Goal: Task Accomplishment & Management: Manage account settings

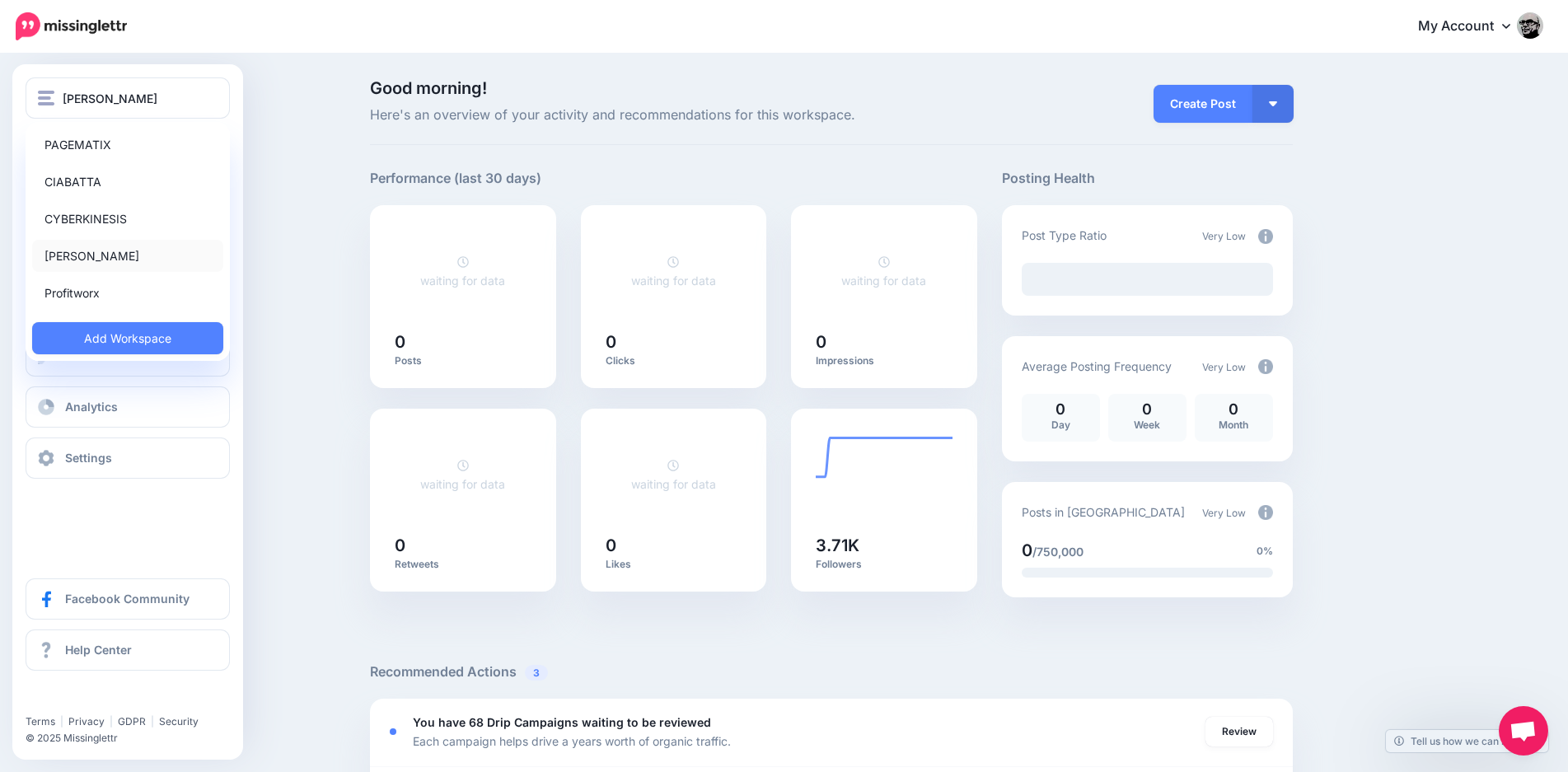
click at [94, 260] on link "[PERSON_NAME]" at bounding box center [127, 256] width 191 height 32
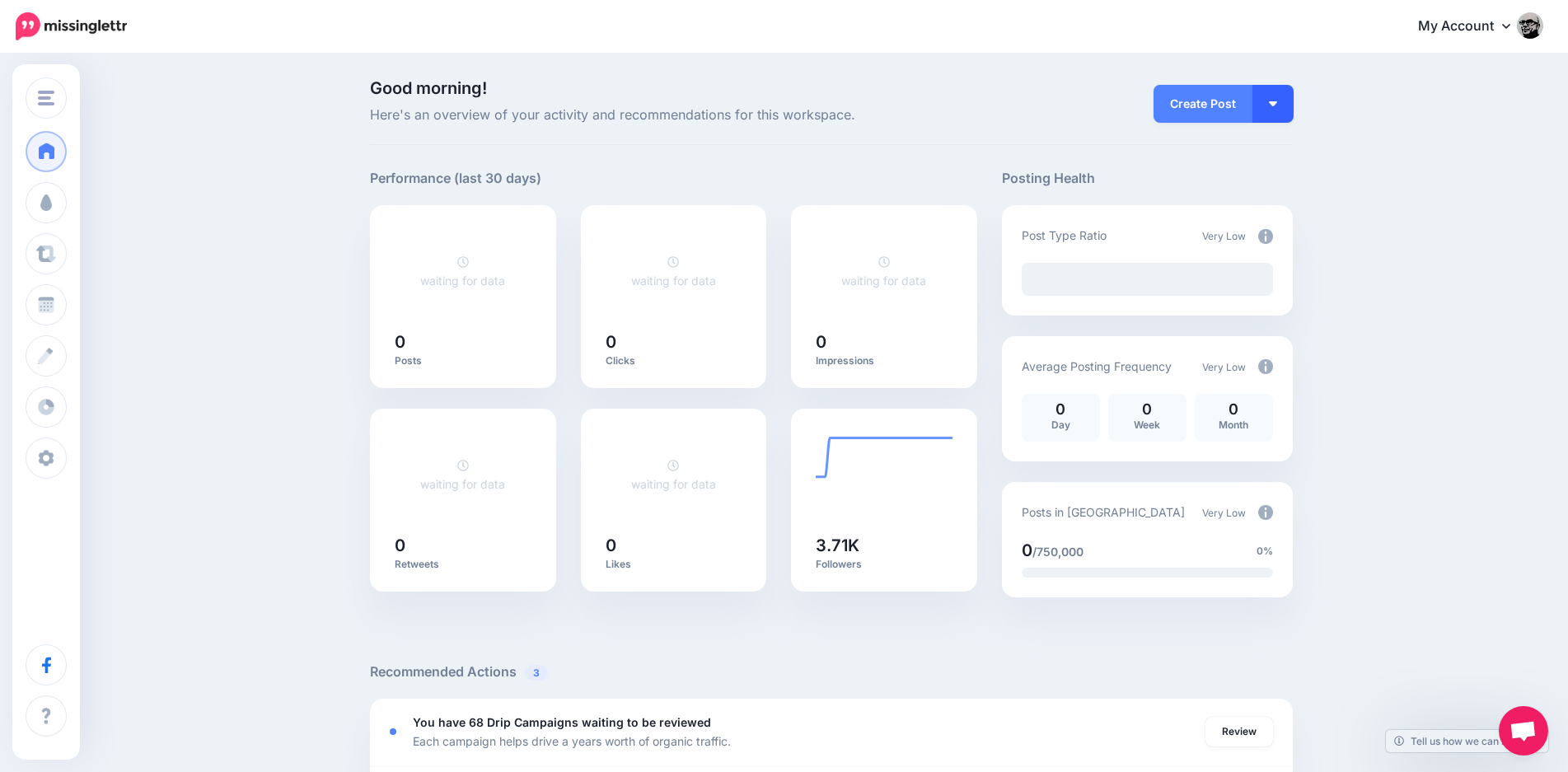
click at [1292, 103] on button "button" at bounding box center [1273, 103] width 42 height 38
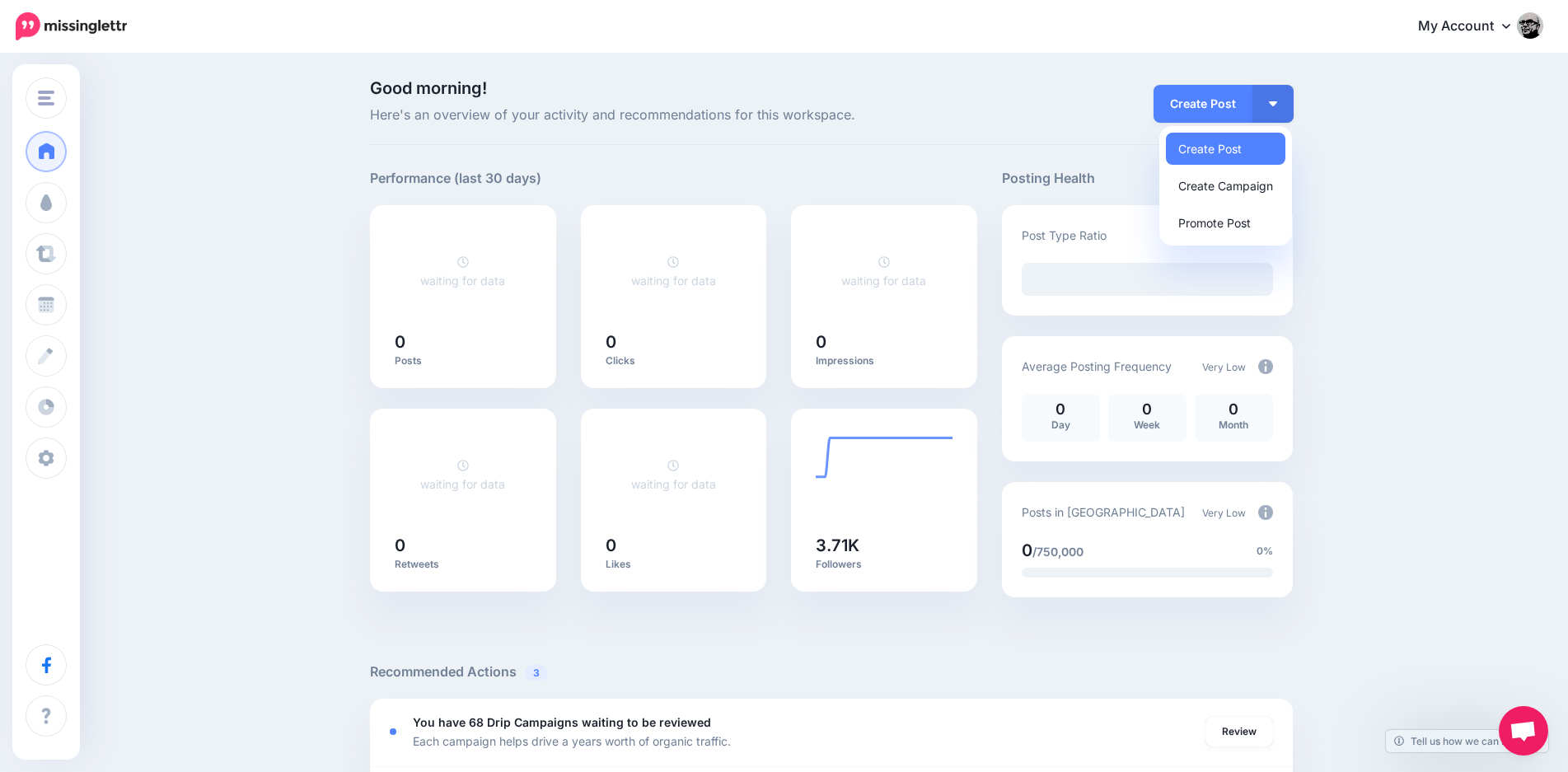
click at [254, 198] on div "Good morning! Here's an overview of your activity and recommendations for this …" at bounding box center [784, 724] width 1568 height 1339
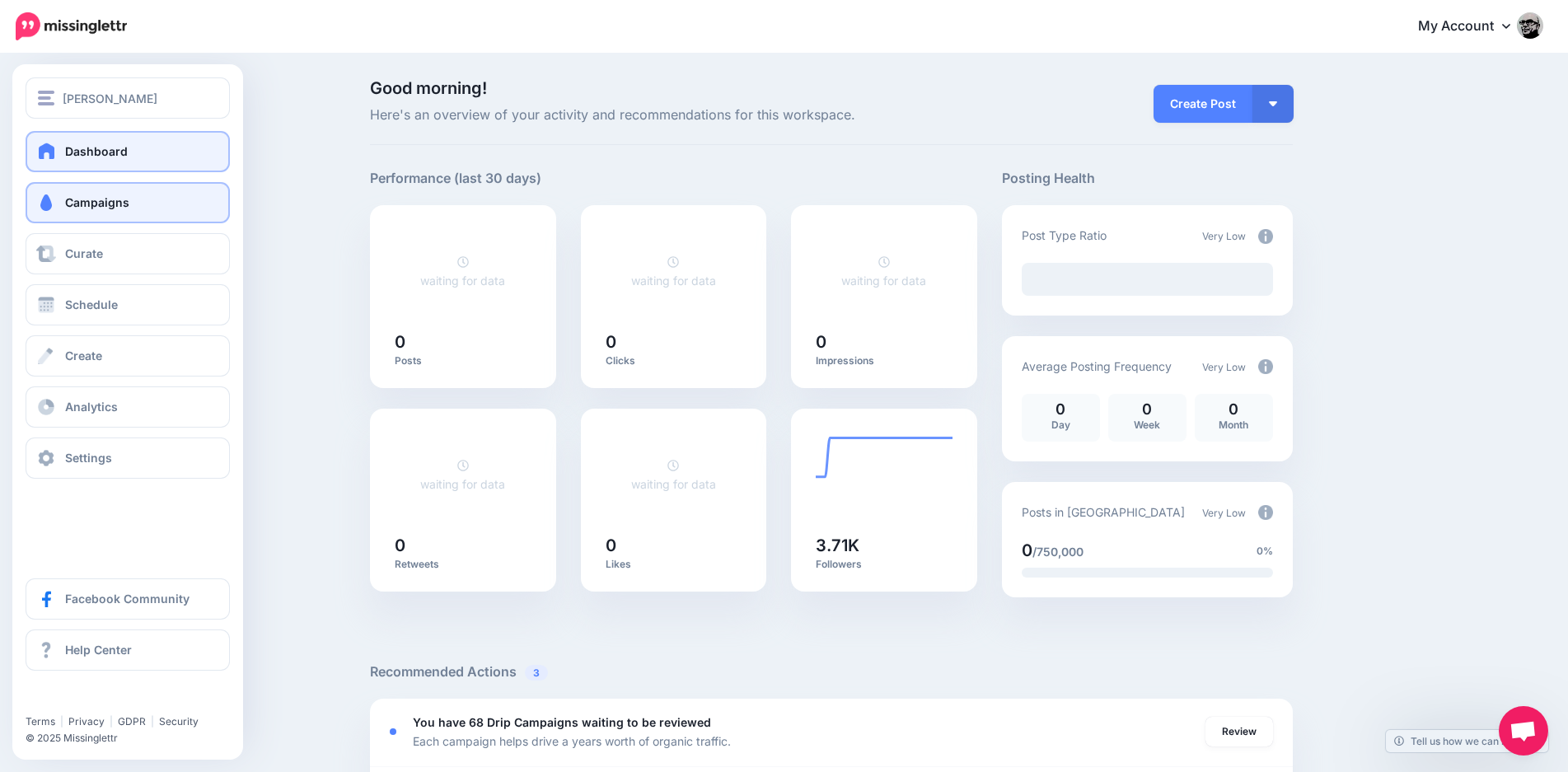
click at [117, 216] on link "Campaigns" at bounding box center [127, 203] width 204 height 42
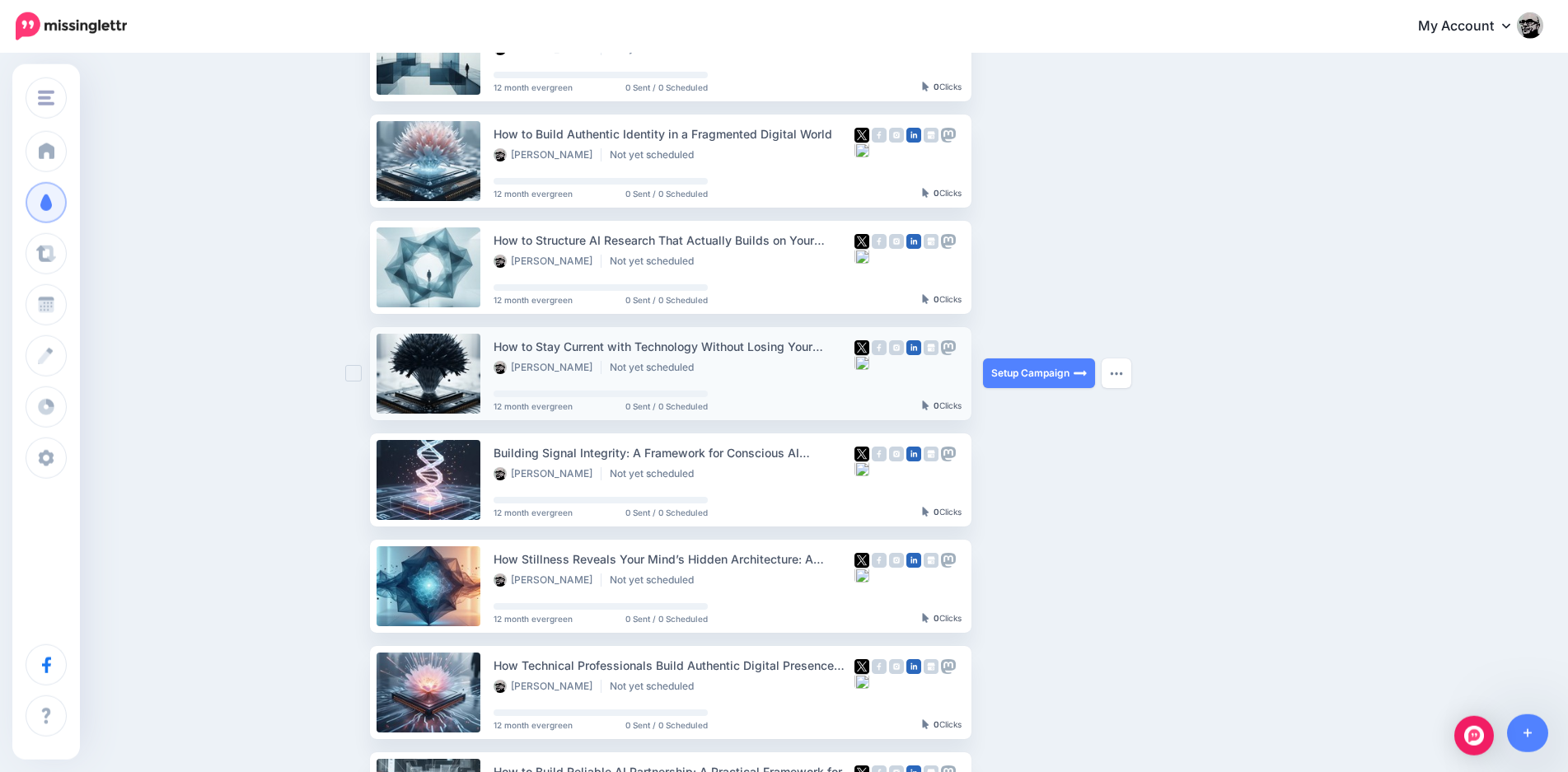
scroll to position [252, 0]
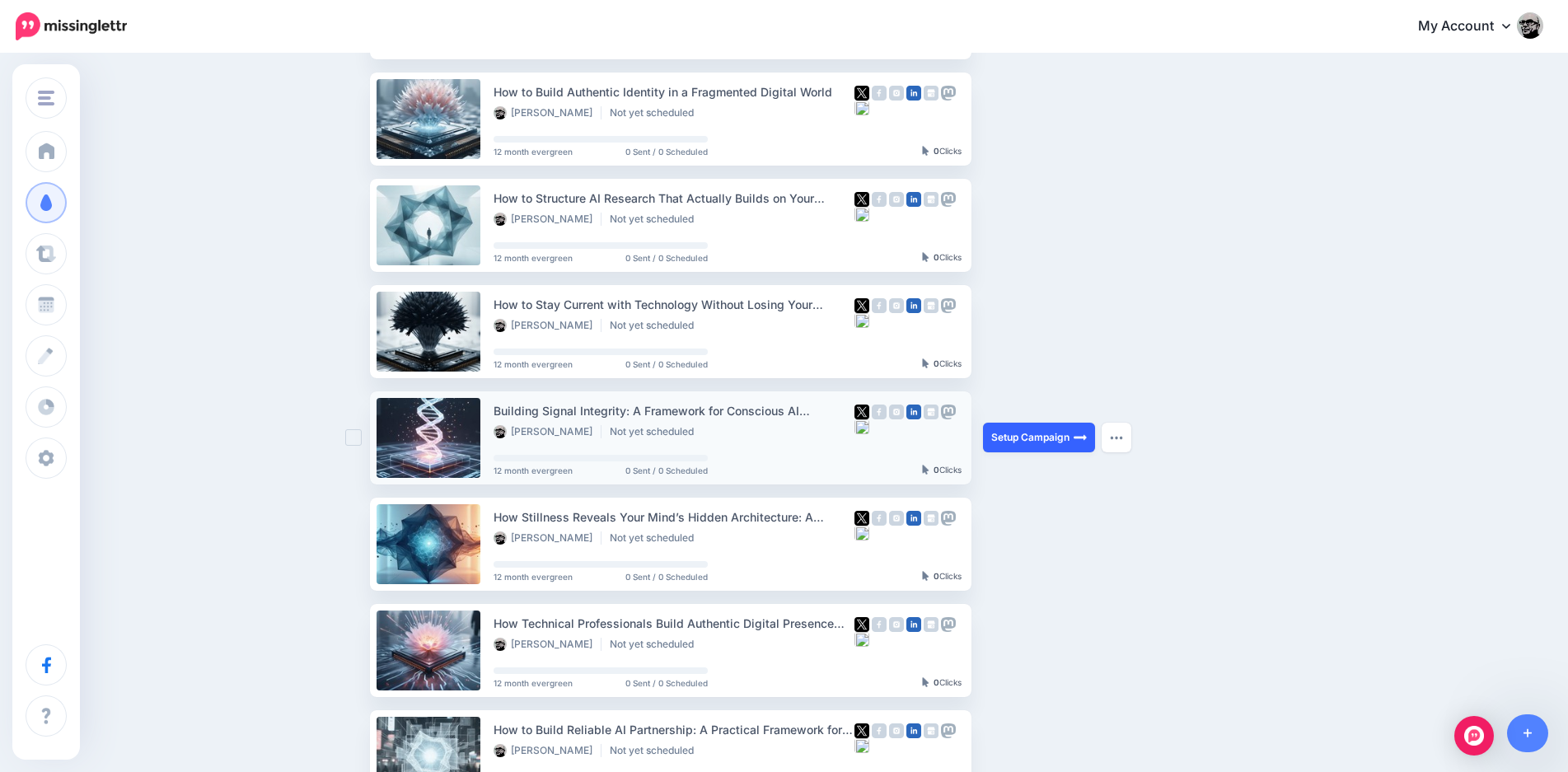
click at [1049, 441] on link "Setup Campaign" at bounding box center [1039, 438] width 112 height 30
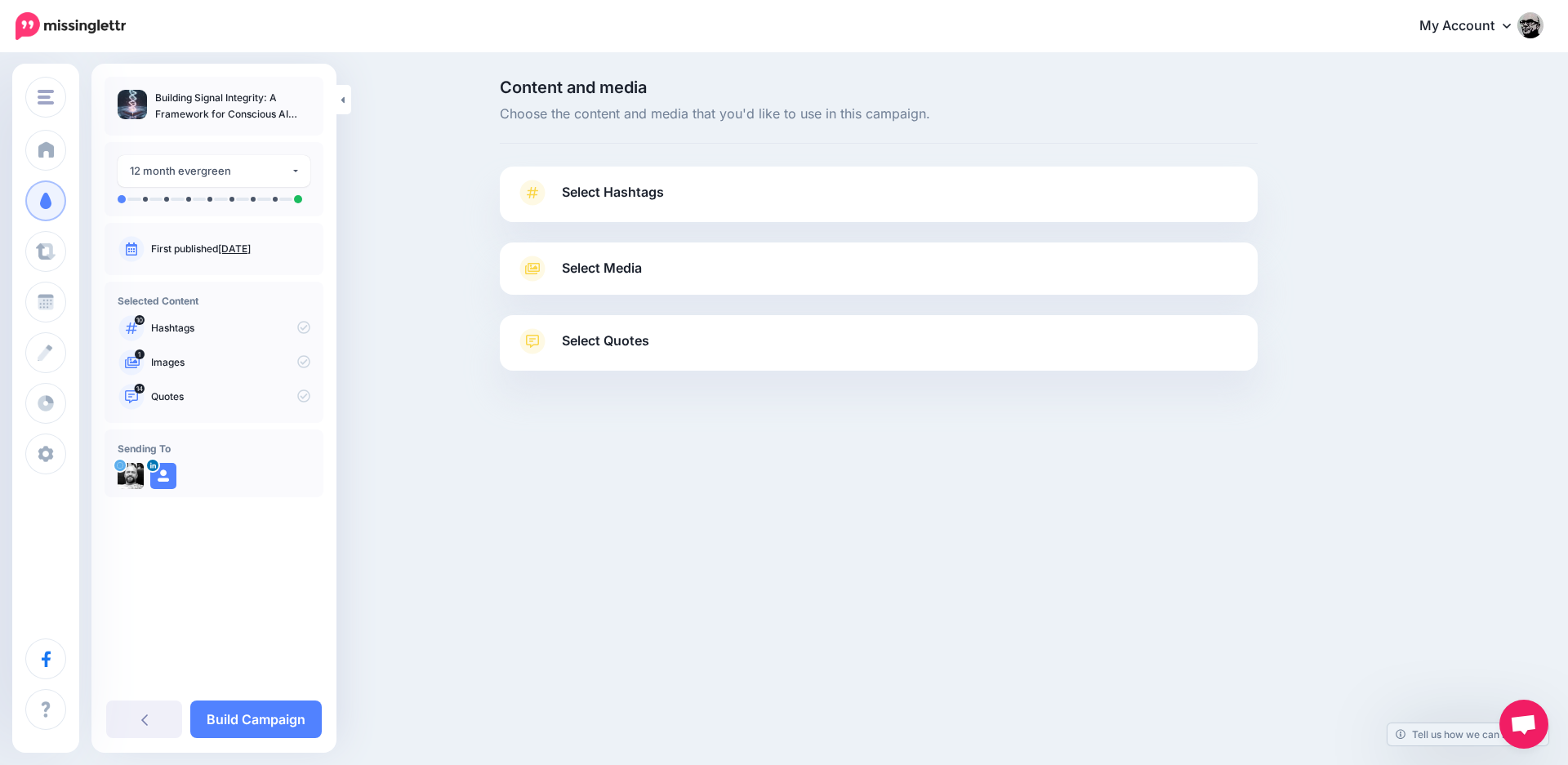
click at [593, 195] on span "Select Hashtags" at bounding box center [613, 192] width 102 height 22
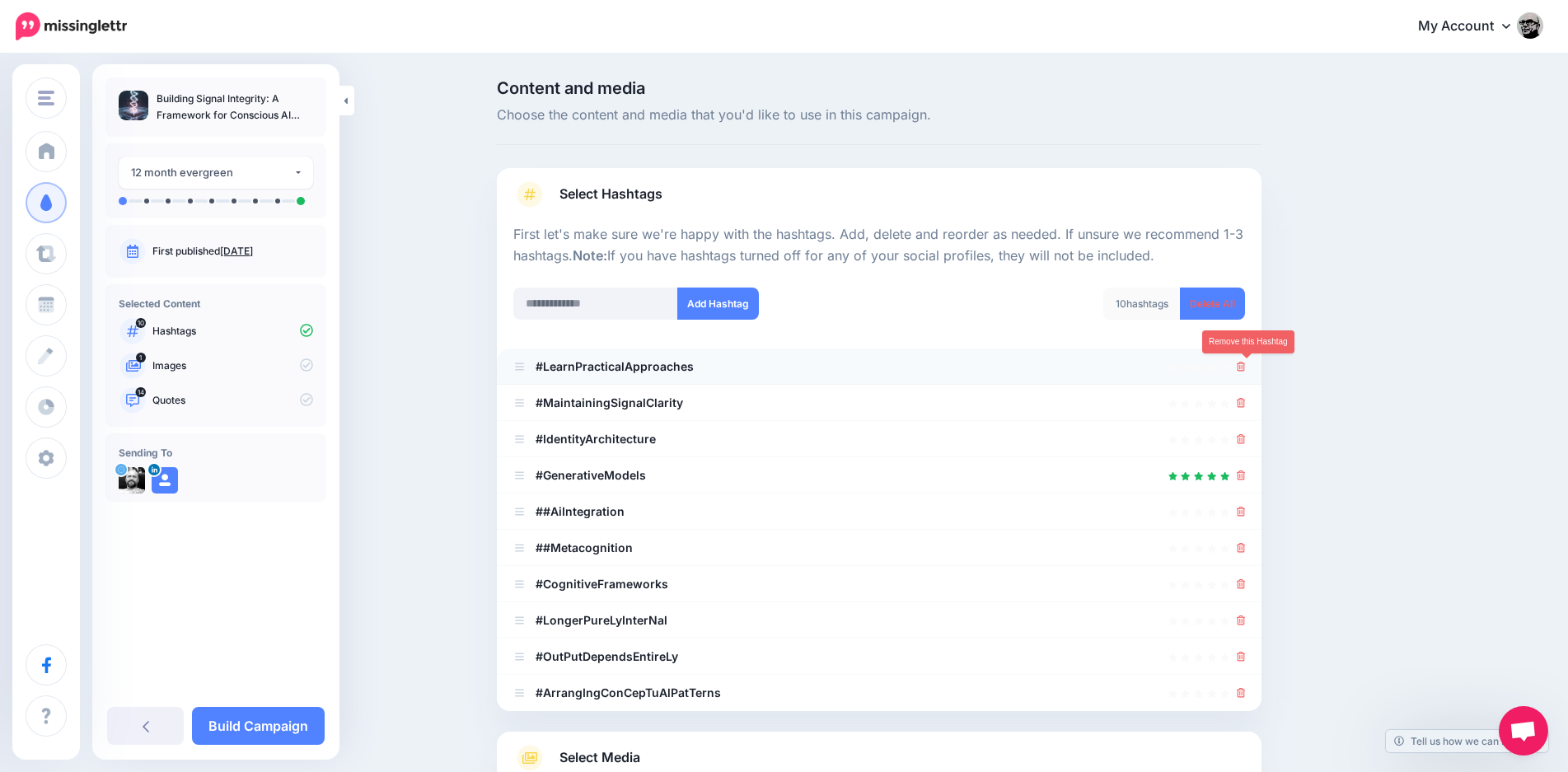
click at [1246, 369] on icon at bounding box center [1242, 366] width 9 height 10
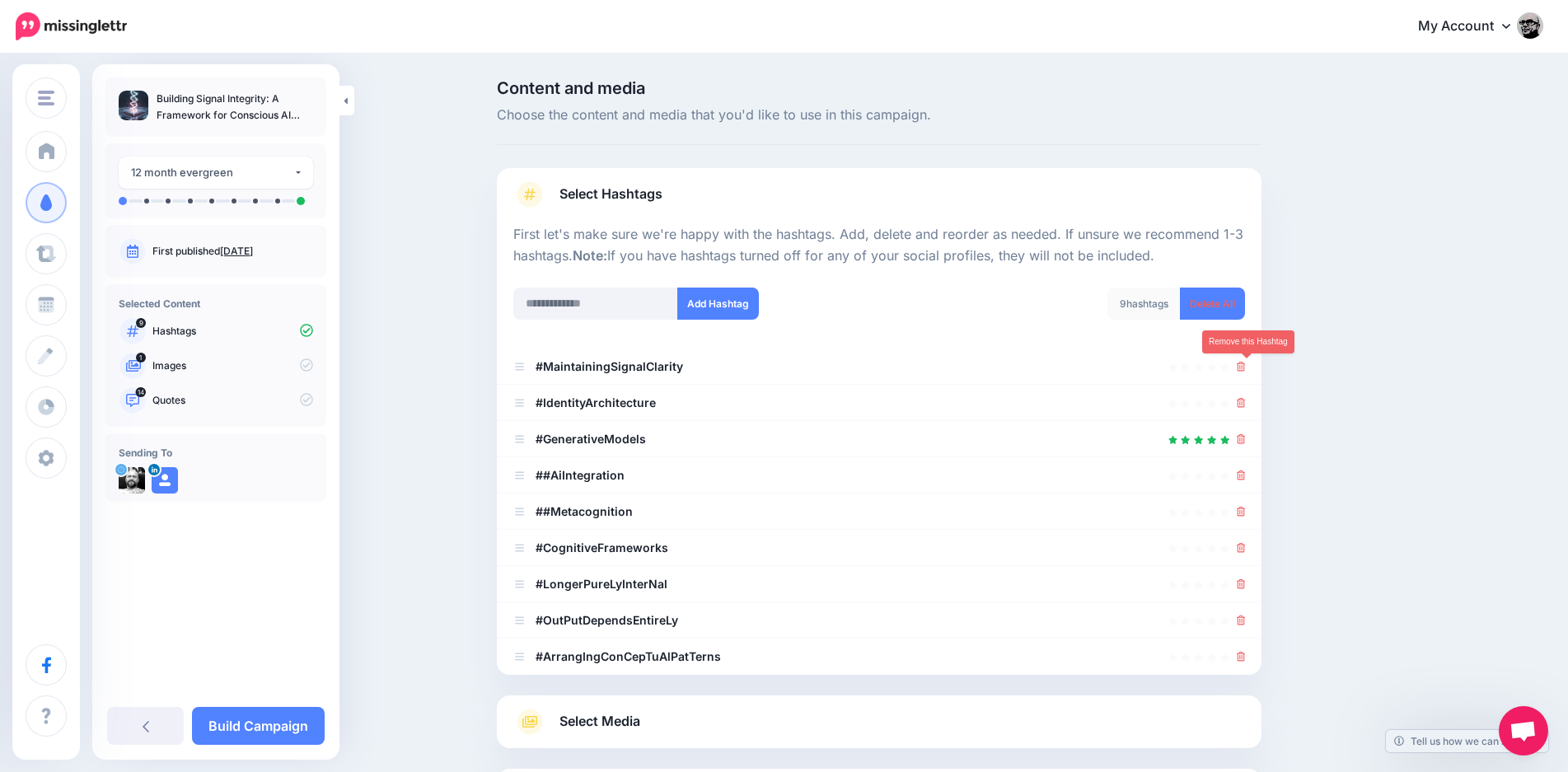
click at [1246, 369] on icon at bounding box center [1242, 366] width 9 height 10
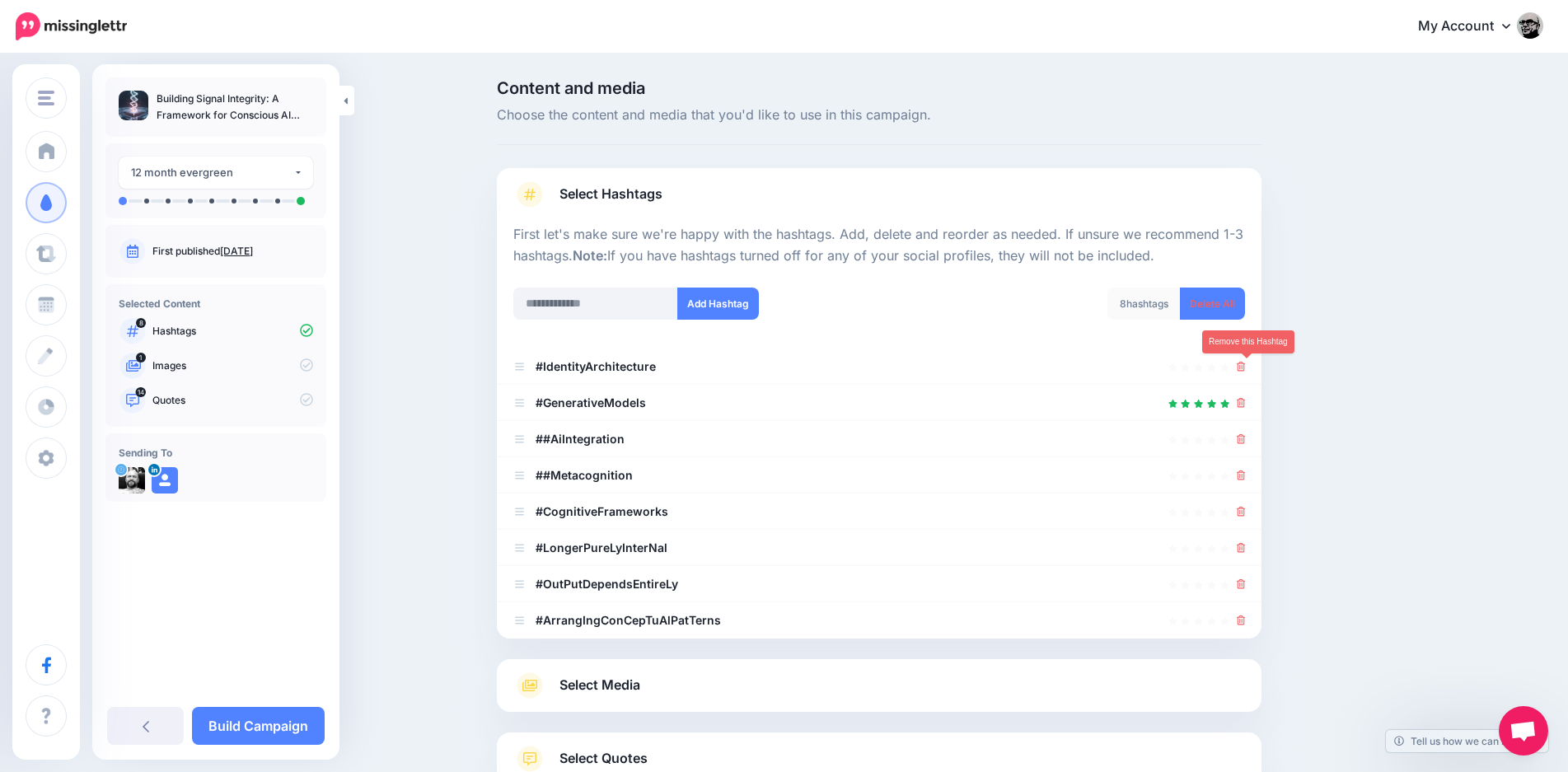
click at [1246, 369] on icon at bounding box center [1242, 366] width 9 height 10
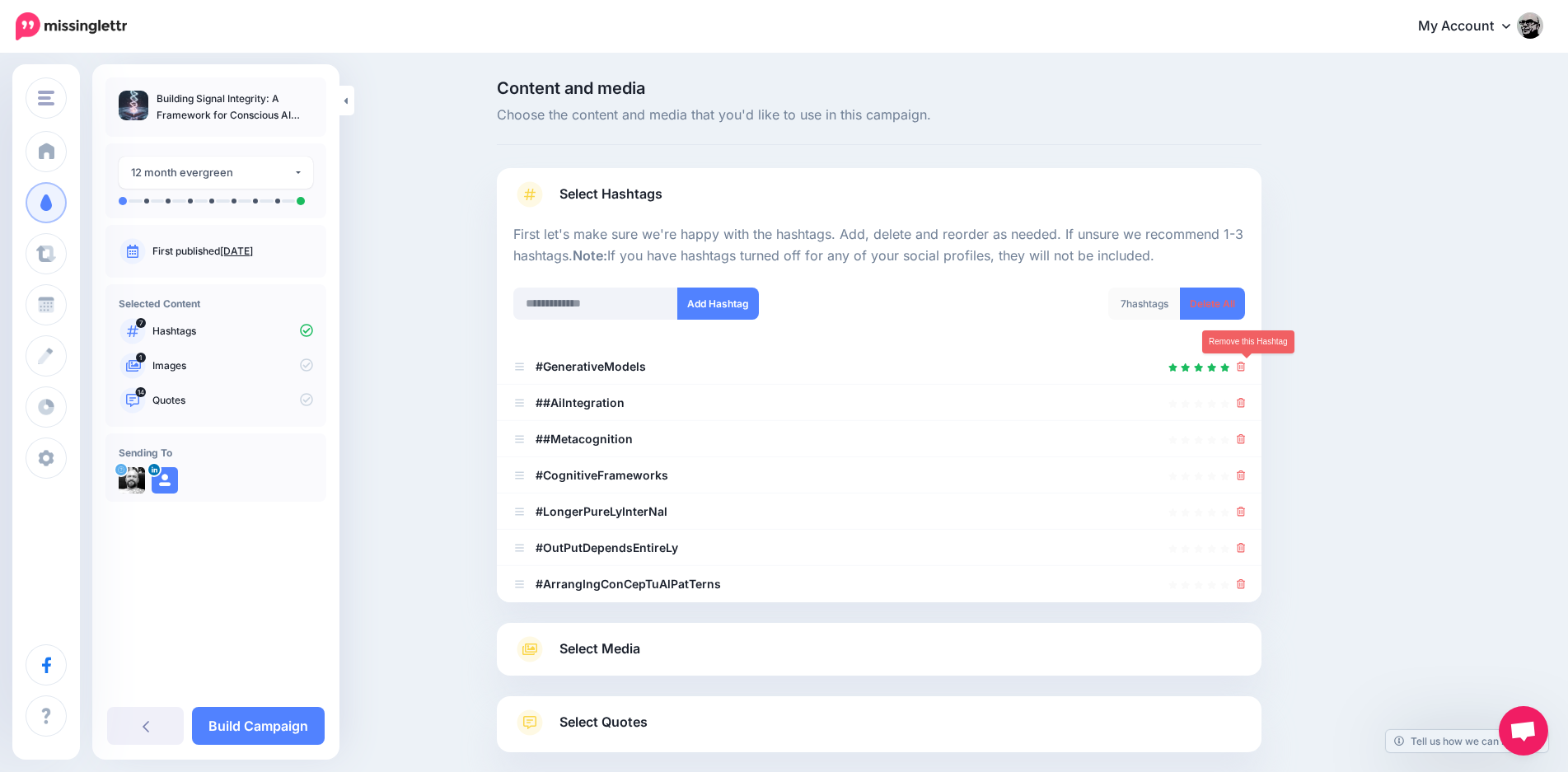
click at [1246, 369] on icon at bounding box center [1242, 366] width 9 height 10
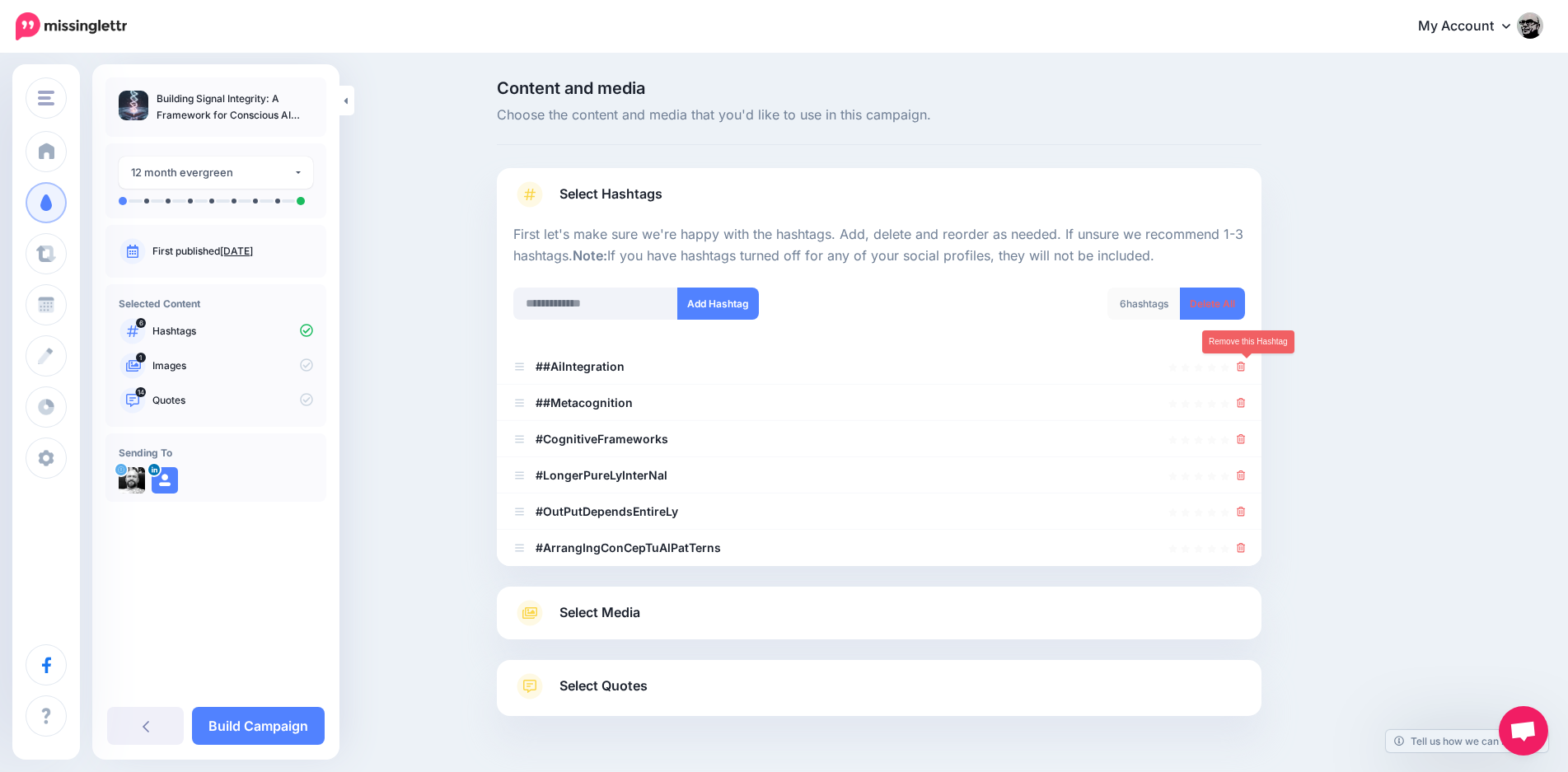
click at [1246, 369] on icon at bounding box center [1242, 366] width 9 height 10
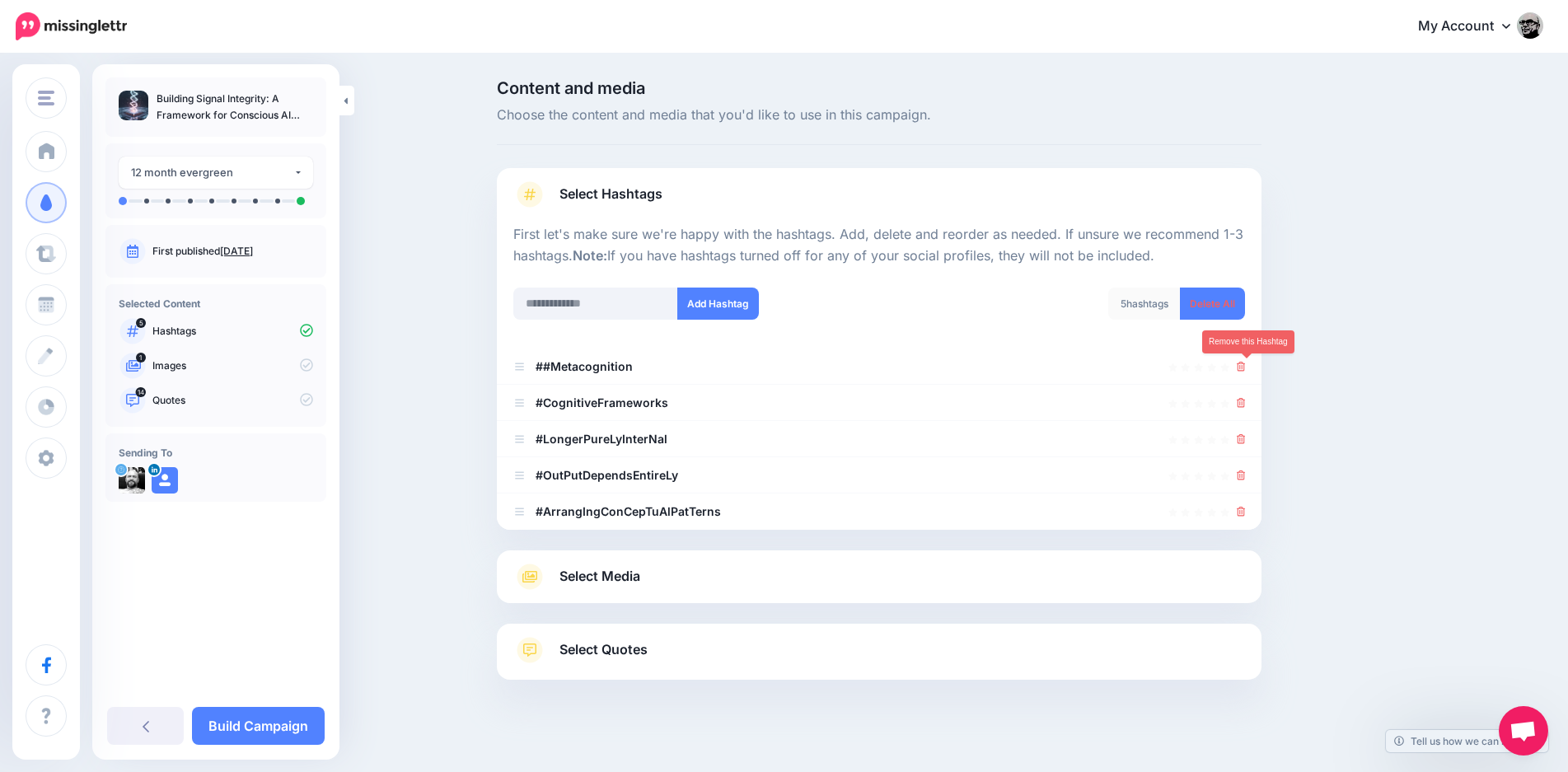
click at [1246, 369] on icon at bounding box center [1242, 366] width 9 height 10
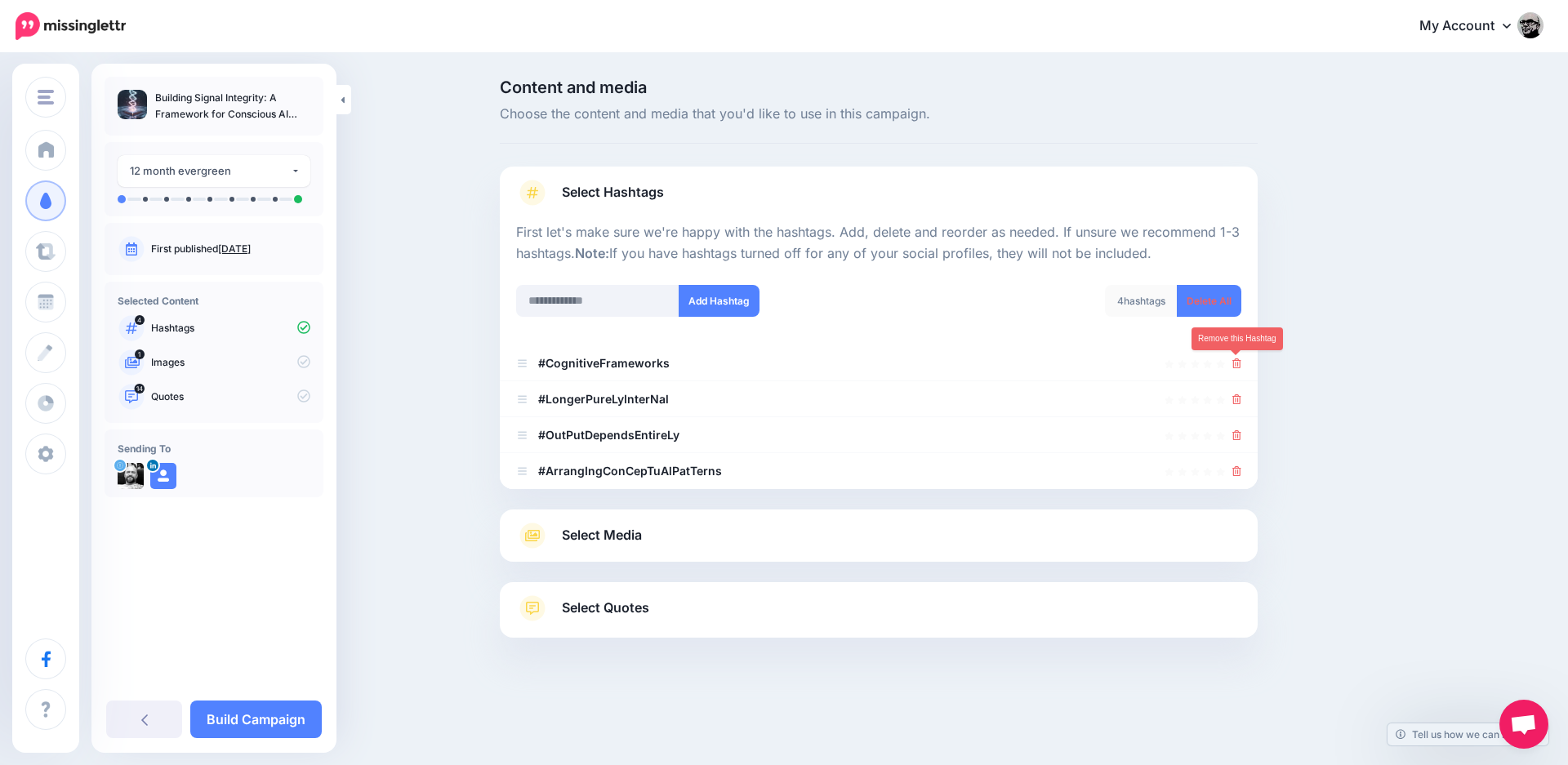
click at [1238, 365] on icon at bounding box center [1237, 363] width 9 height 10
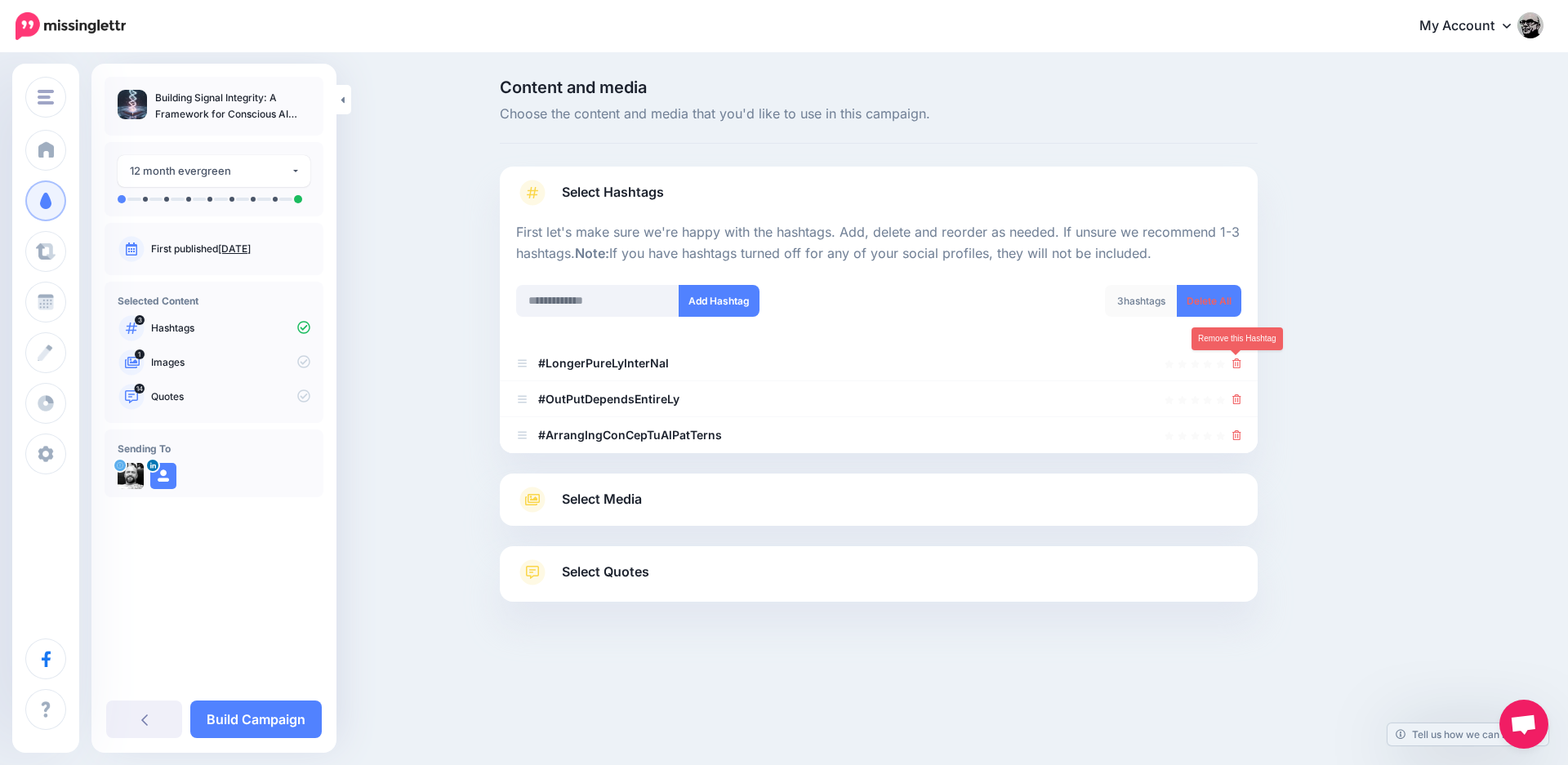
click at [1238, 365] on icon at bounding box center [1237, 363] width 9 height 10
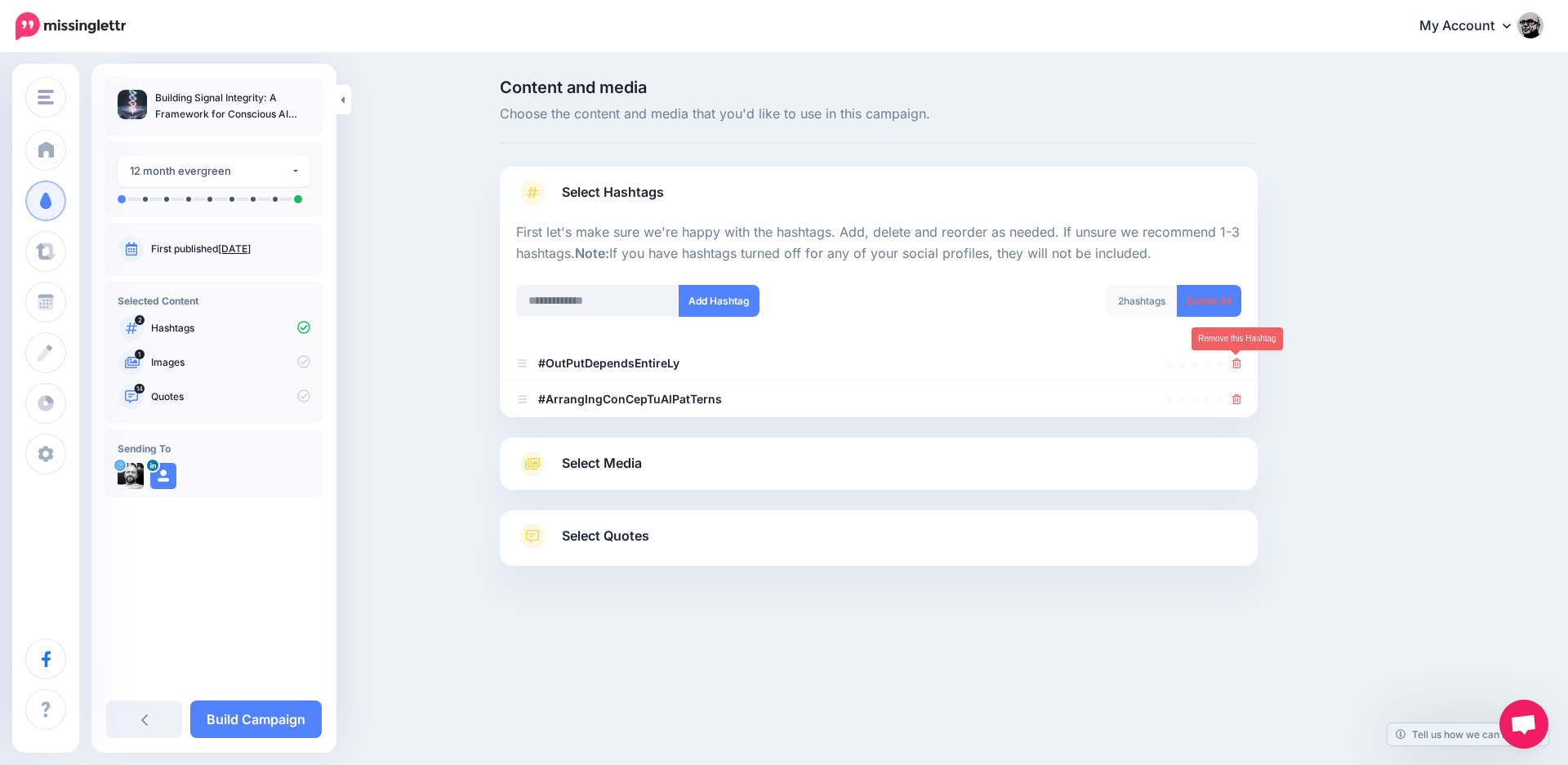
click at [1238, 365] on icon at bounding box center [1237, 363] width 9 height 10
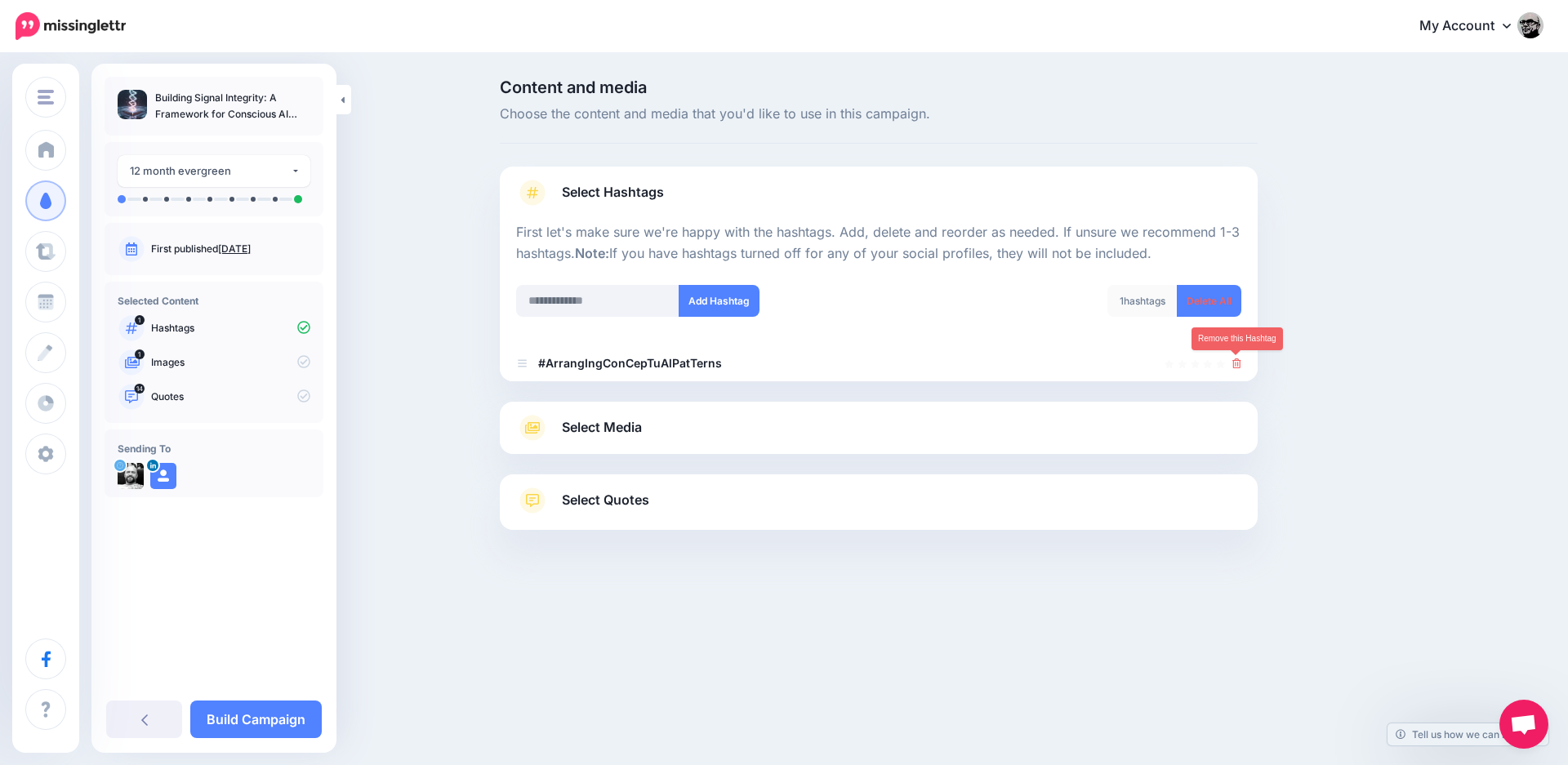
click at [1238, 365] on icon at bounding box center [1237, 363] width 9 height 10
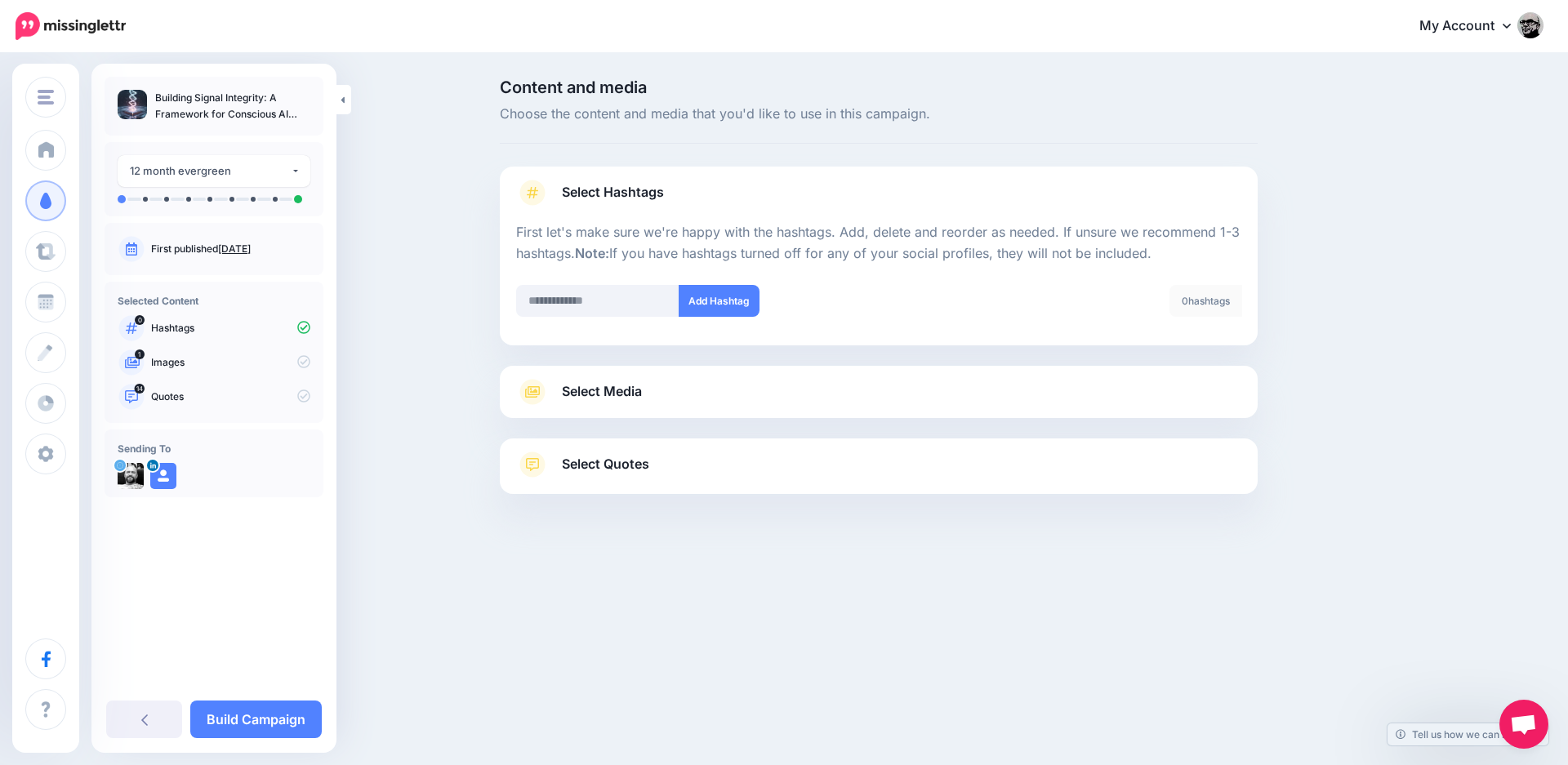
click at [621, 396] on span "Select Media" at bounding box center [601, 391] width 80 height 22
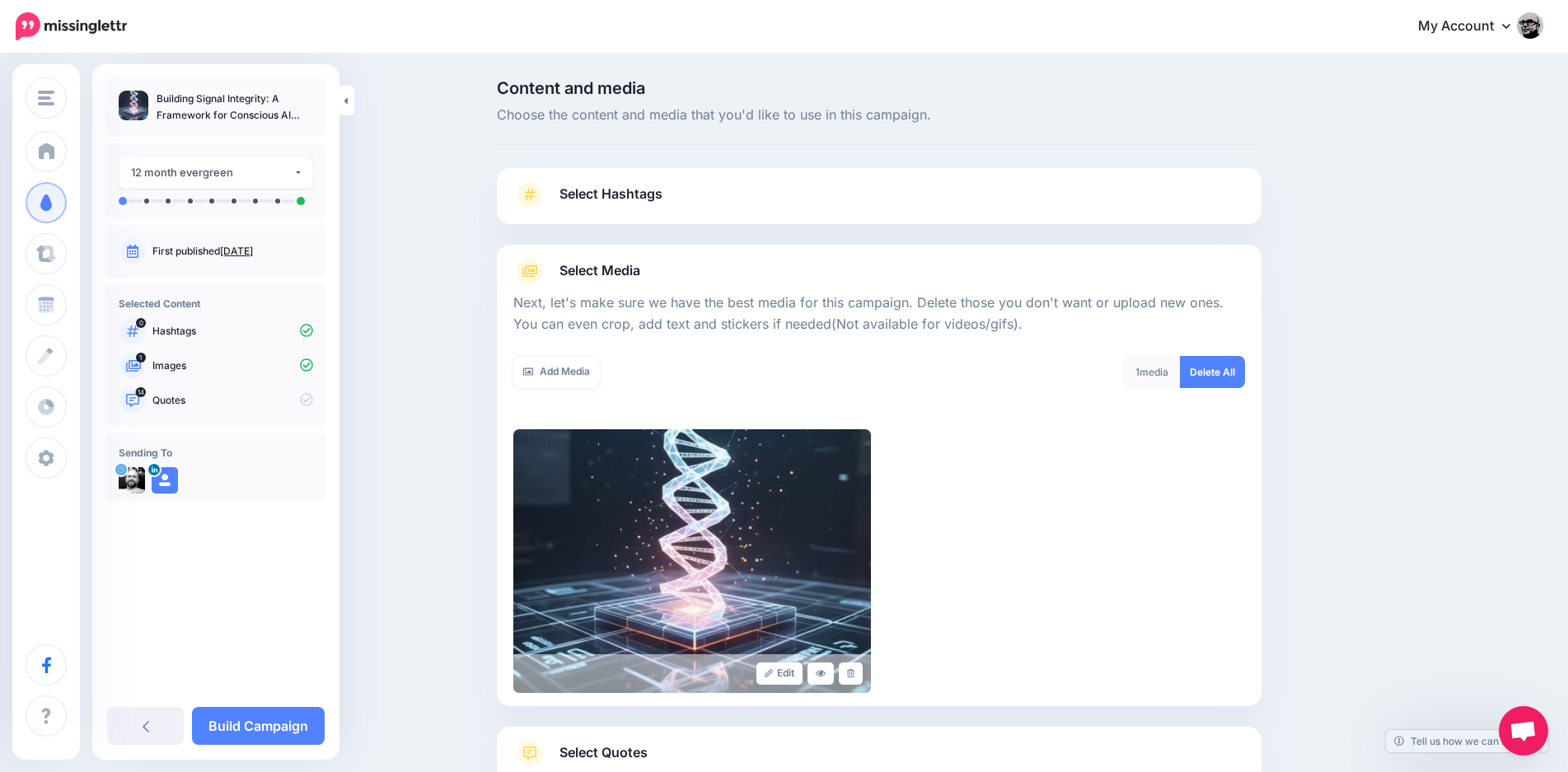
scroll to position [118, 0]
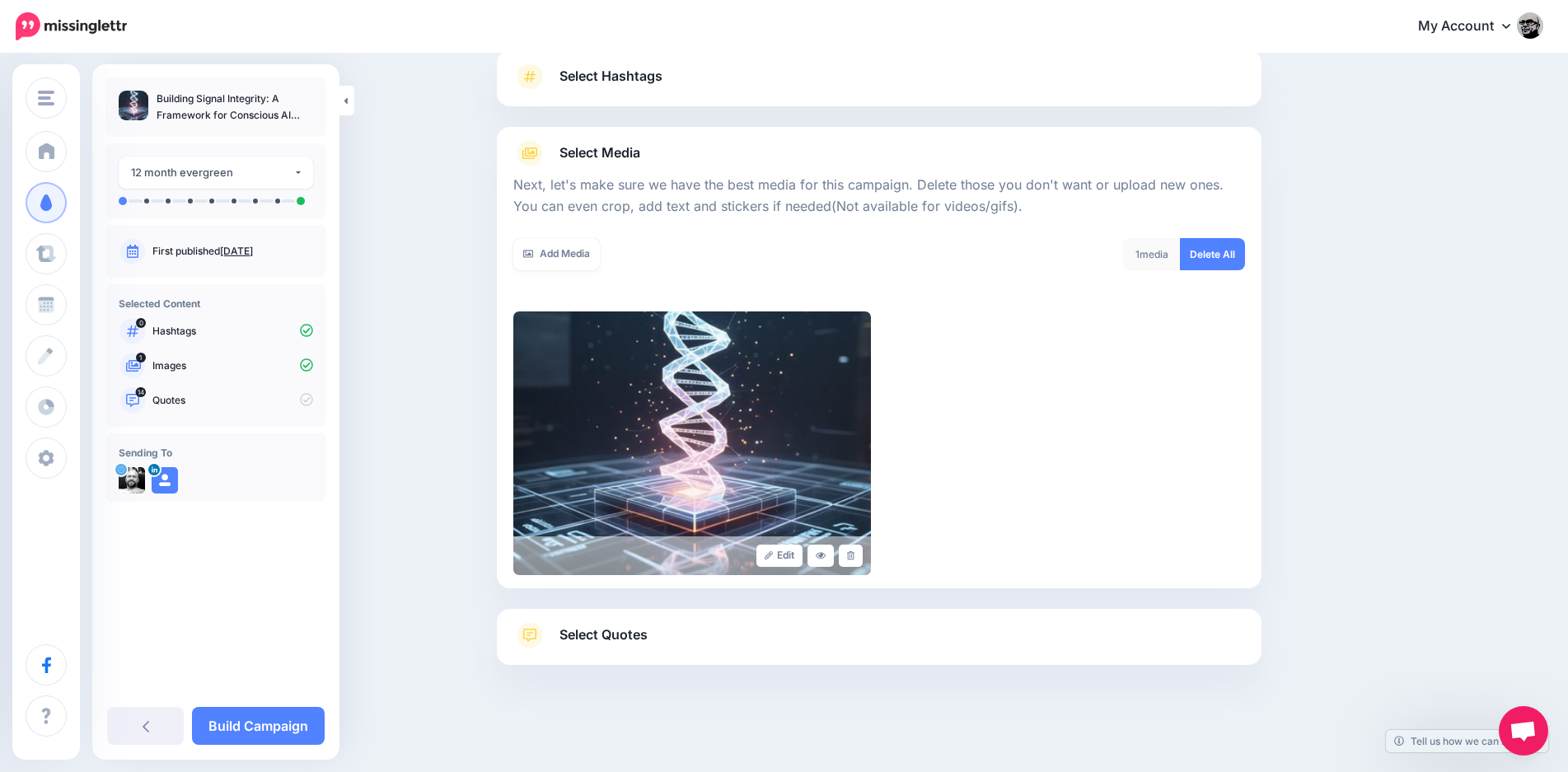
click at [642, 642] on span "Select Quotes" at bounding box center [604, 634] width 88 height 22
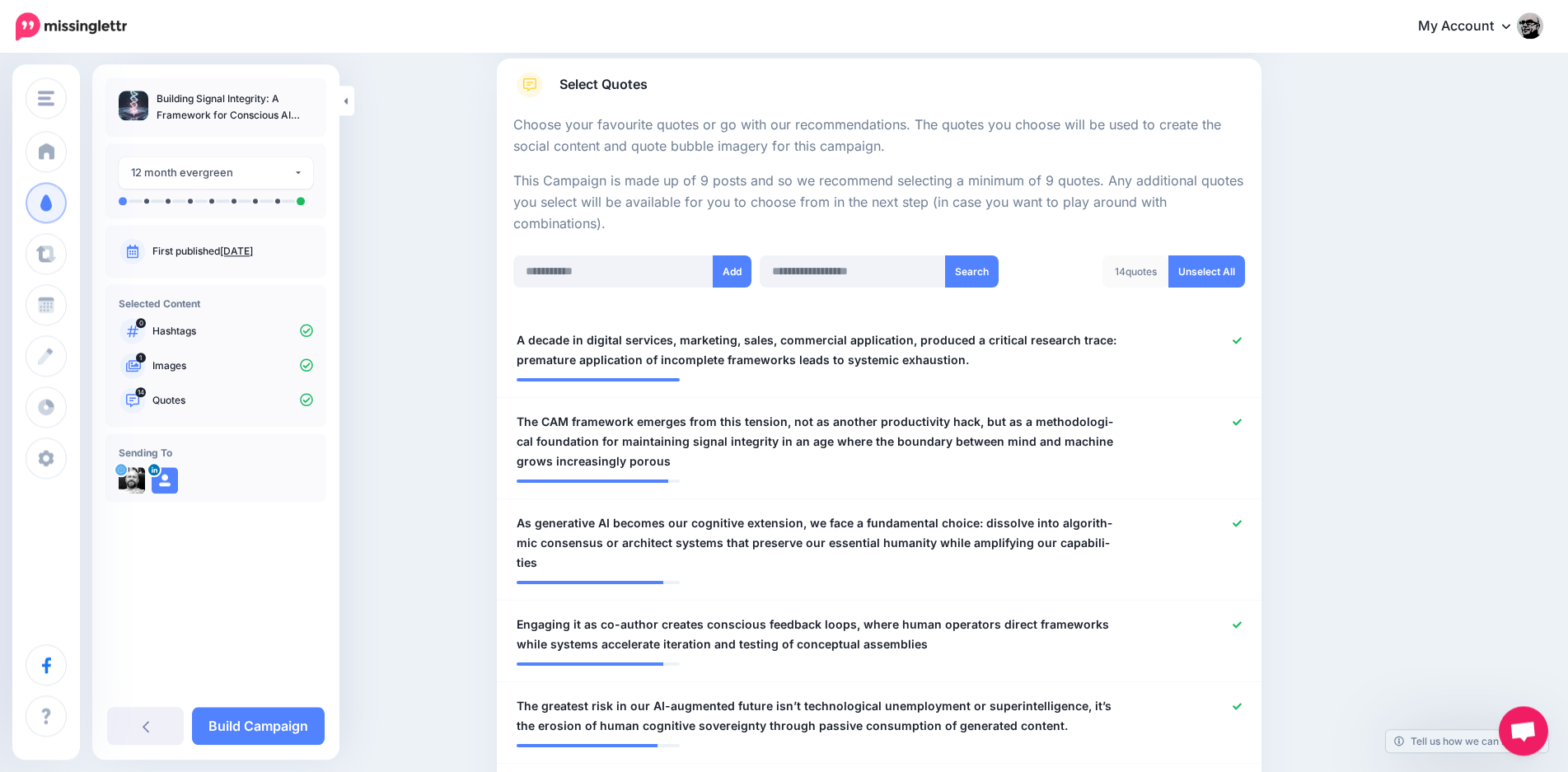
scroll to position [454, 0]
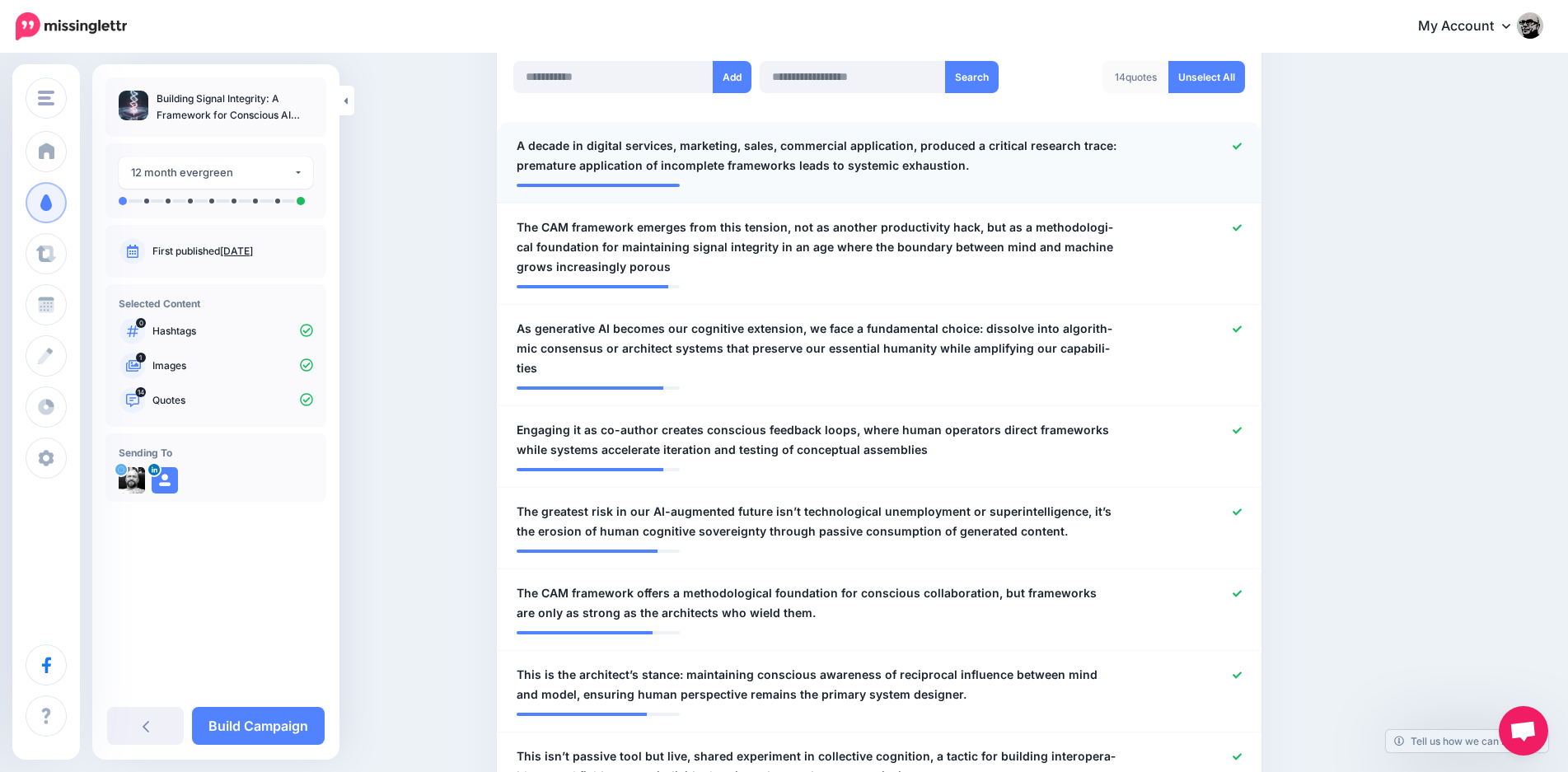
click at [1239, 140] on div at bounding box center [1193, 156] width 126 height 40
click at [771, 157] on span "A decade in dig­i­tal ser­vices, mar­ket­ing, sales, com­mer­cial appli­ca­tion…" at bounding box center [816, 156] width 600 height 40
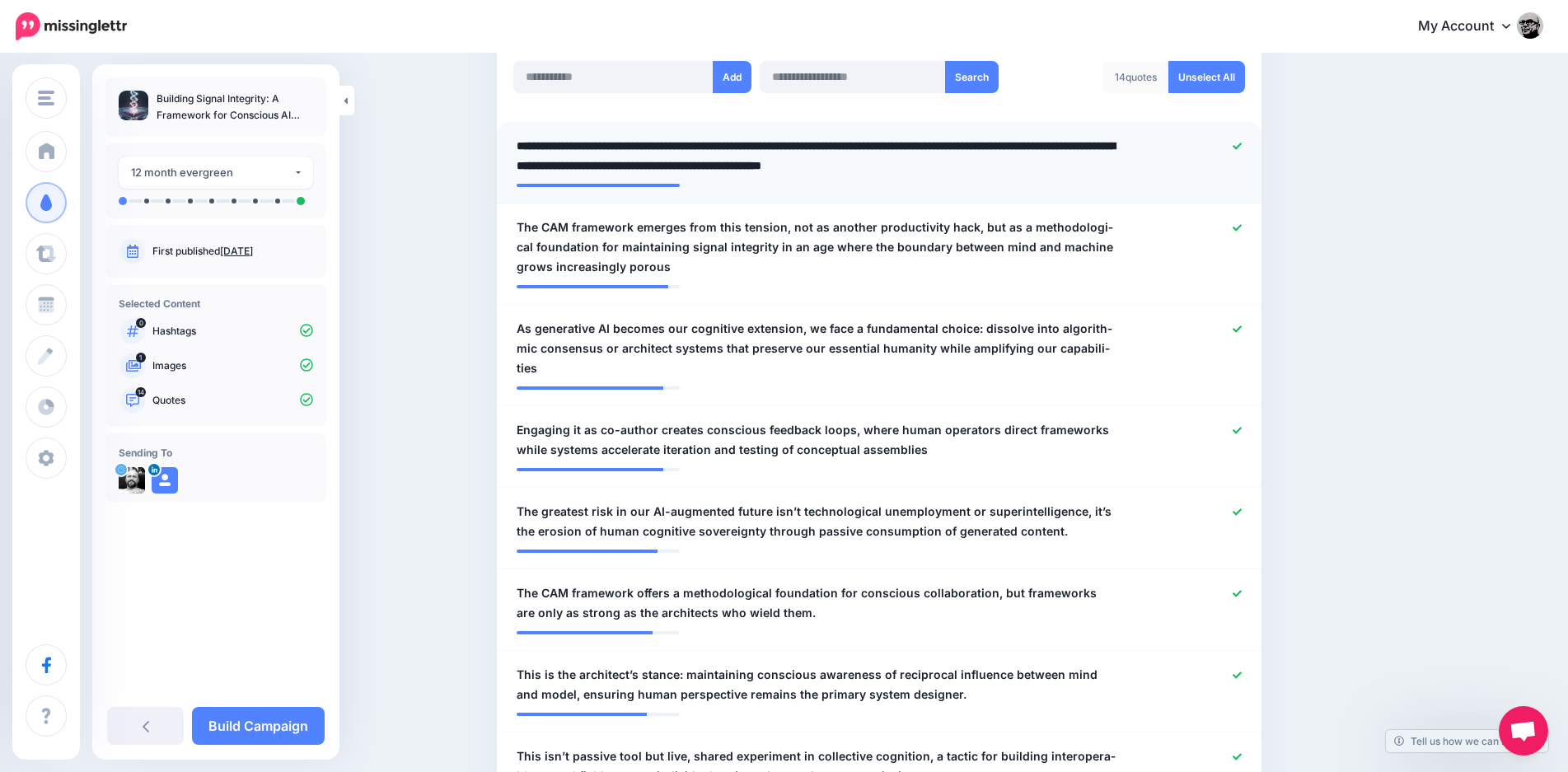
click at [771, 157] on textarea "**********" at bounding box center [816, 156] width 600 height 40
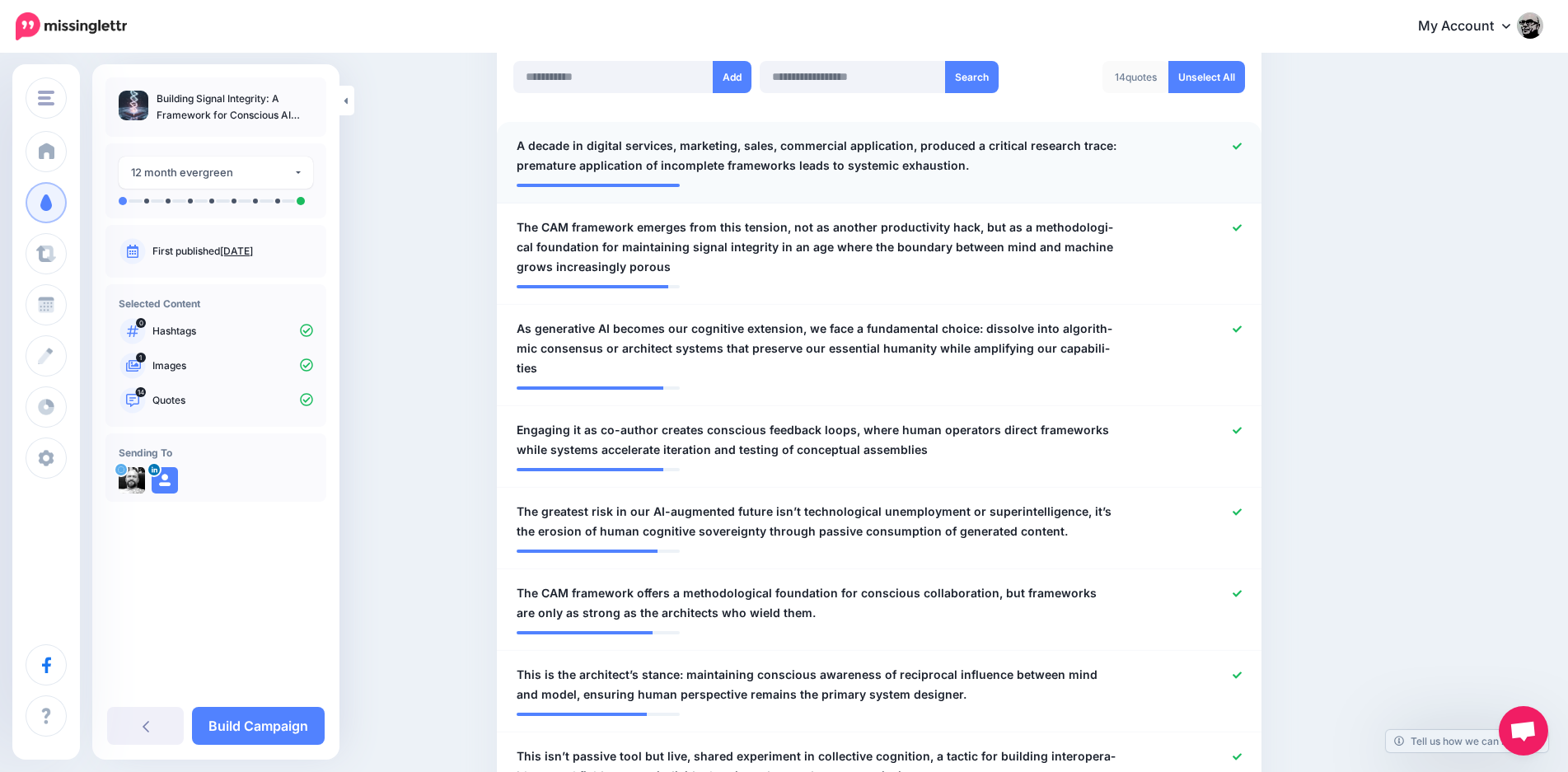
click at [1242, 144] on icon at bounding box center [1237, 146] width 9 height 9
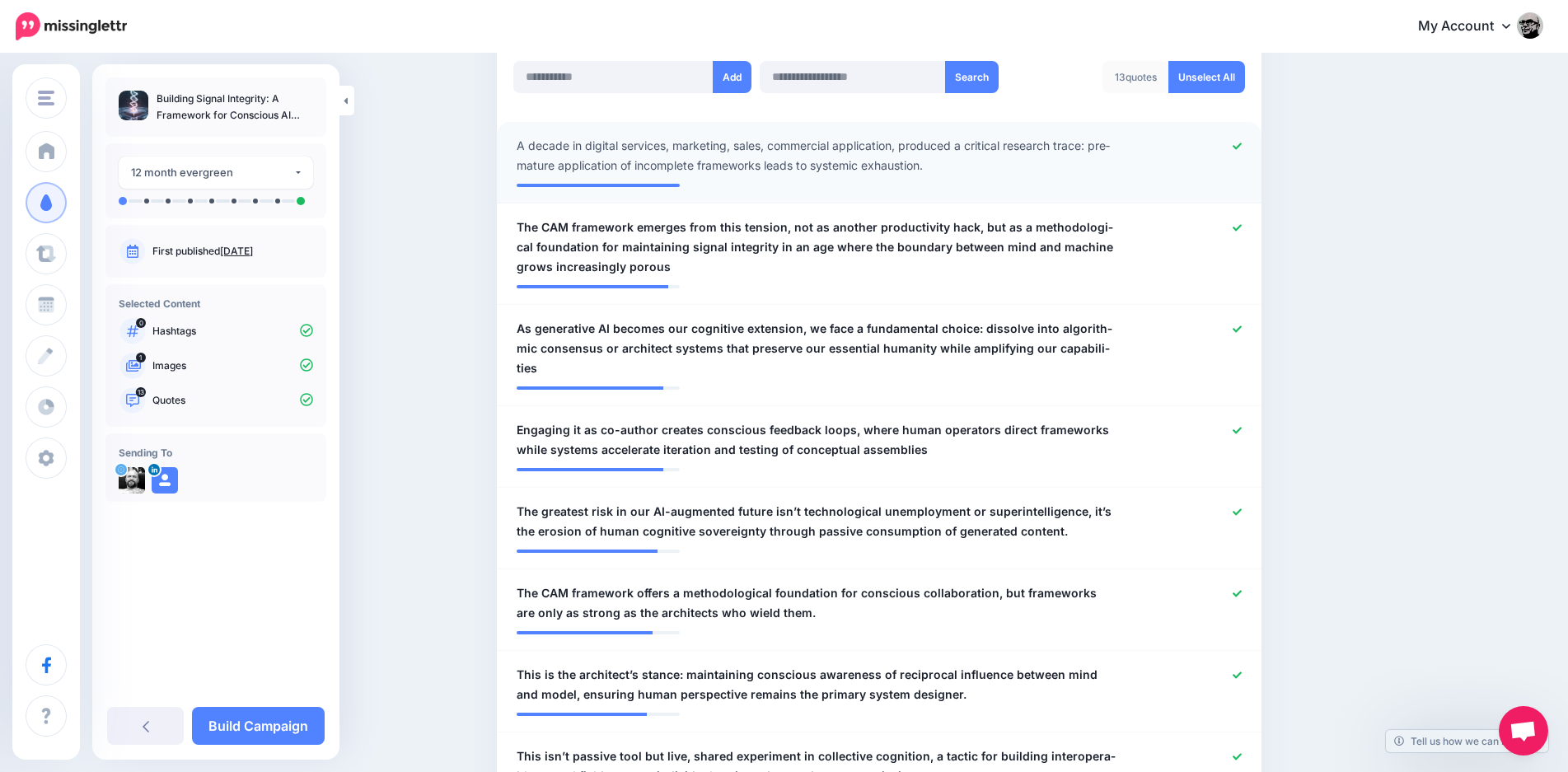
click at [1242, 145] on icon at bounding box center [1237, 146] width 9 height 9
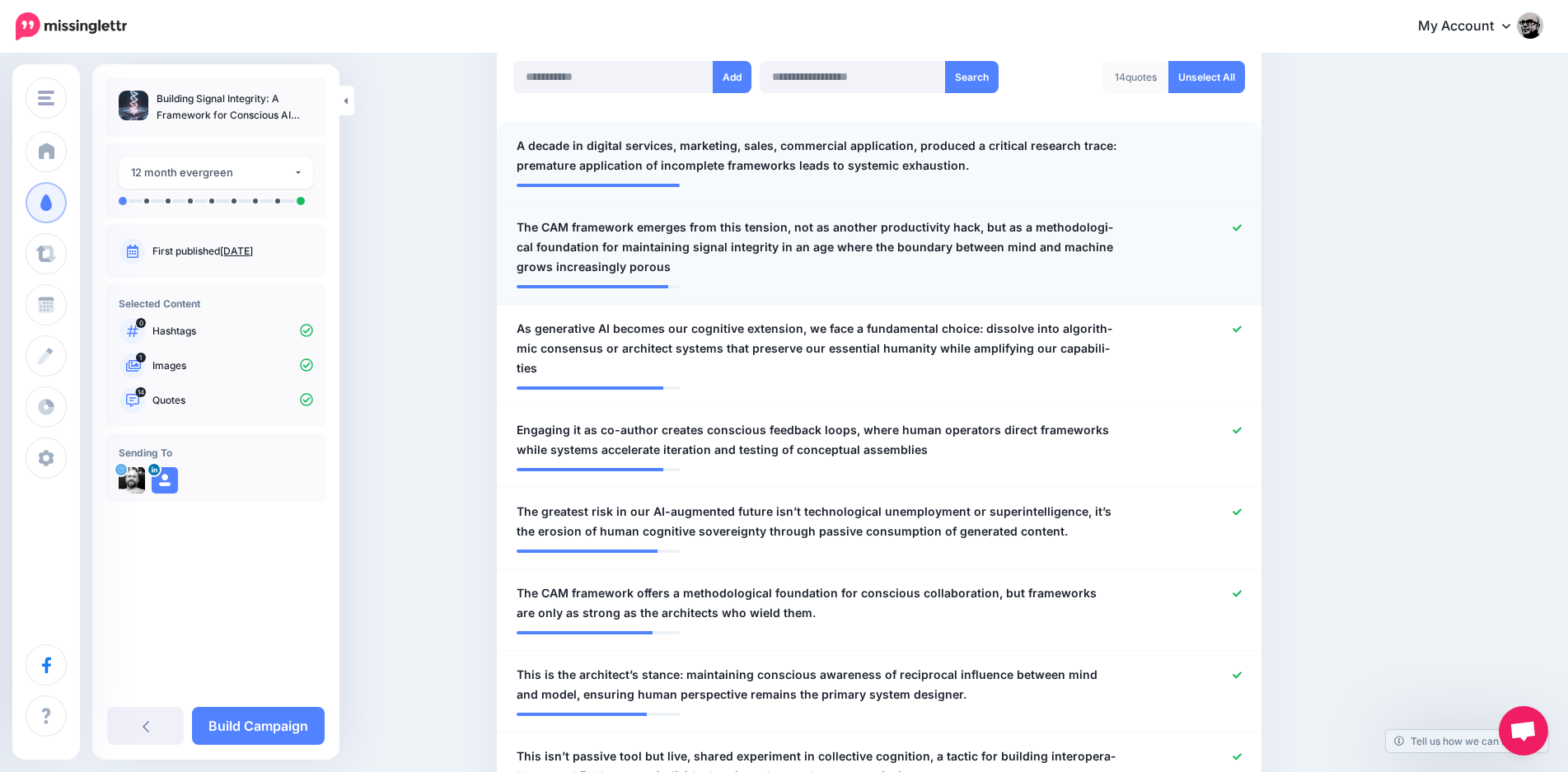
click at [1242, 226] on icon at bounding box center [1237, 228] width 9 height 9
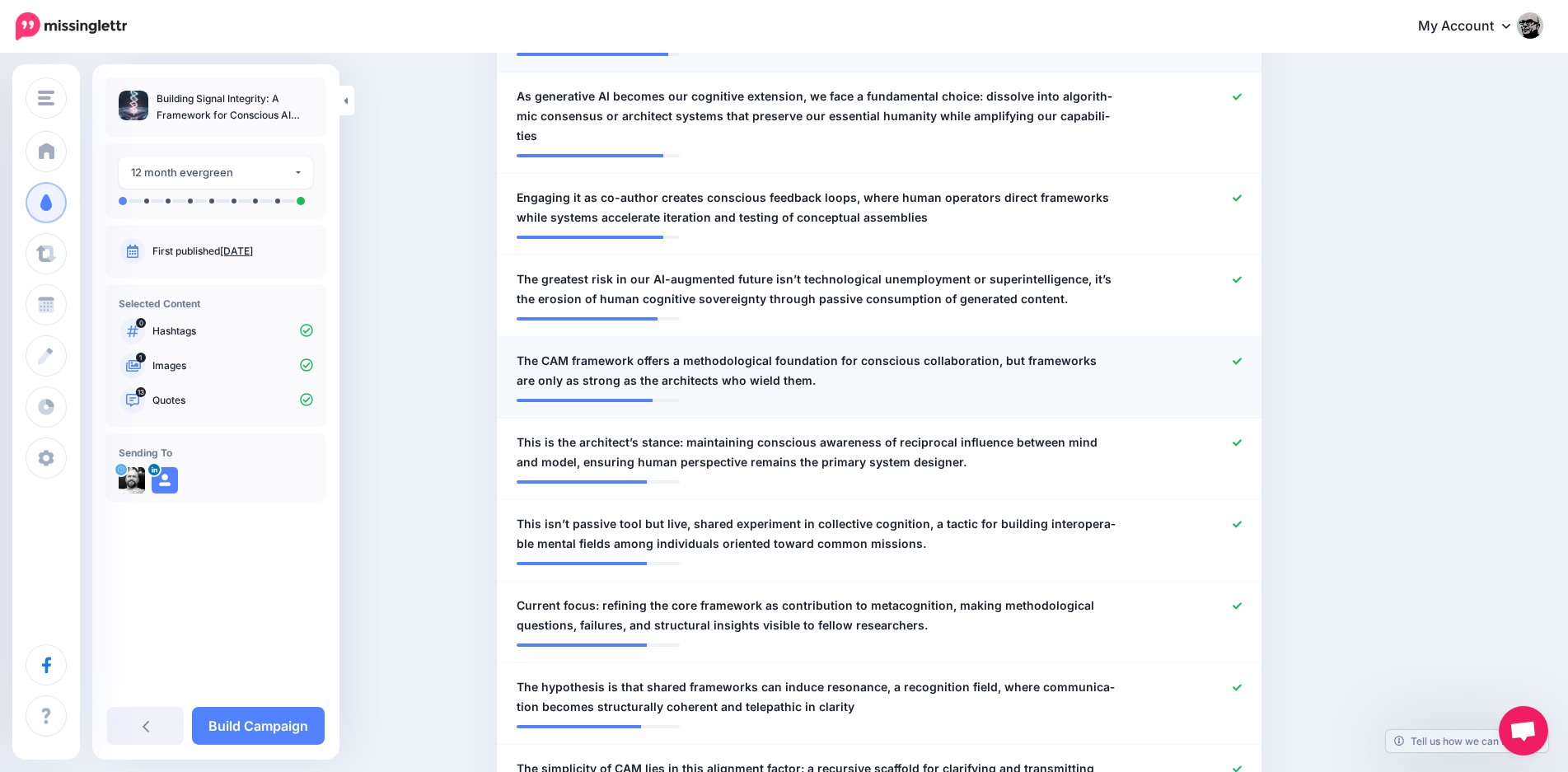
scroll to position [707, 0]
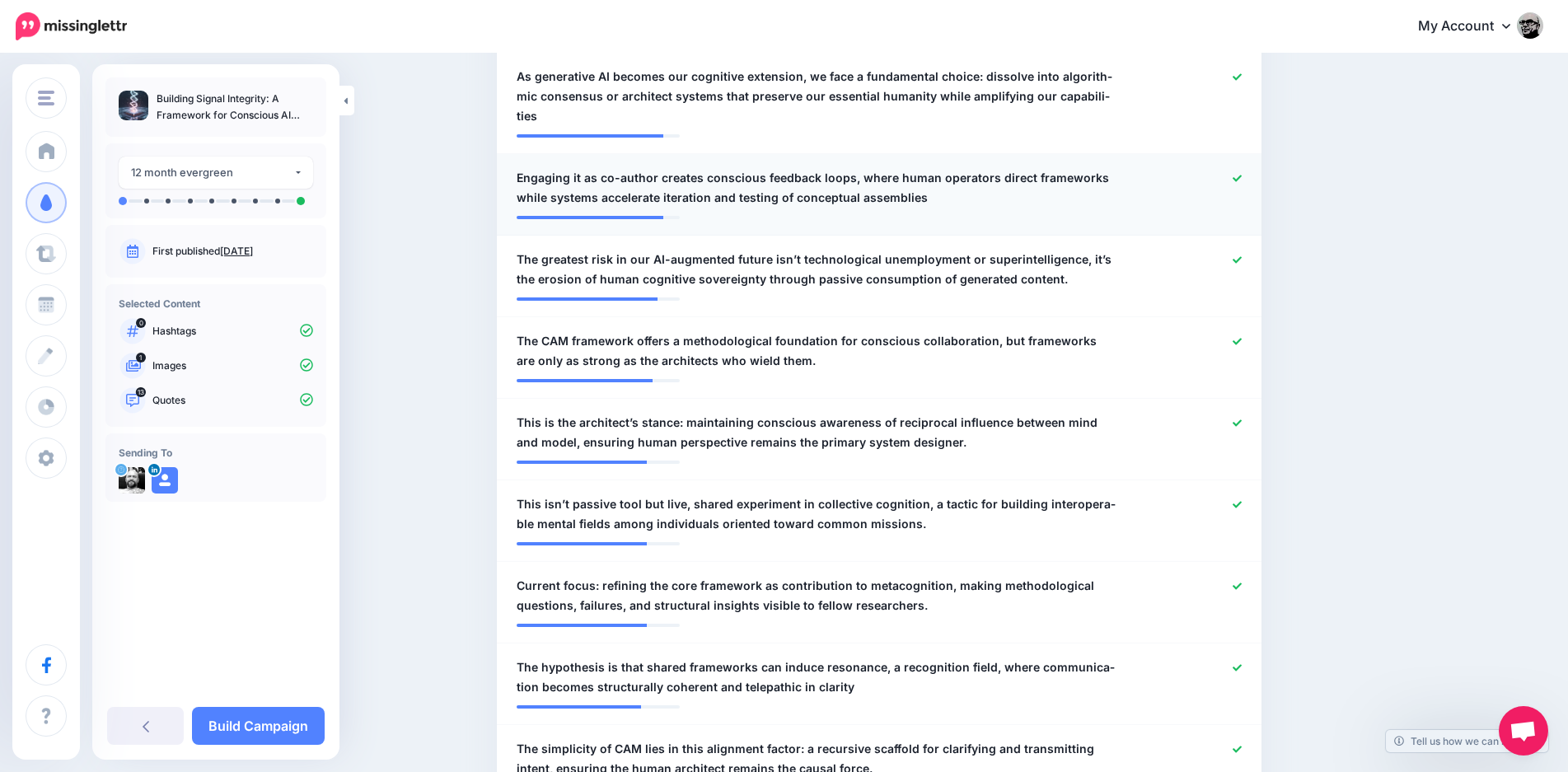
click at [1242, 175] on icon at bounding box center [1237, 178] width 9 height 6
click at [1242, 337] on icon at bounding box center [1237, 341] width 9 height 9
click at [1242, 338] on icon at bounding box center [1237, 340] width 9 height 6
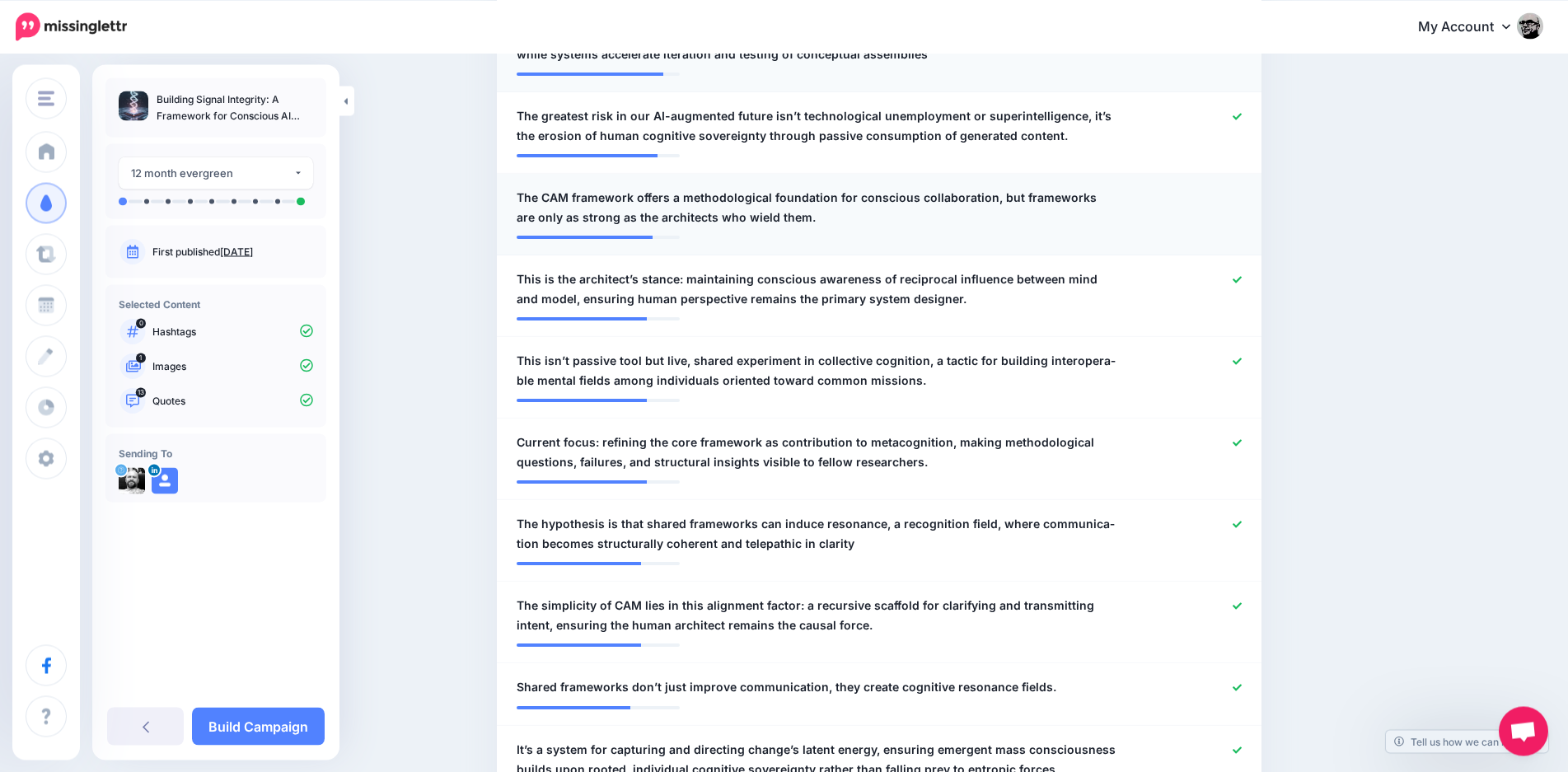
scroll to position [959, 0]
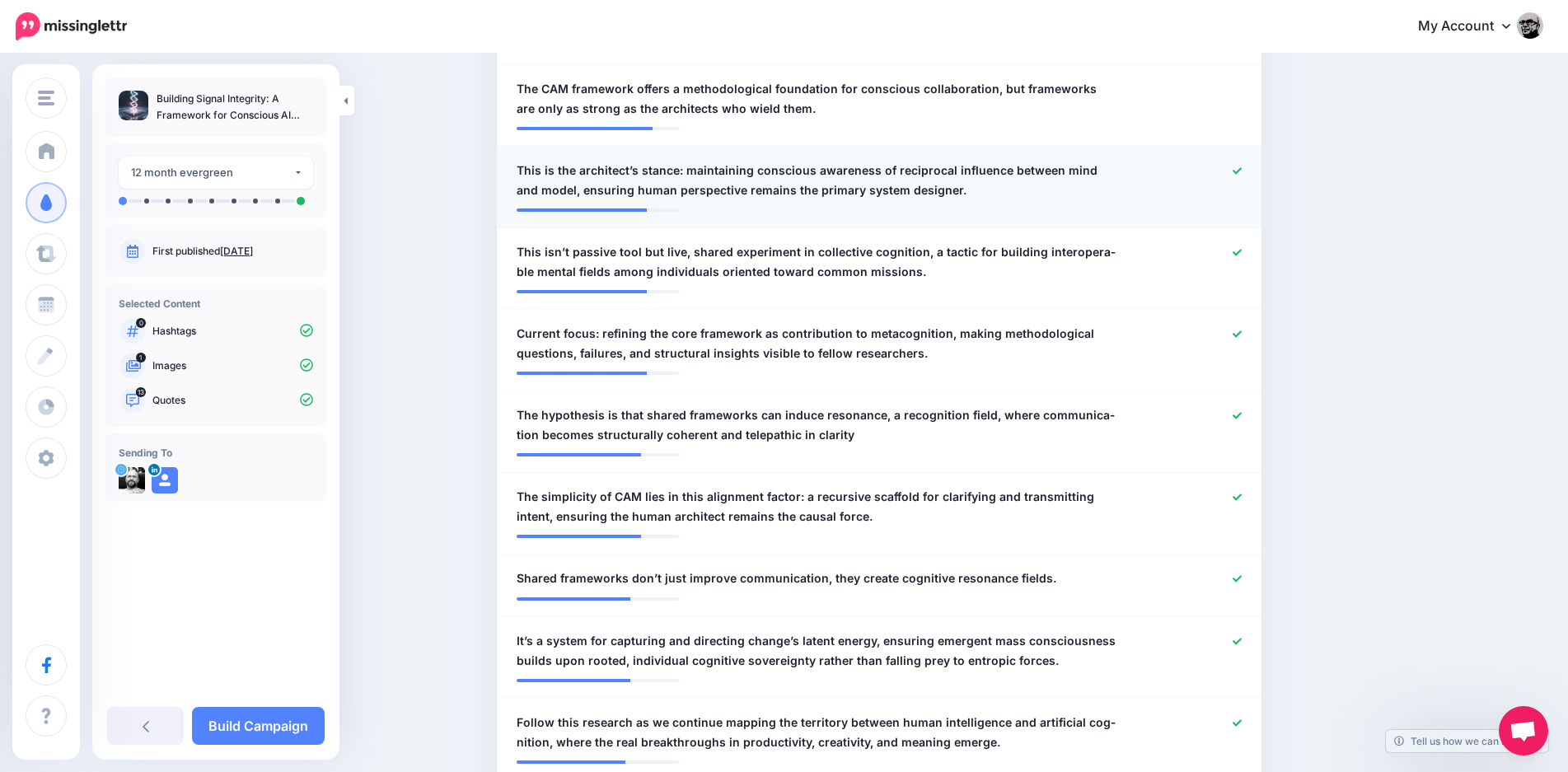
click at [1072, 180] on span "This is the archi­tec­t’s stance: main­tain­ing con­scious aware­ness of rec­i­…" at bounding box center [816, 180] width 600 height 40
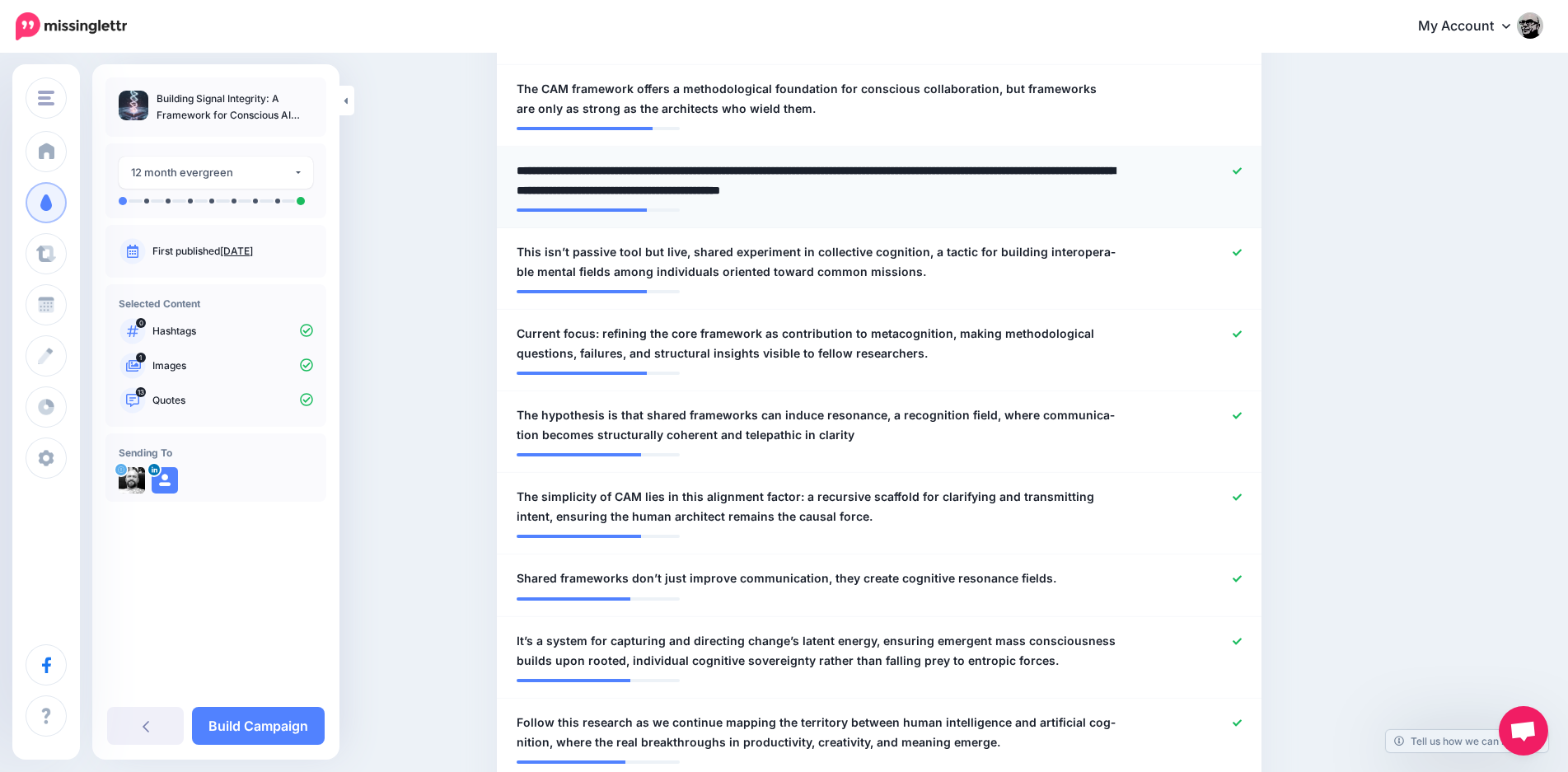
click at [1166, 161] on div at bounding box center [1193, 180] width 126 height 40
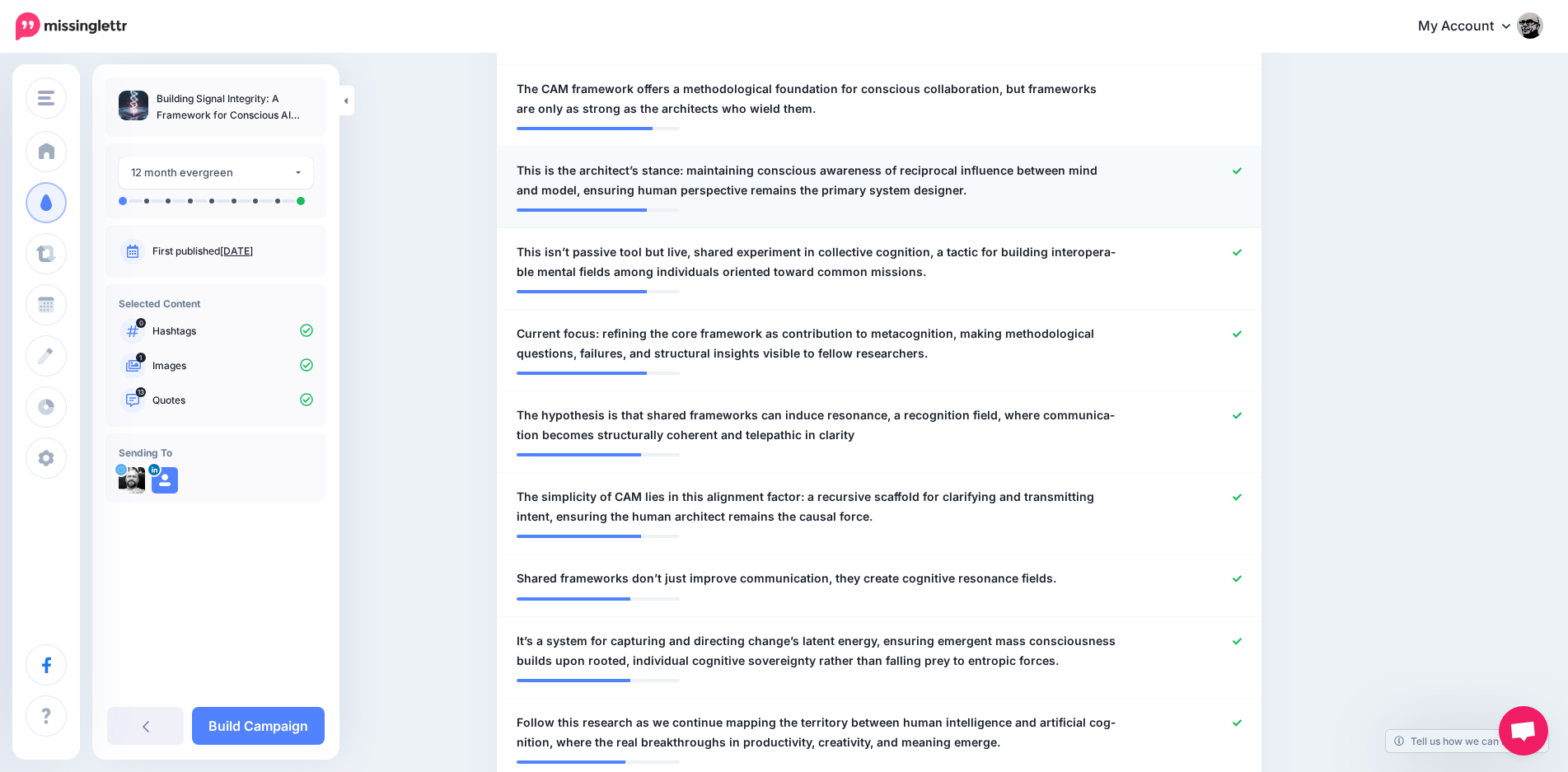
click at [1242, 166] on icon at bounding box center [1237, 171] width 9 height 9
click at [1242, 331] on icon at bounding box center [1237, 333] width 9 height 6
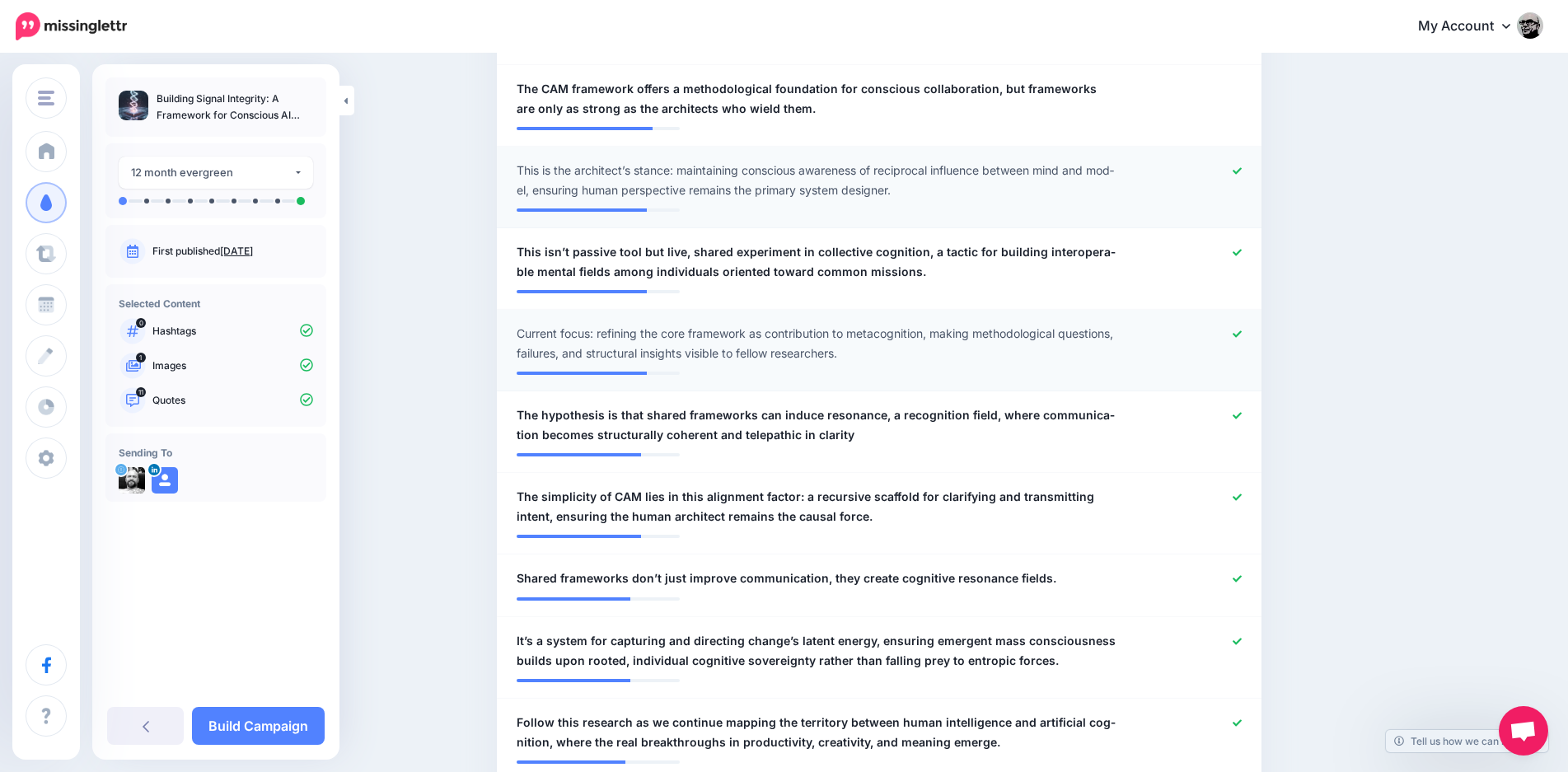
click at [1242, 330] on icon at bounding box center [1237, 334] width 9 height 9
click at [1242, 248] on icon at bounding box center [1237, 253] width 9 height 9
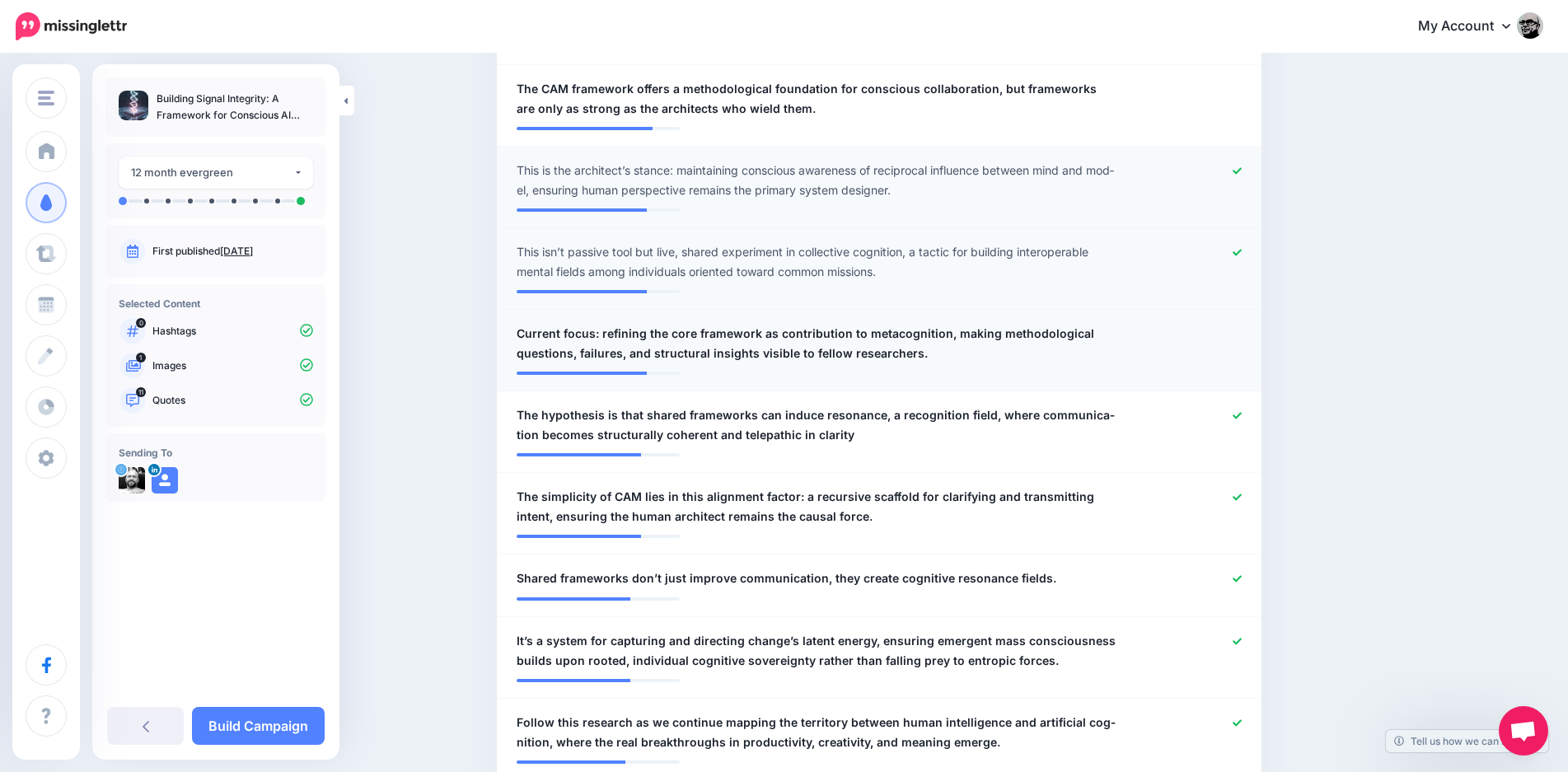
click at [1242, 248] on icon at bounding box center [1237, 253] width 9 height 9
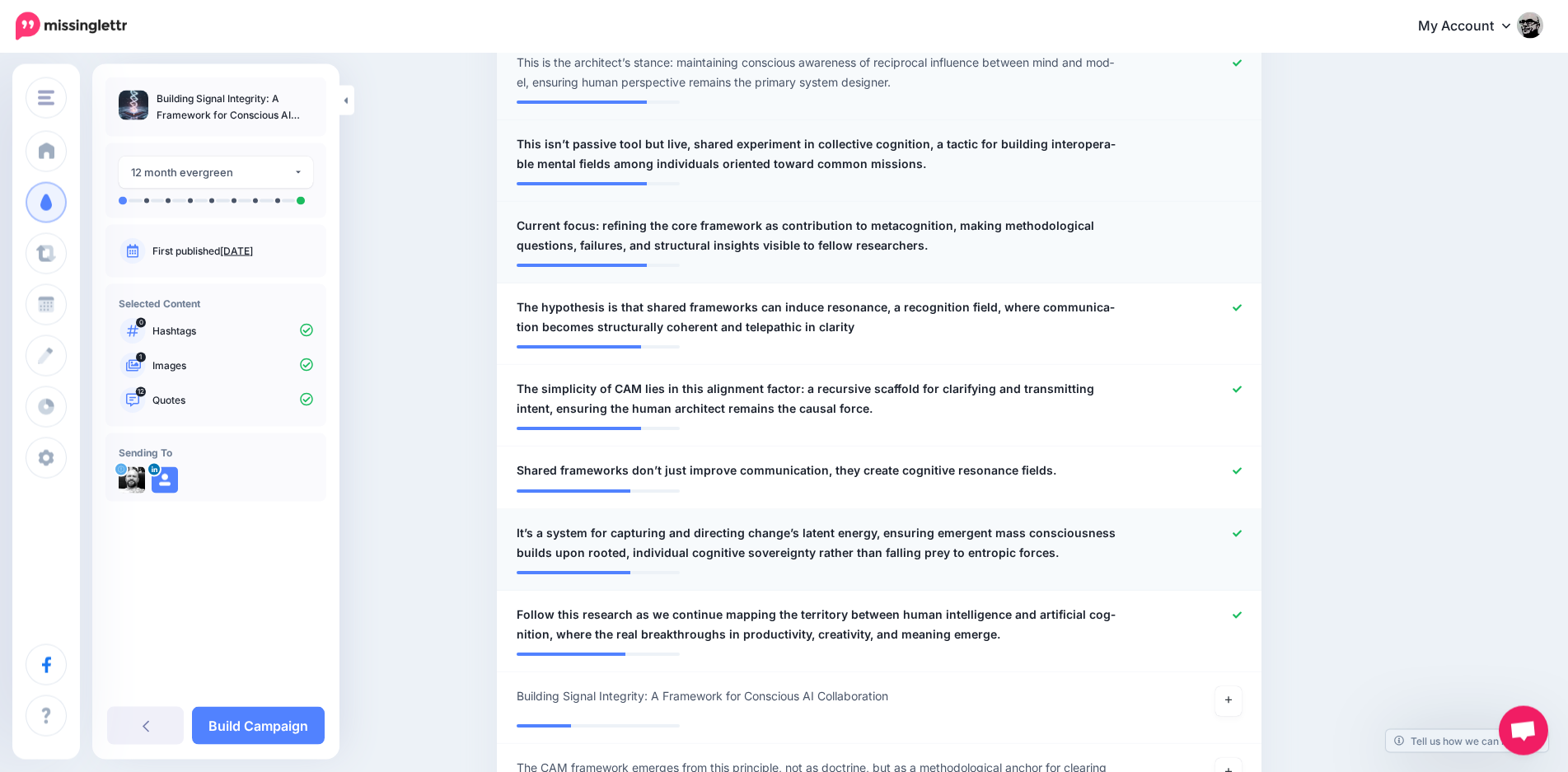
scroll to position [1043, 0]
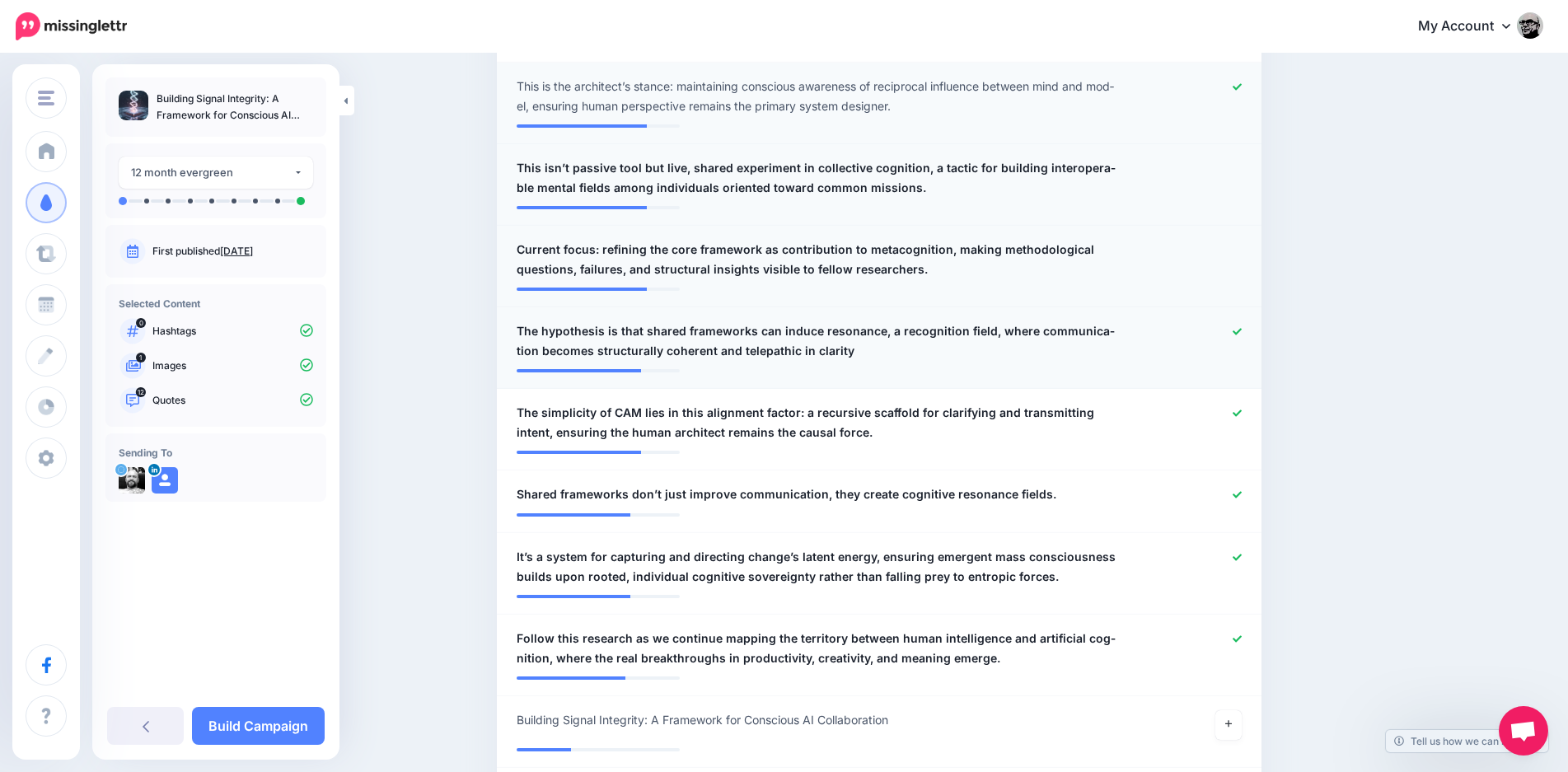
click at [1254, 334] on div at bounding box center [1193, 340] width 126 height 40
click at [1242, 327] on icon at bounding box center [1237, 332] width 9 height 9
click at [1242, 409] on icon at bounding box center [1237, 413] width 9 height 9
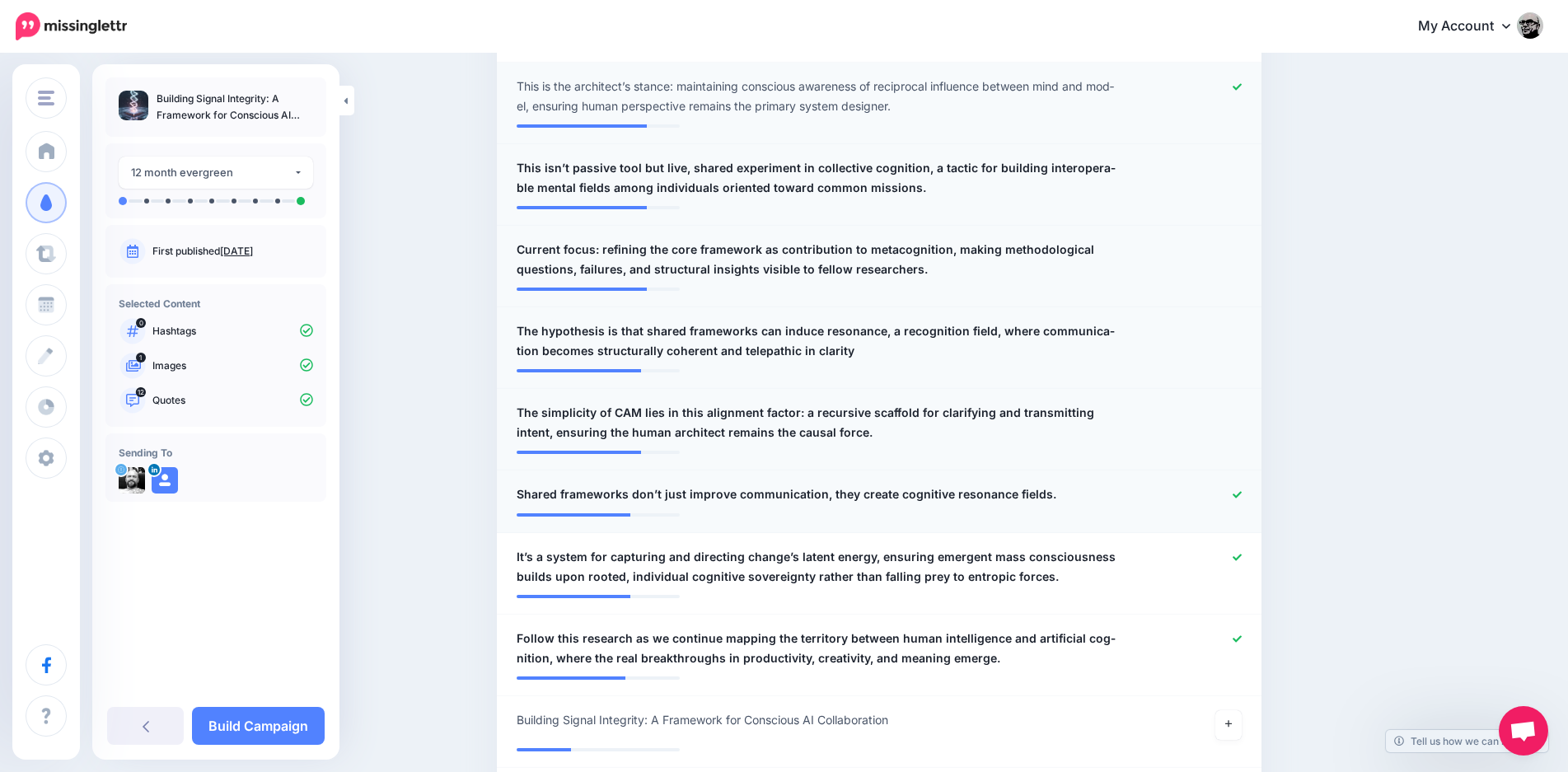
click at [1242, 490] on icon at bounding box center [1237, 494] width 9 height 9
click at [1246, 628] on div at bounding box center [1193, 647] width 126 height 40
click at [1242, 634] on icon at bounding box center [1237, 638] width 9 height 9
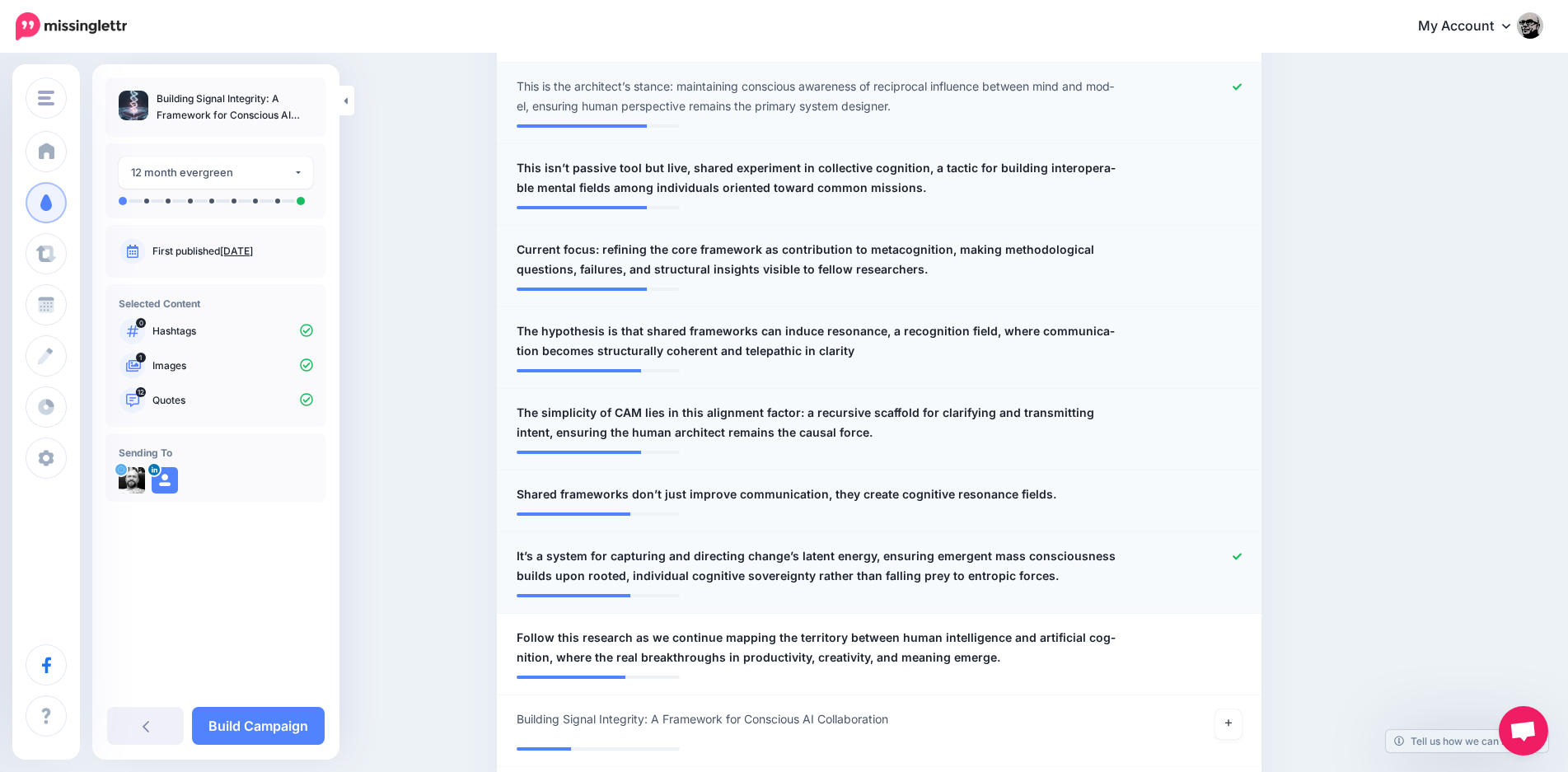
click at [1242, 553] on icon at bounding box center [1237, 555] width 9 height 6
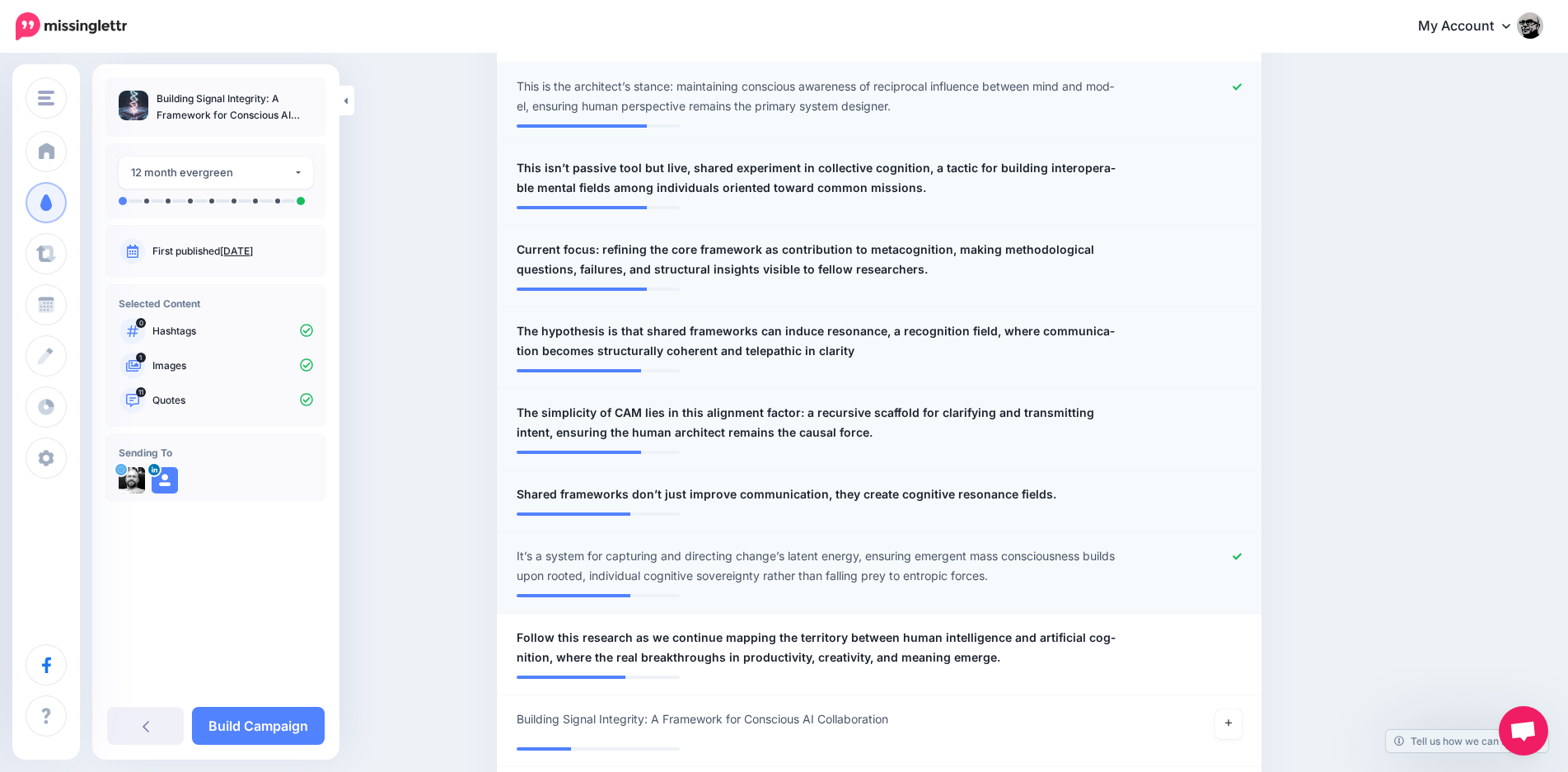
click at [1253, 547] on div at bounding box center [1193, 566] width 126 height 40
click at [1242, 552] on icon at bounding box center [1237, 556] width 9 height 9
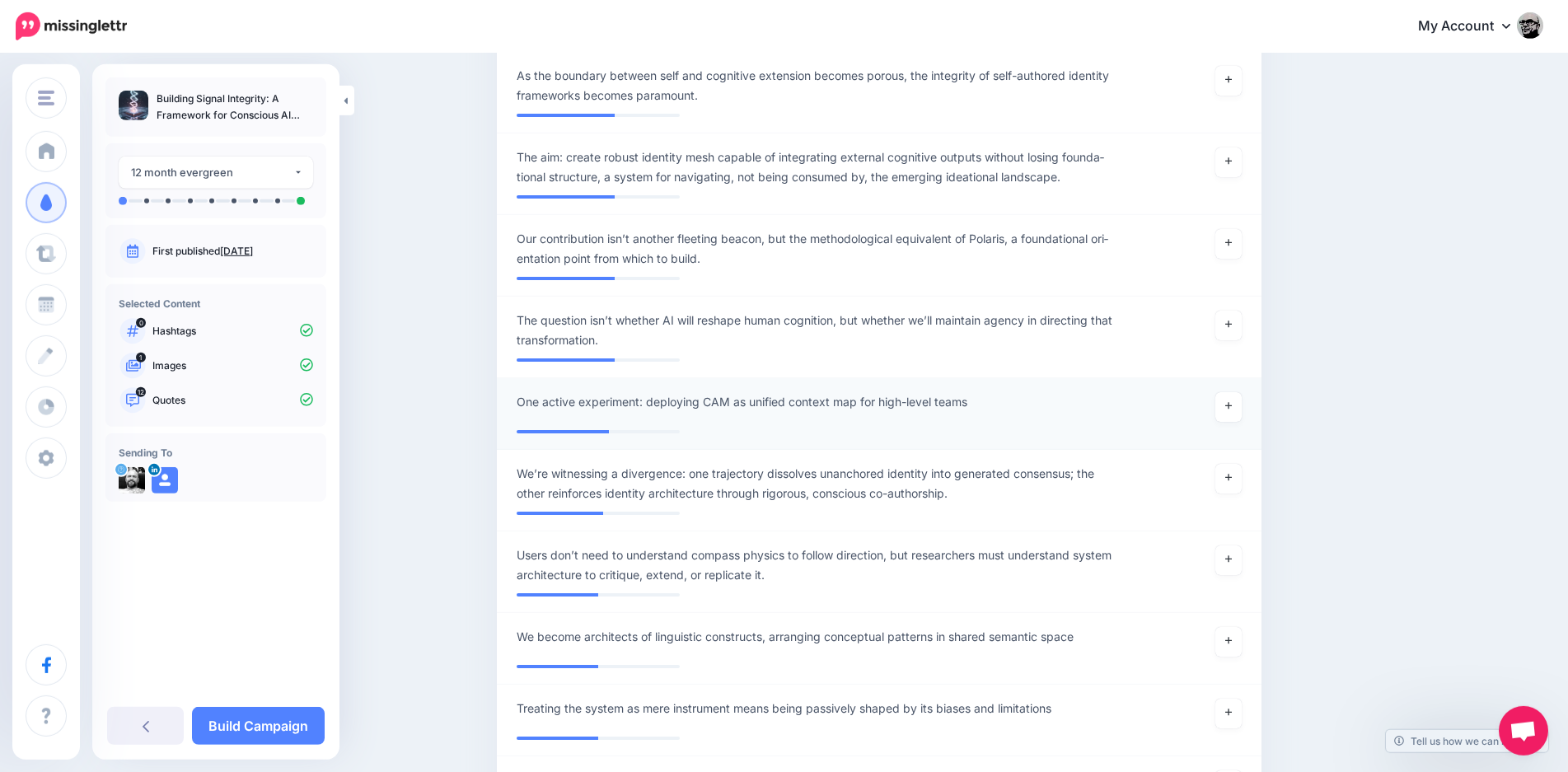
scroll to position [1967, 0]
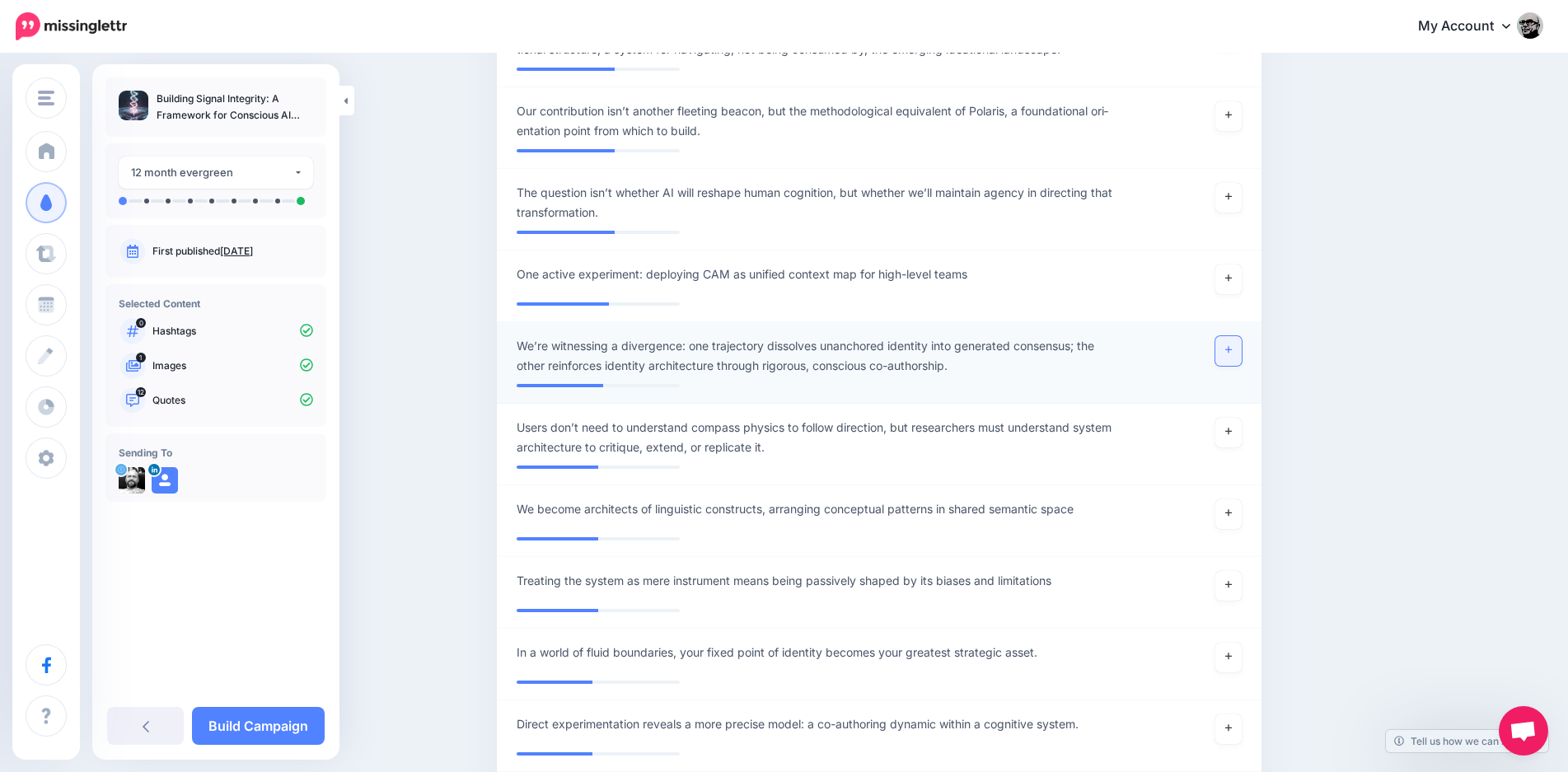
click at [1240, 336] on link at bounding box center [1229, 351] width 27 height 30
click at [1232, 347] on icon at bounding box center [1228, 349] width 6 height 6
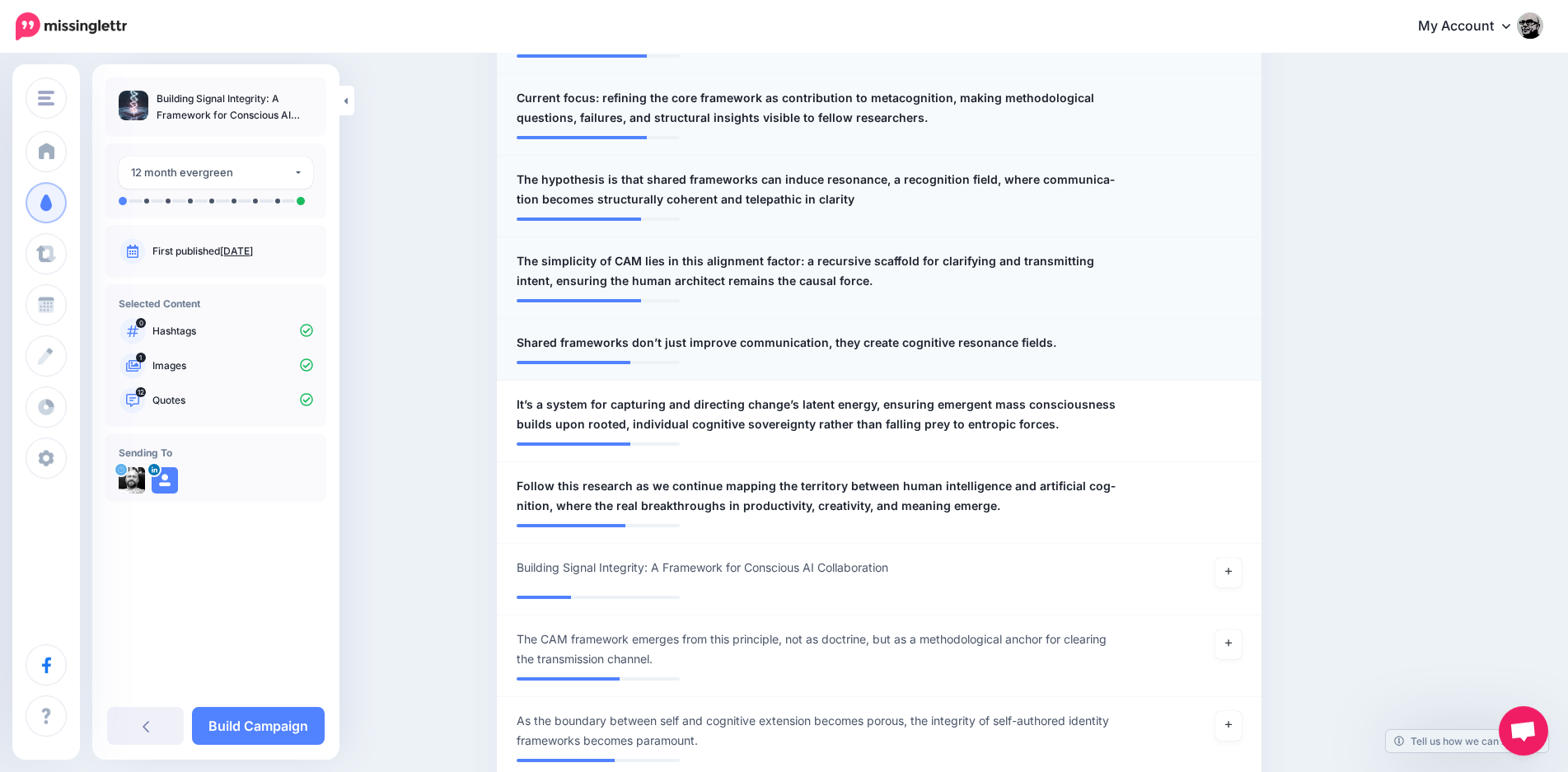
scroll to position [1261, 0]
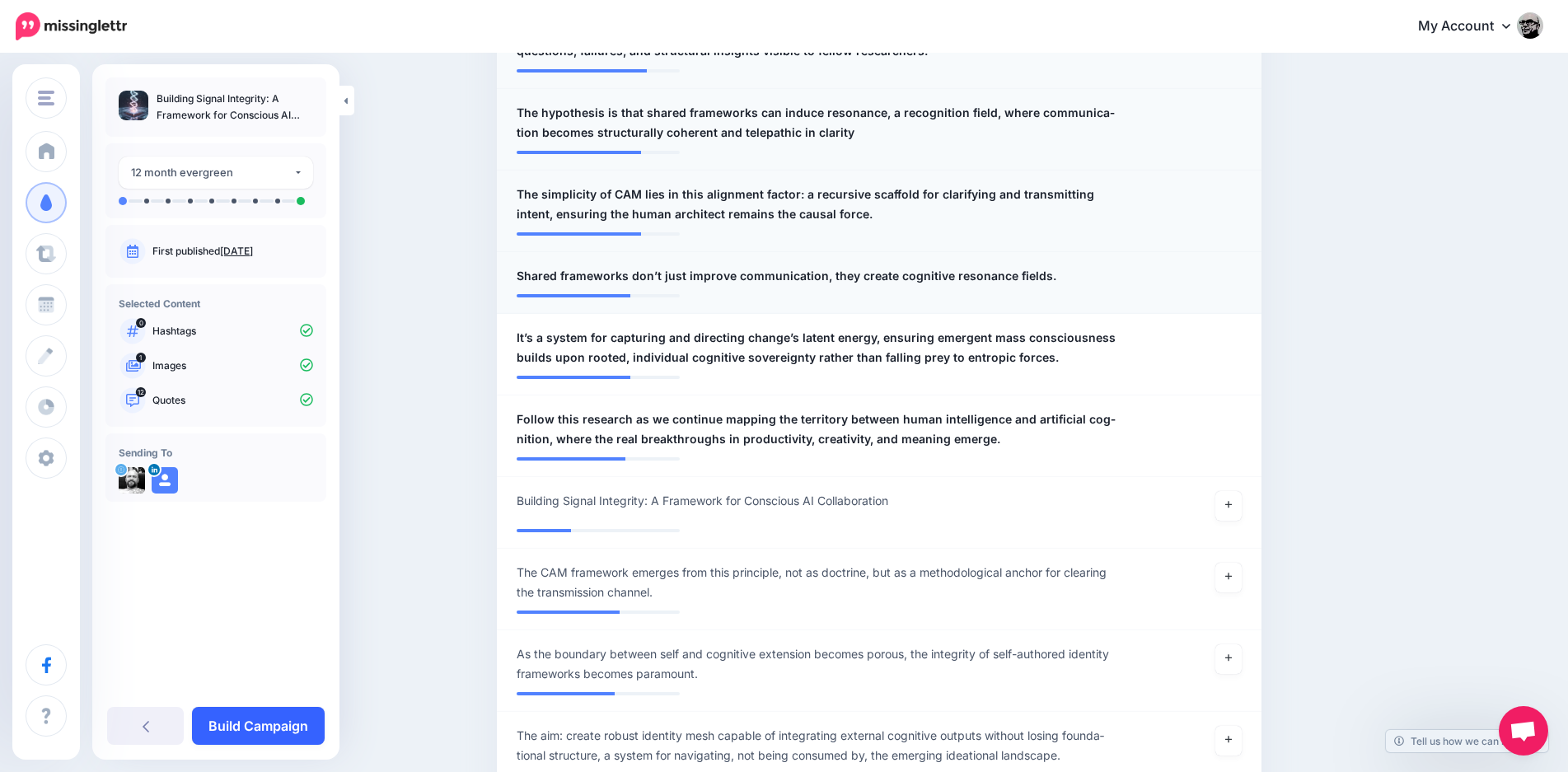
click at [294, 732] on link "Build Campaign" at bounding box center [258, 726] width 133 height 38
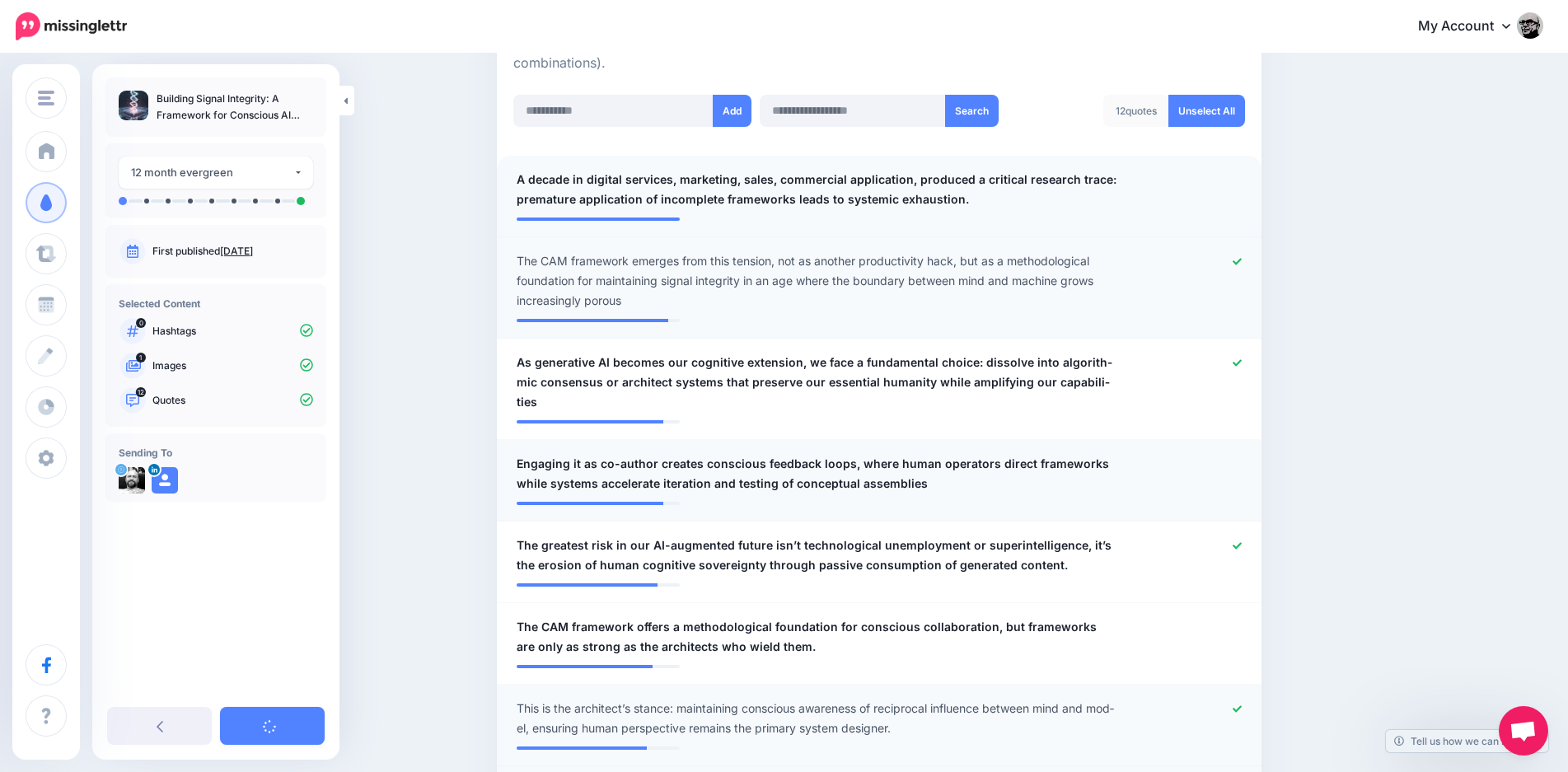
scroll to position [0, 0]
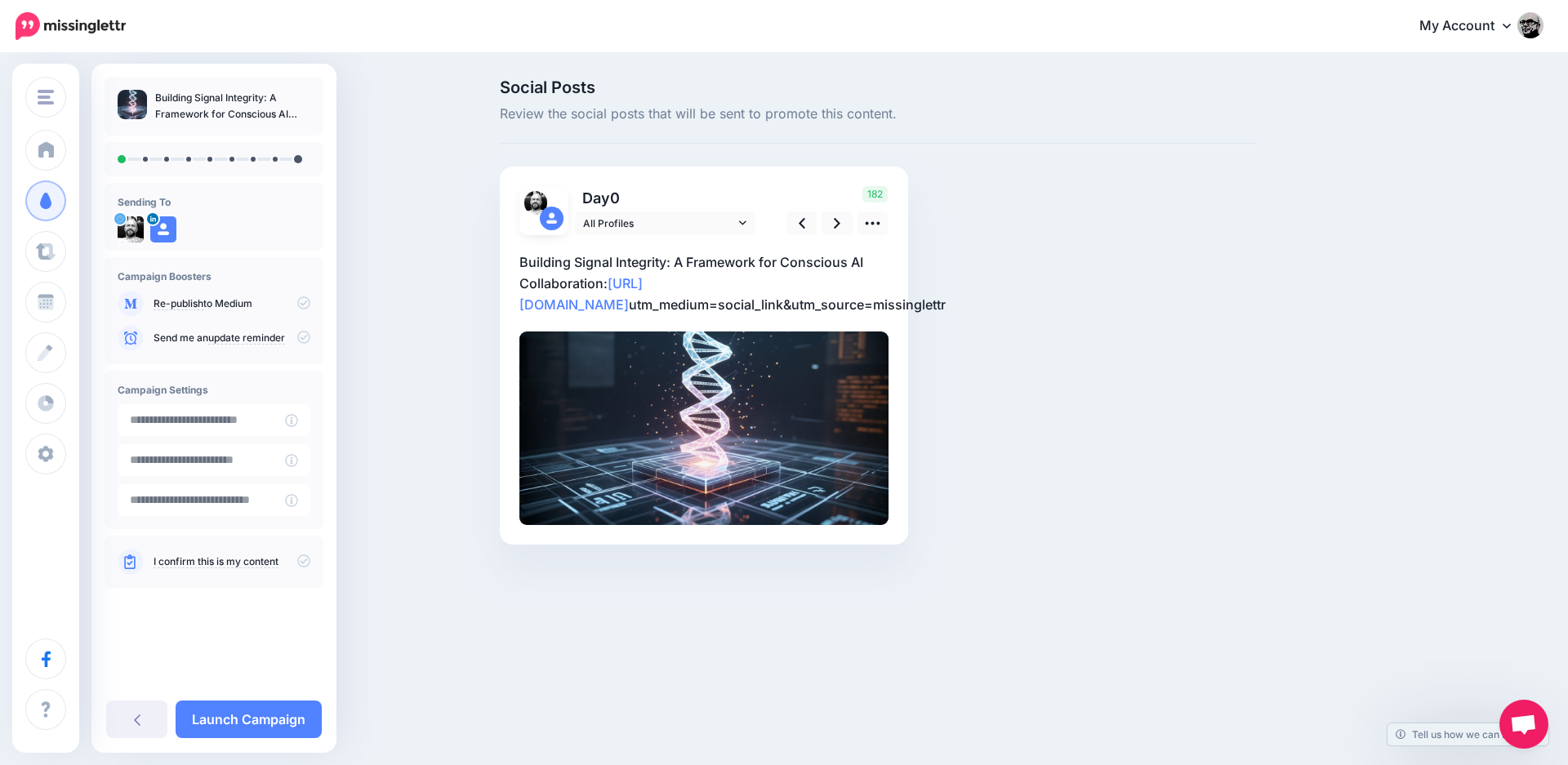
click at [566, 251] on div at bounding box center [704, 379] width 369 height 290
click at [839, 229] on icon at bounding box center [836, 223] width 6 height 18
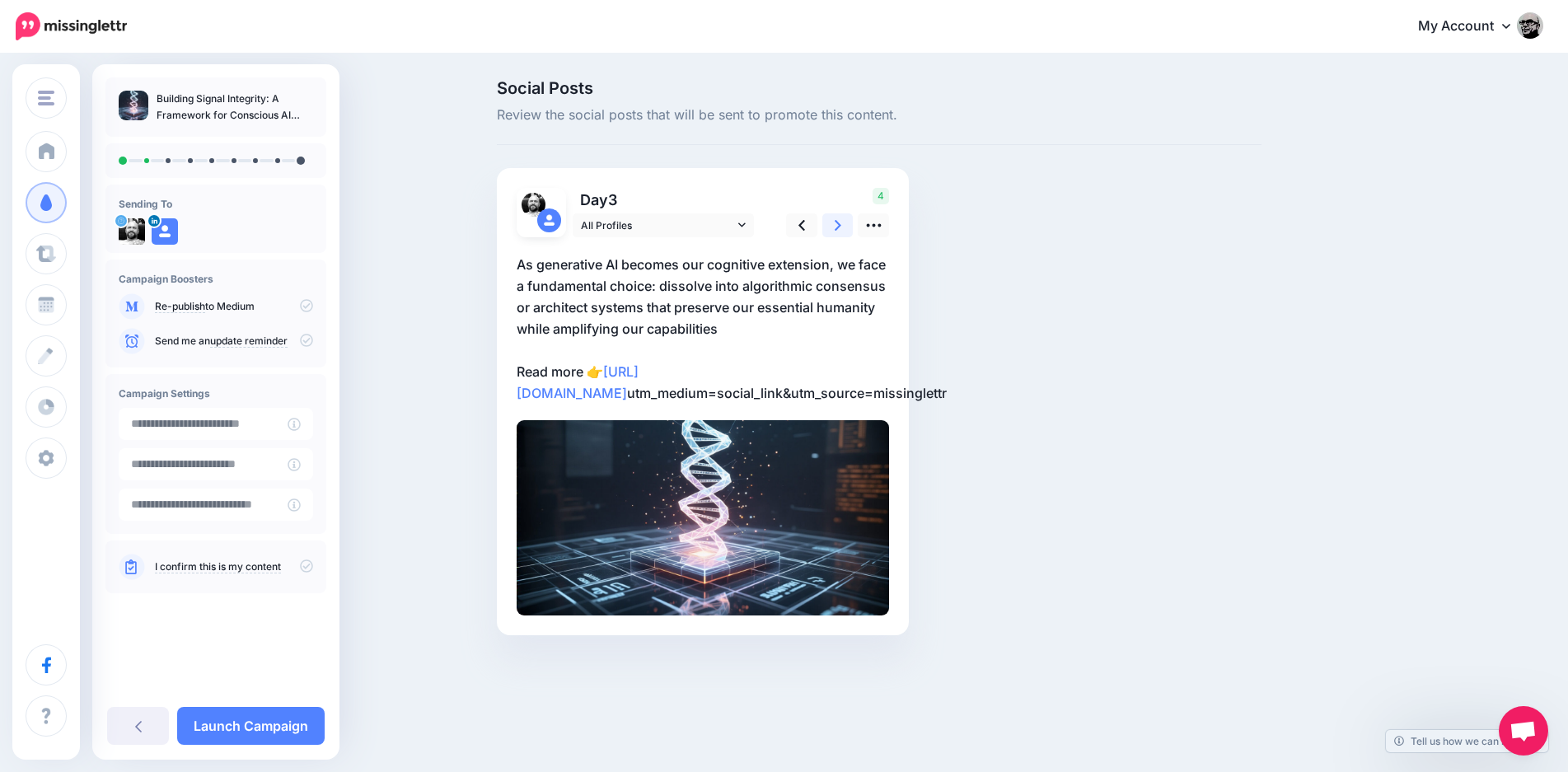
click at [841, 231] on icon at bounding box center [838, 225] width 6 height 18
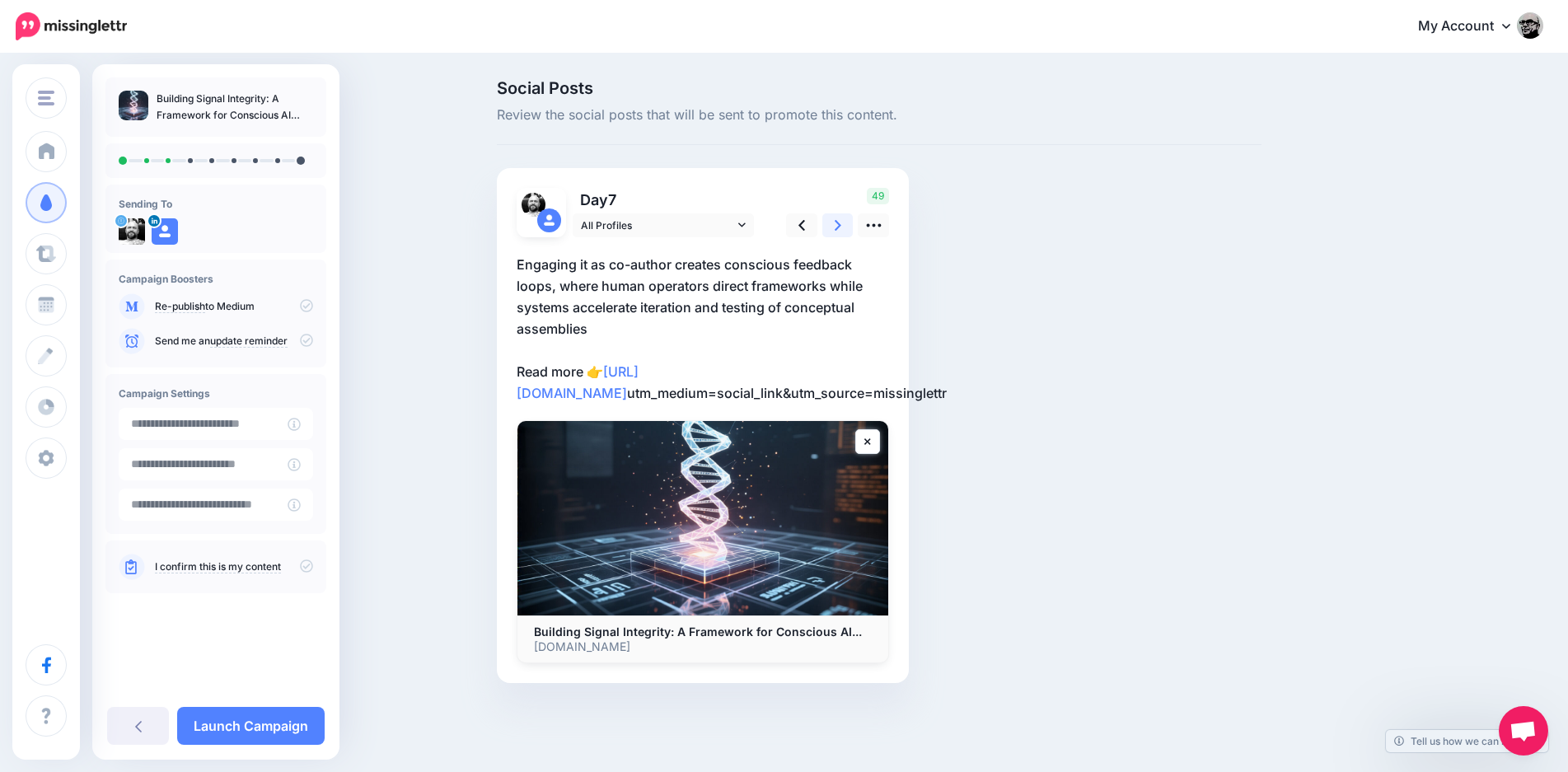
click at [841, 231] on icon at bounding box center [838, 225] width 6 height 18
click at [817, 229] on link at bounding box center [801, 225] width 31 height 24
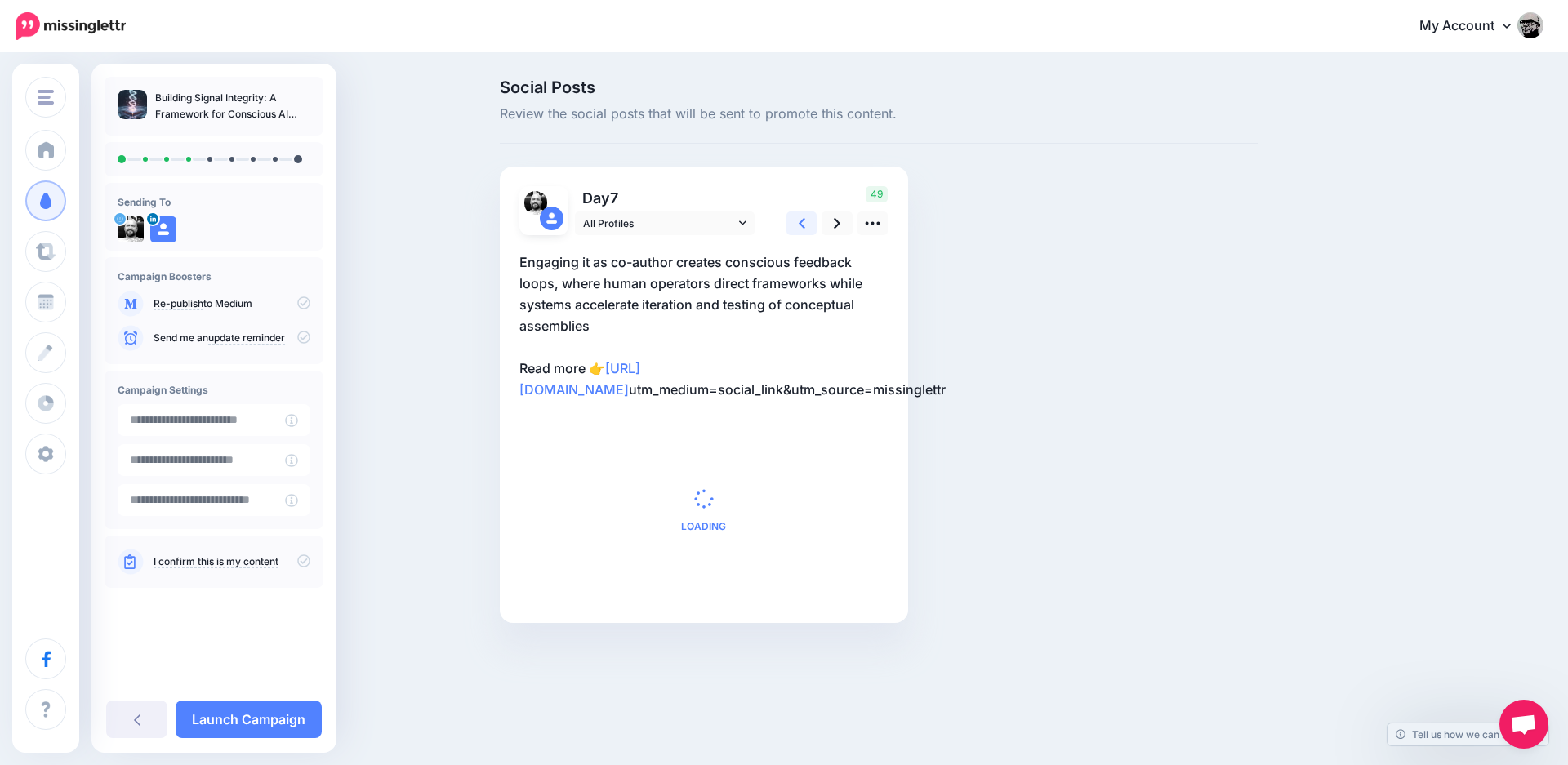
click at [810, 226] on link at bounding box center [801, 223] width 31 height 24
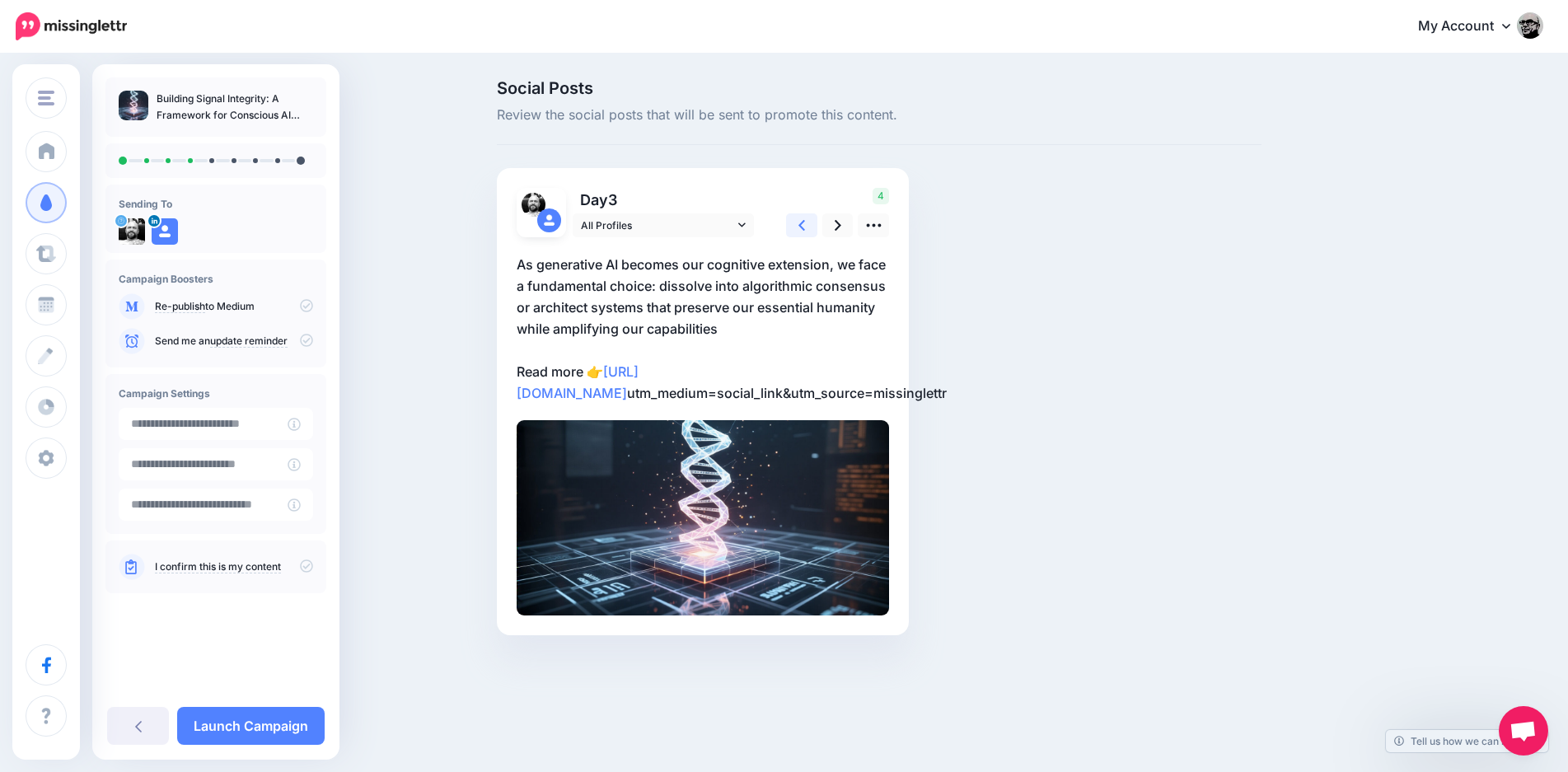
click at [817, 228] on link at bounding box center [801, 225] width 31 height 24
click at [817, 228] on link at bounding box center [808, 225] width 31 height 24
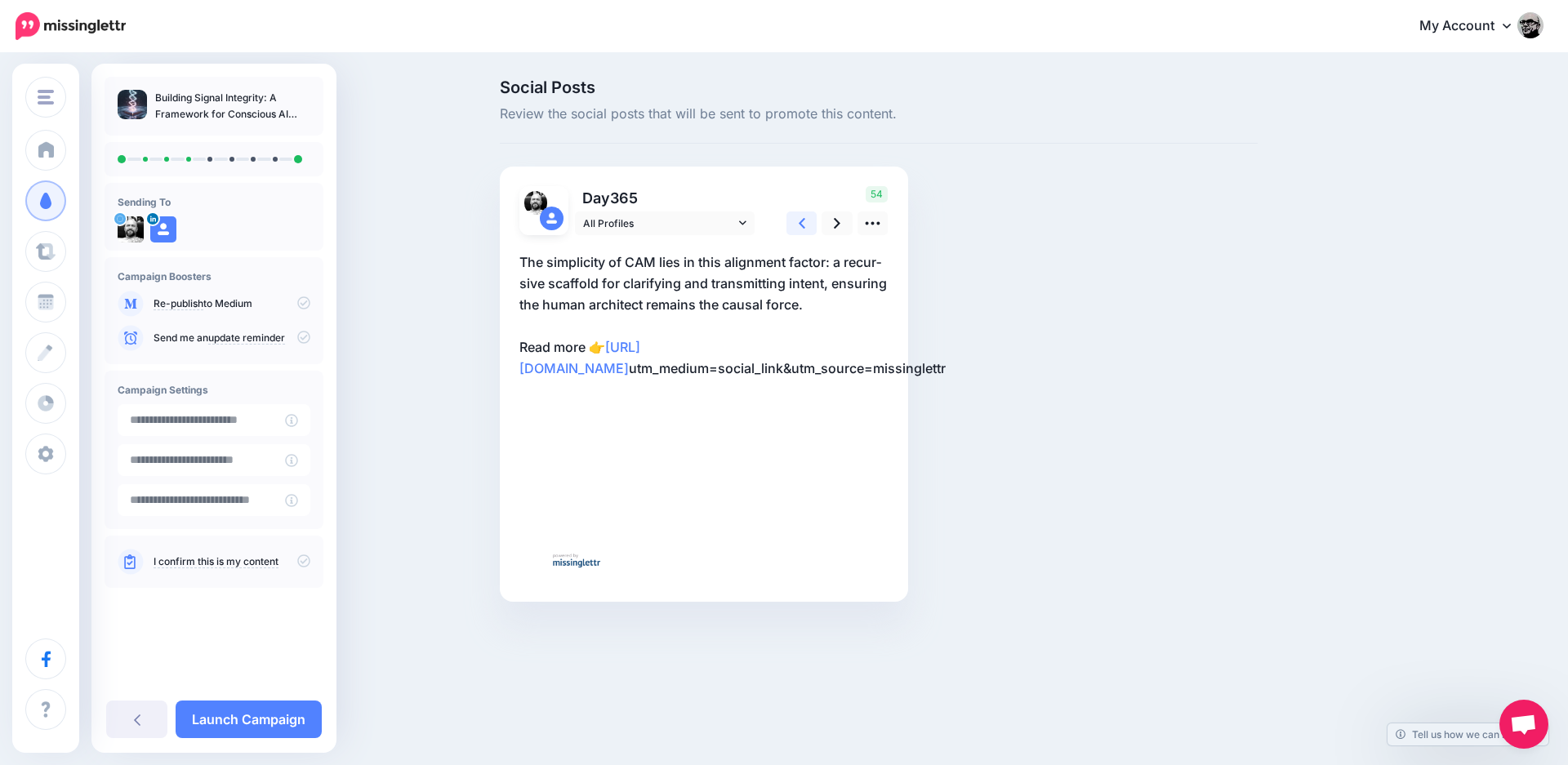
click at [810, 226] on link at bounding box center [801, 223] width 31 height 24
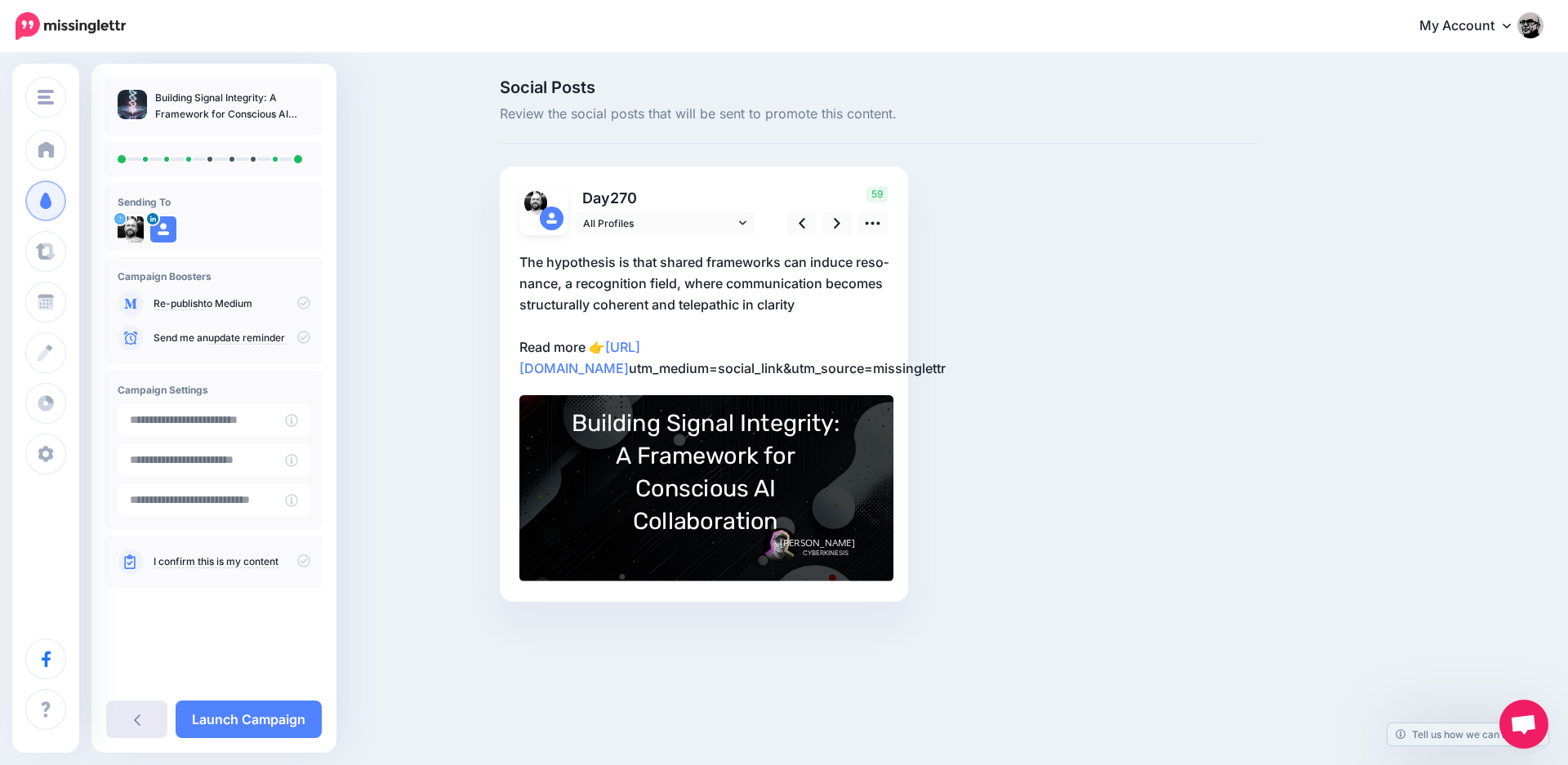
click at [130, 715] on link at bounding box center [137, 719] width 61 height 38
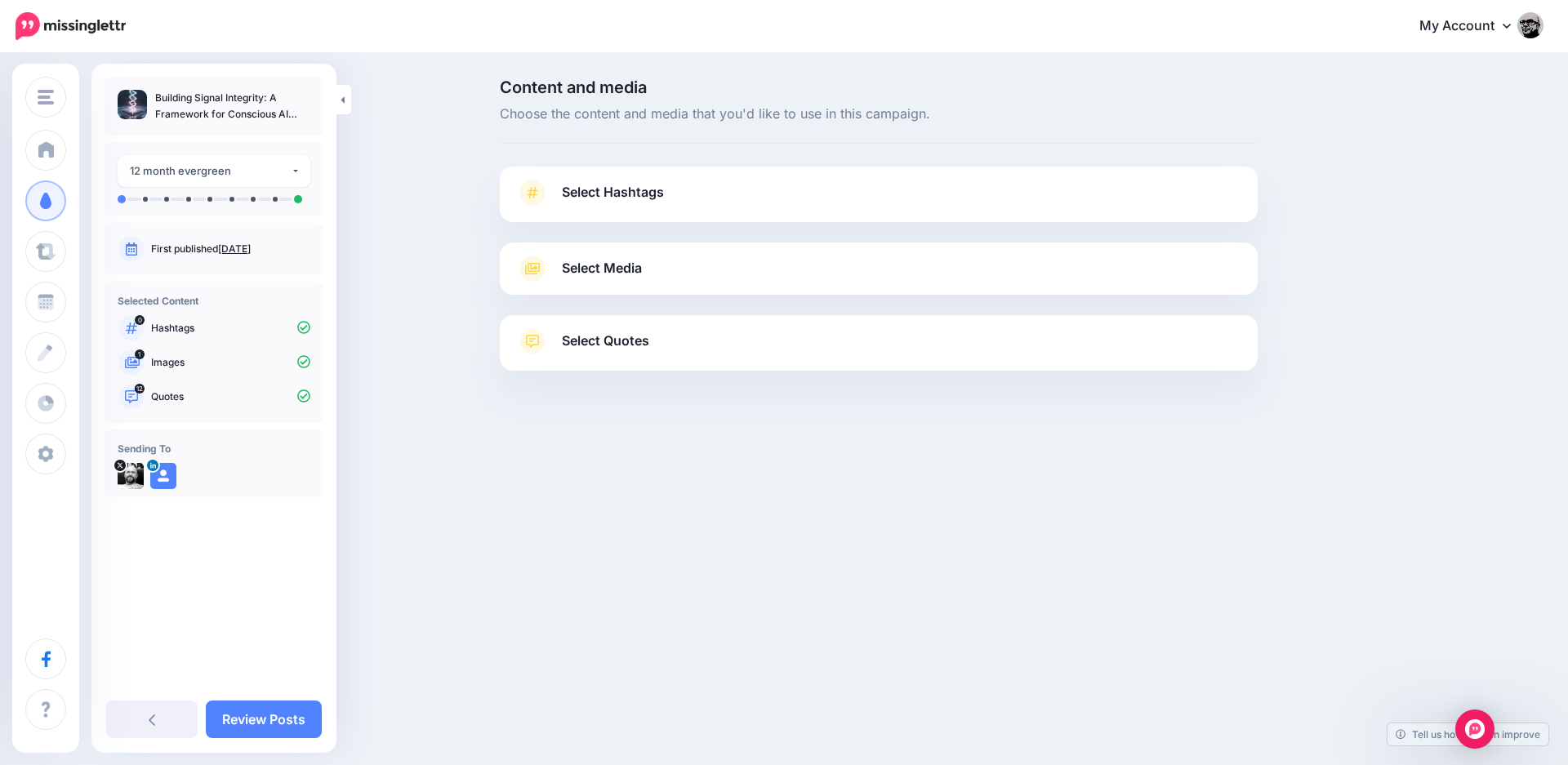
click at [486, 428] on div "Content and media Choose the content and media that you'd like to use in this c…" at bounding box center [784, 266] width 1568 height 422
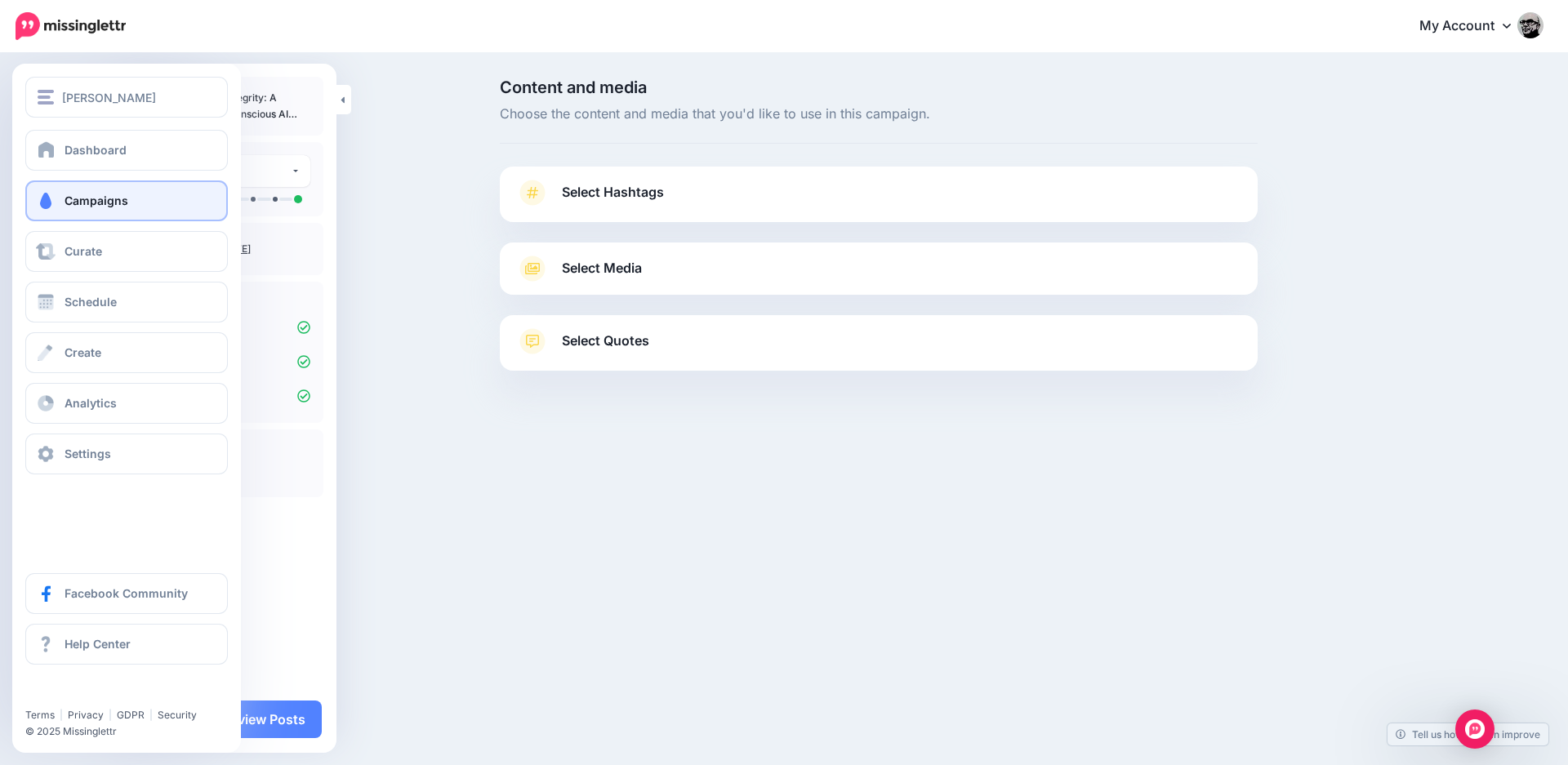
click at [138, 194] on link "Campaigns" at bounding box center [126, 201] width 202 height 41
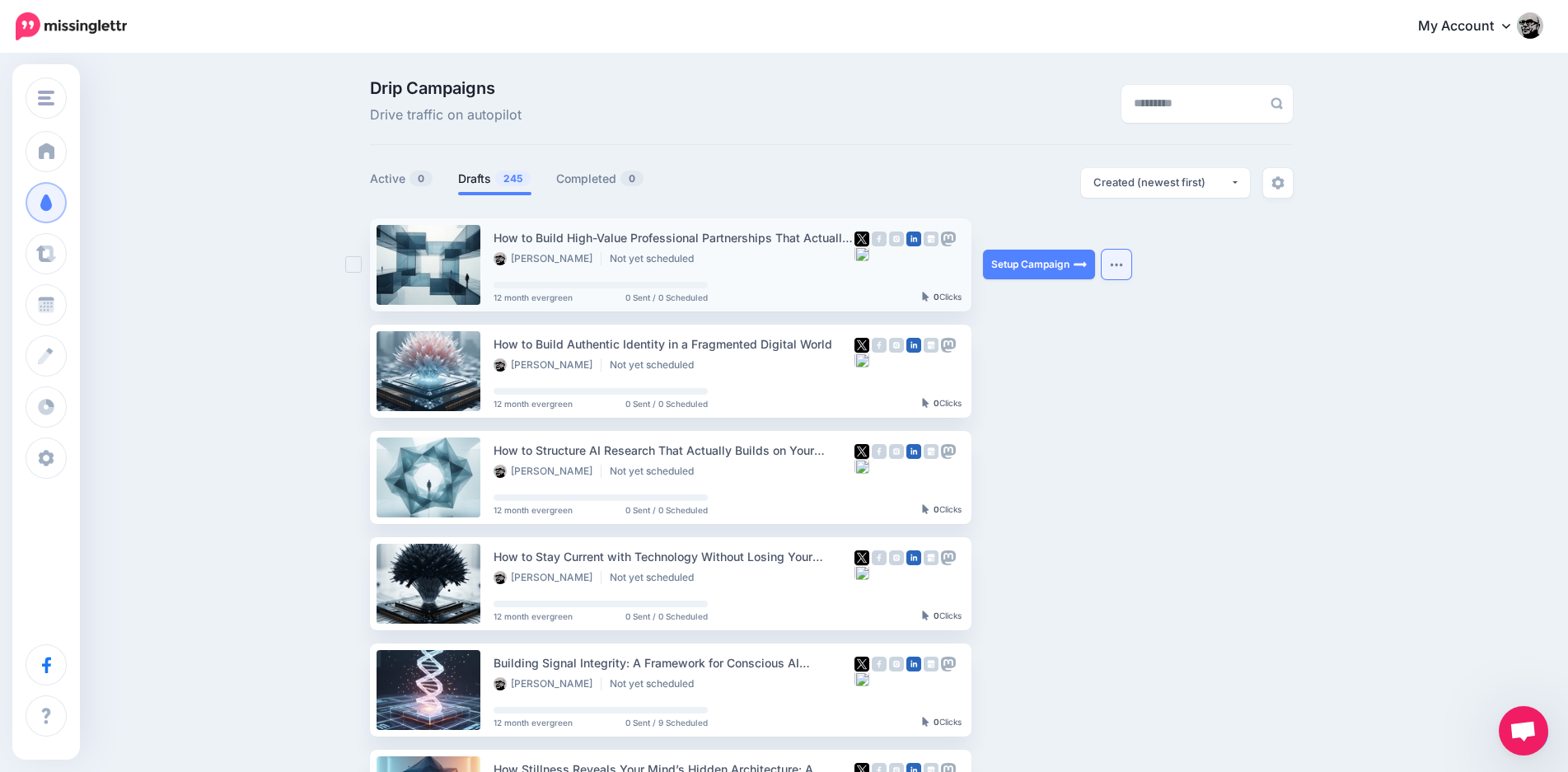
click at [1118, 271] on button "button" at bounding box center [1117, 264] width 30 height 30
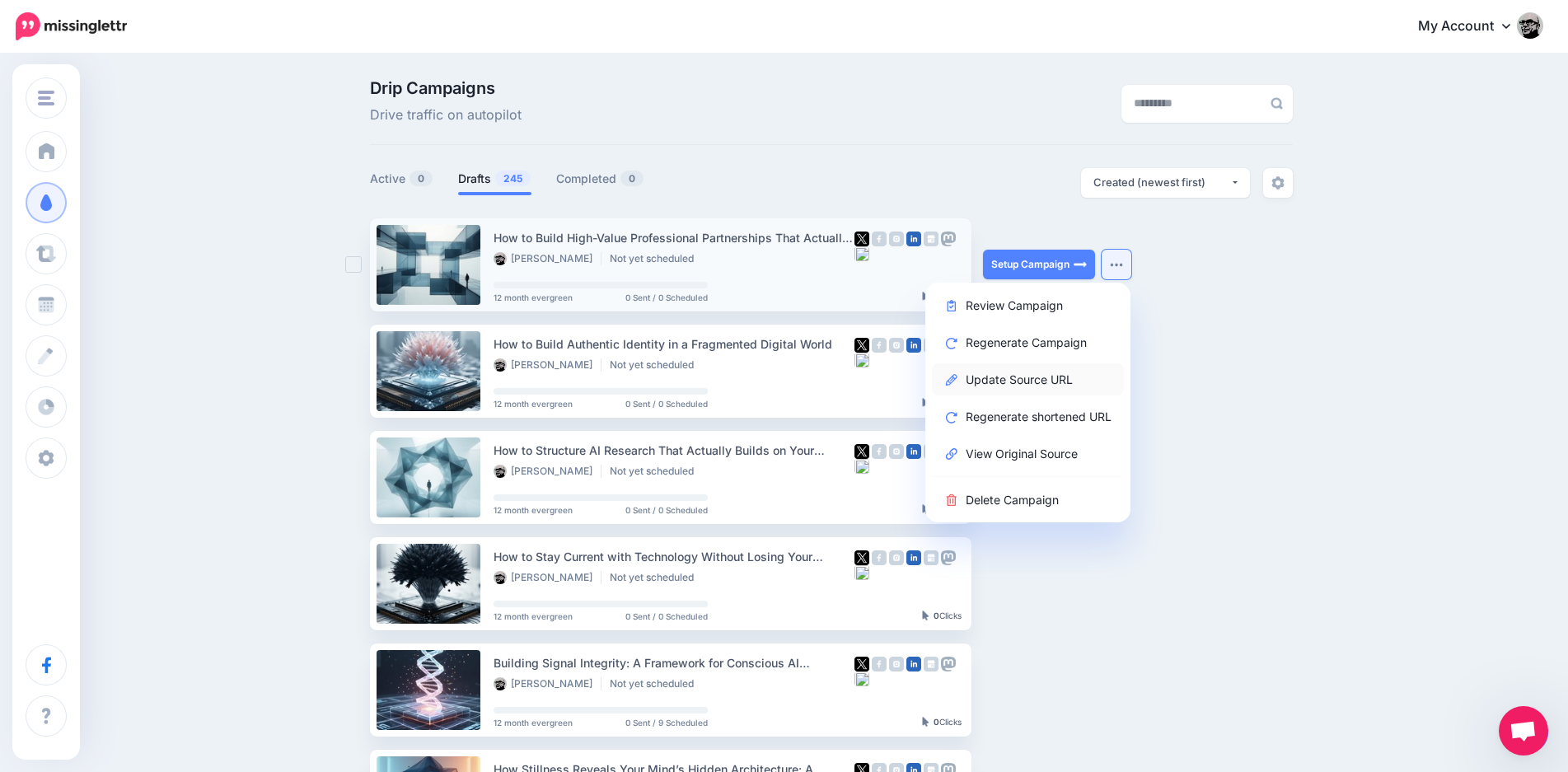
click at [1032, 381] on link "Update Source URL" at bounding box center [1028, 379] width 192 height 32
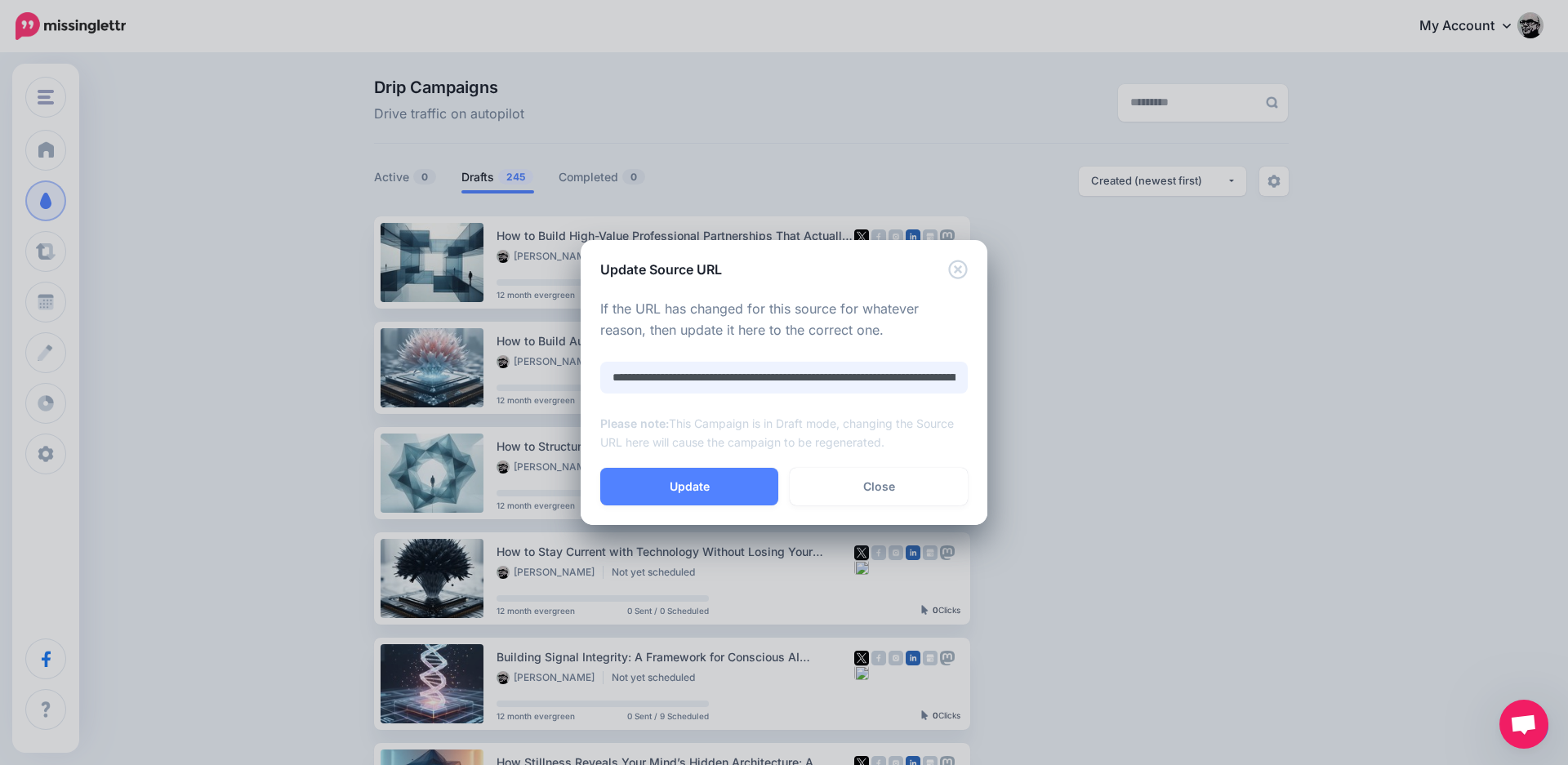
click at [741, 378] on input "**********" at bounding box center [784, 378] width 367 height 32
click at [941, 497] on link "Close" at bounding box center [878, 486] width 178 height 38
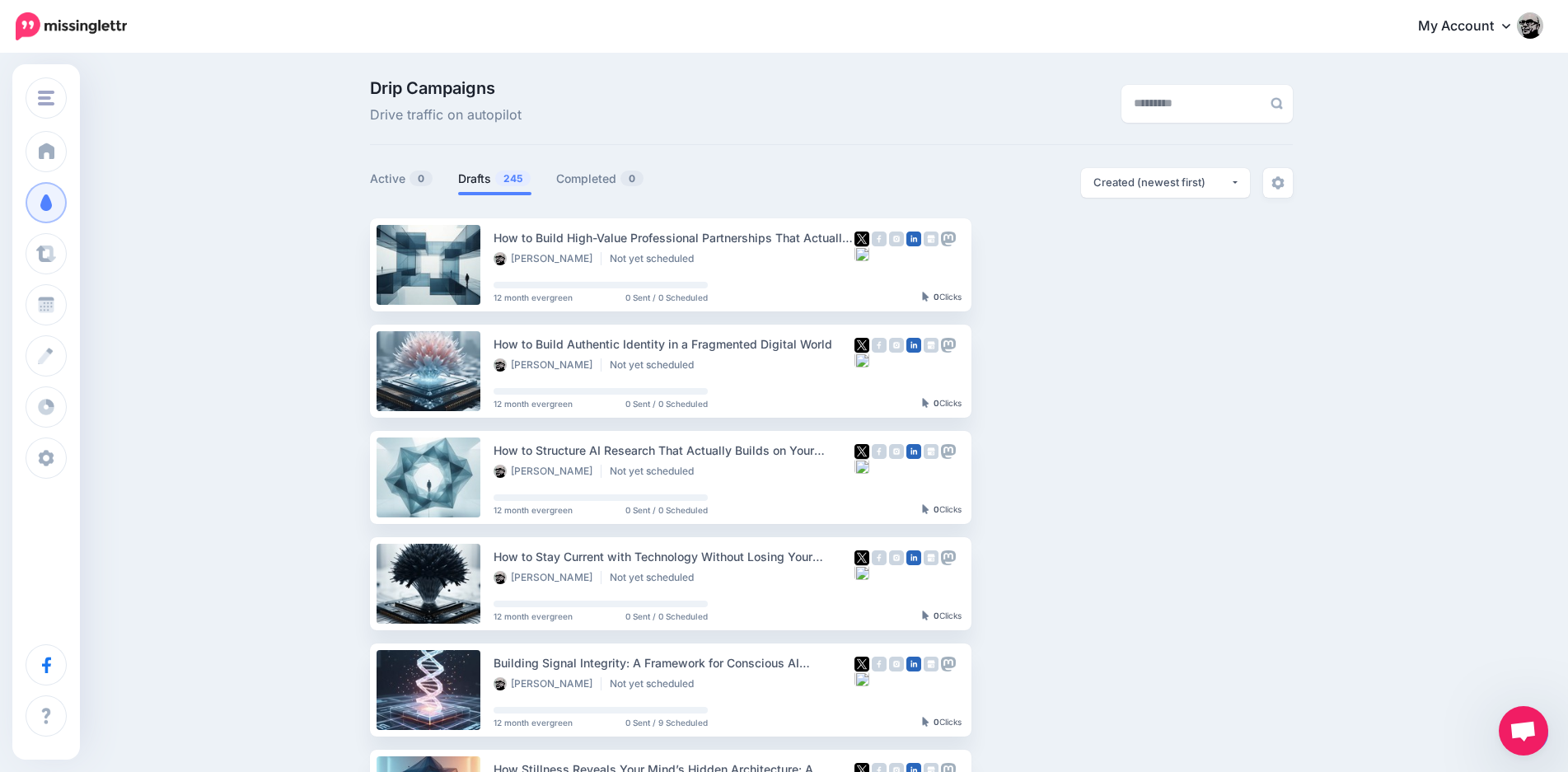
click at [279, 258] on div "Drip Campaigns Drive traffic on autopilot Active 0 245 0" at bounding box center [784, 756] width 1568 height 1403
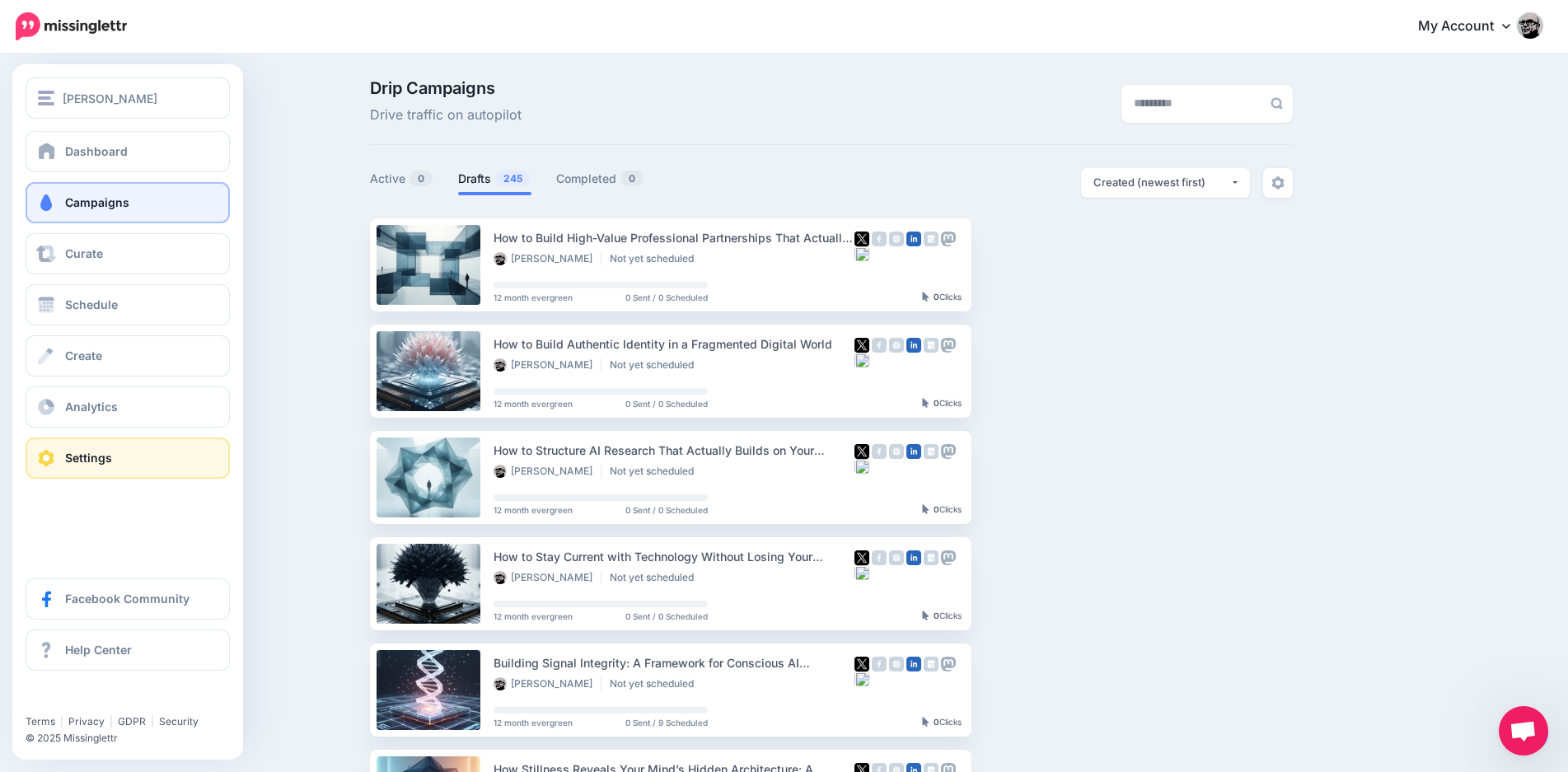
click at [75, 459] on span "Settings" at bounding box center [88, 458] width 47 height 14
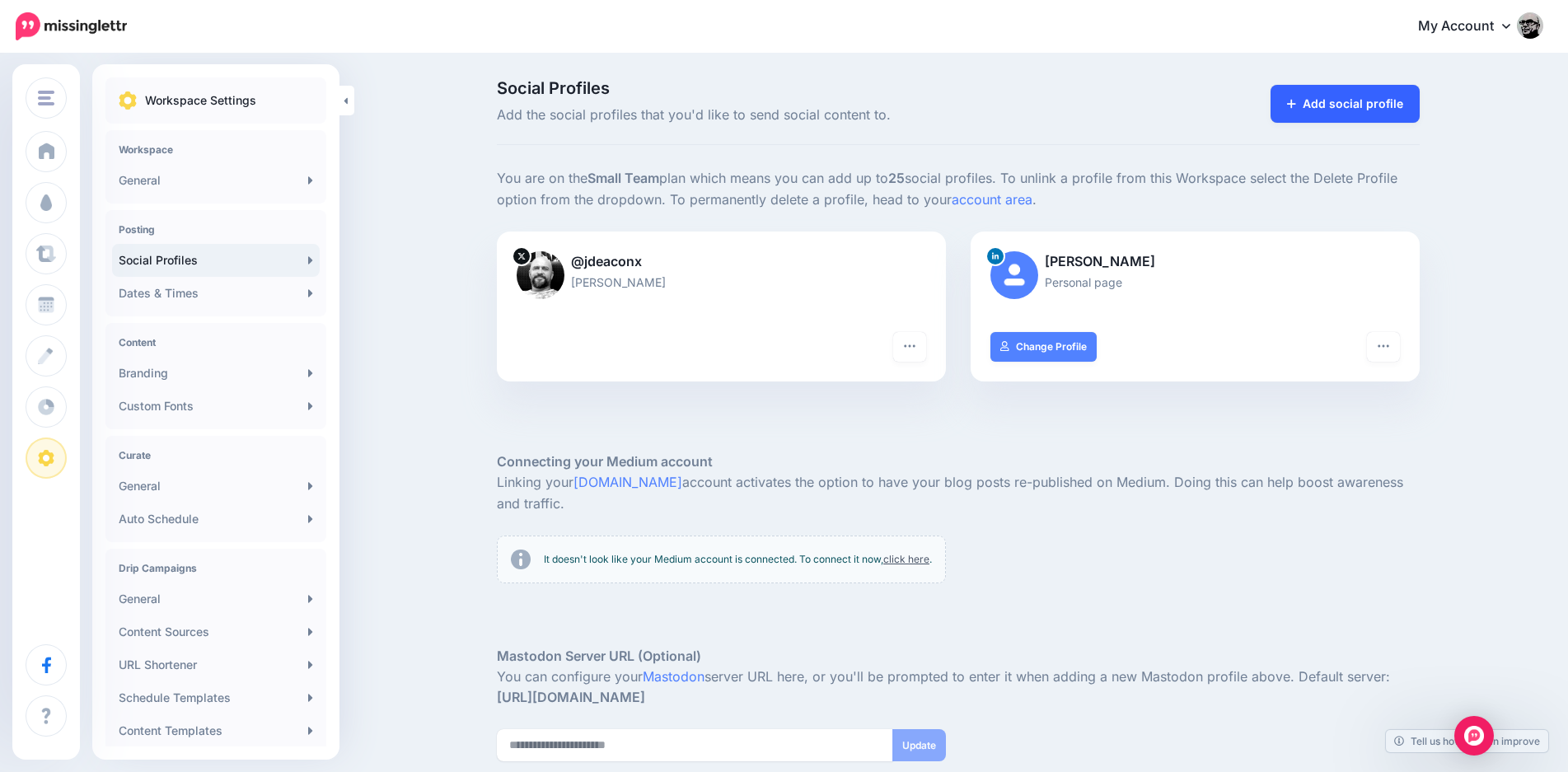
click at [1350, 108] on link "Add social profile" at bounding box center [1345, 103] width 149 height 38
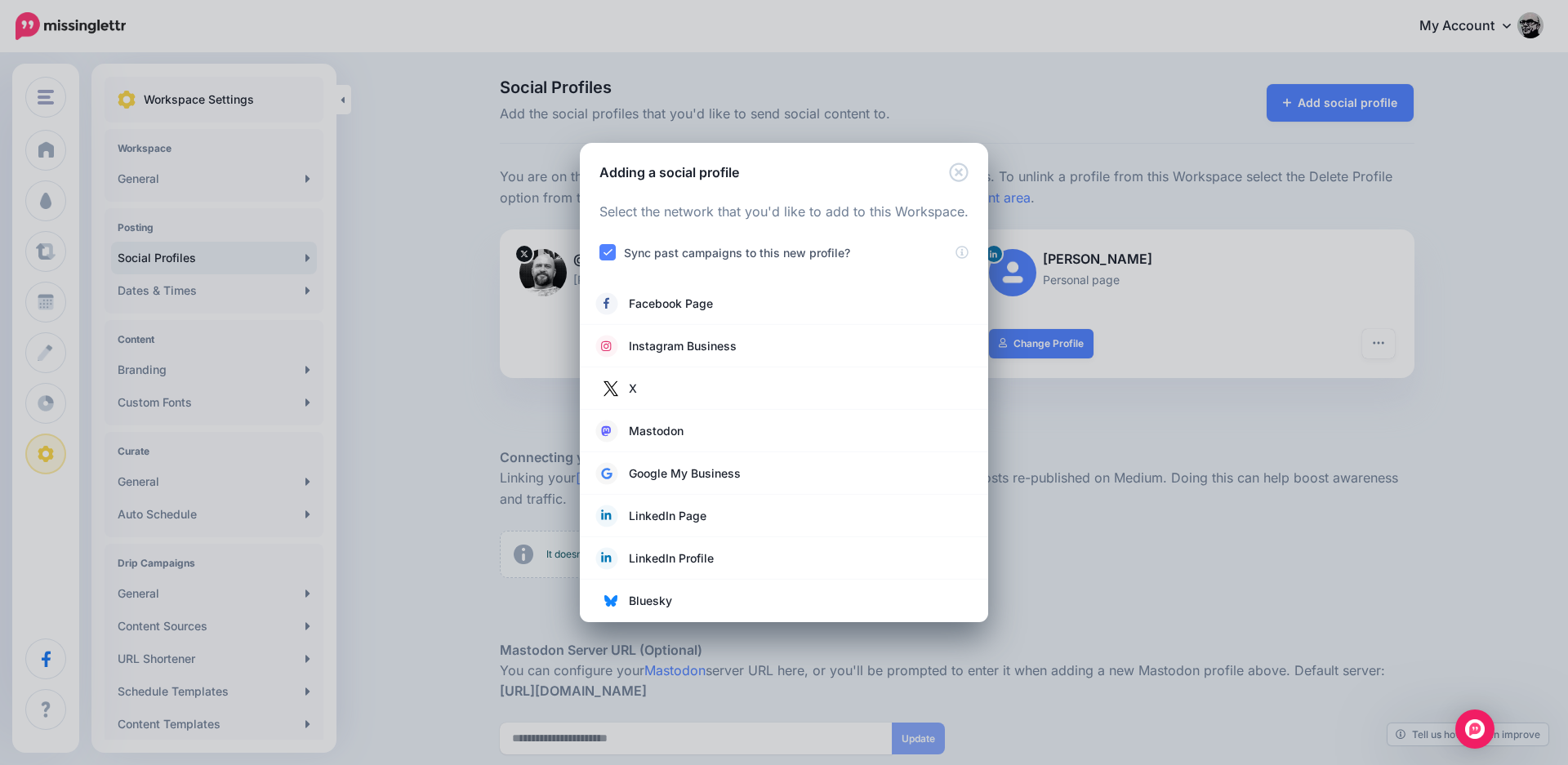
click at [1481, 130] on div "Adding a social profile Loading Select the network that you'd like to add to th…" at bounding box center [784, 382] width 1568 height 765
